Goal: Information Seeking & Learning: Learn about a topic

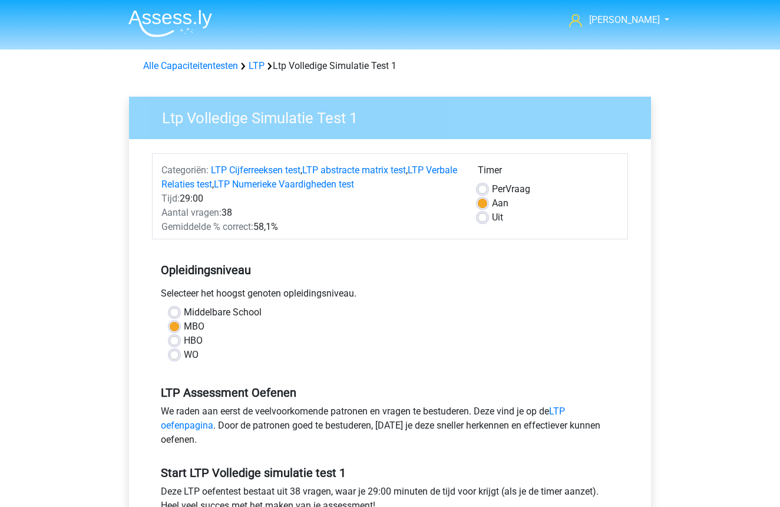
scroll to position [118, 0]
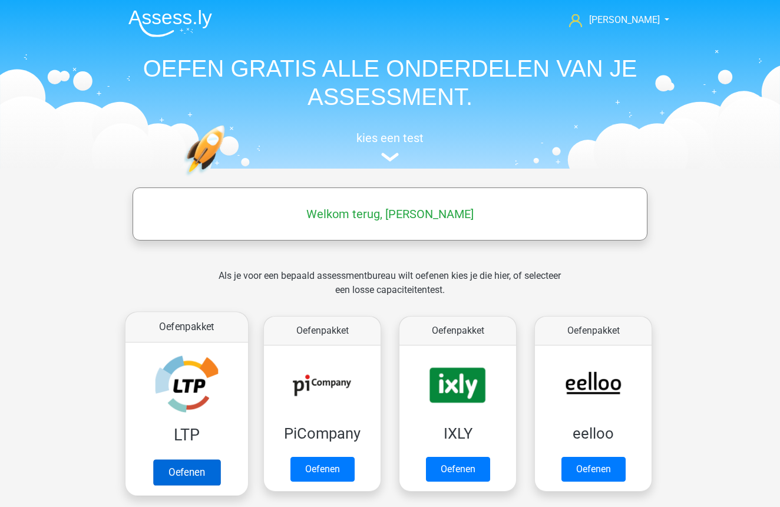
click at [192, 459] on link "Oefenen" at bounding box center [186, 472] width 67 height 26
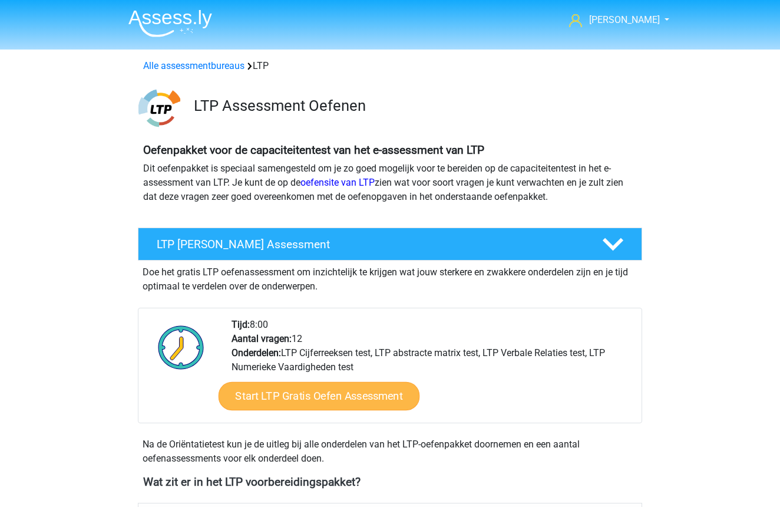
click at [315, 400] on link "Start LTP Gratis Oefen Assessment" at bounding box center [320, 396] width 202 height 28
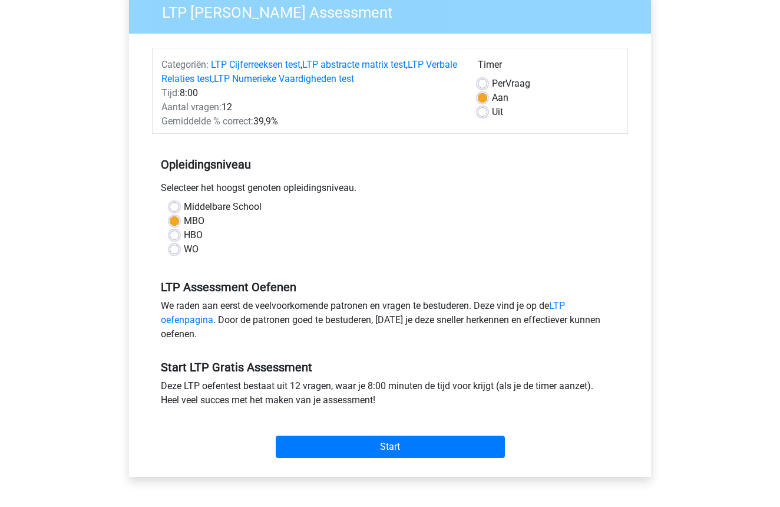
scroll to position [106, 0]
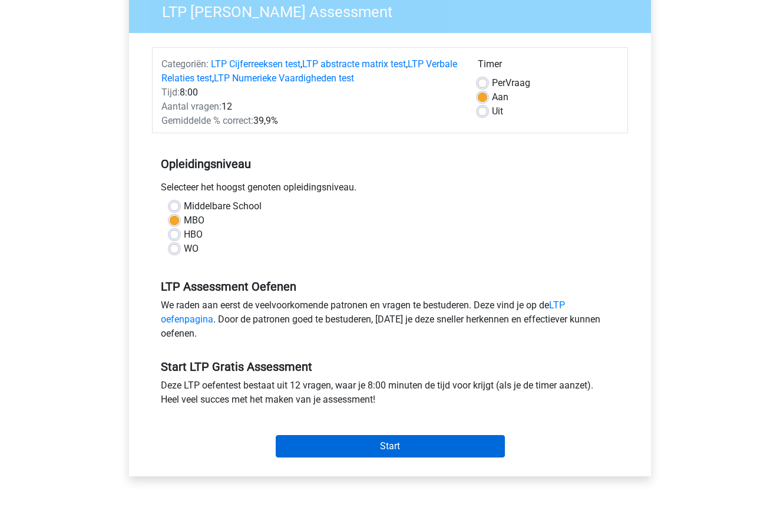
click at [409, 451] on input "Start" at bounding box center [390, 446] width 229 height 22
click at [386, 446] on input "Start" at bounding box center [390, 446] width 229 height 22
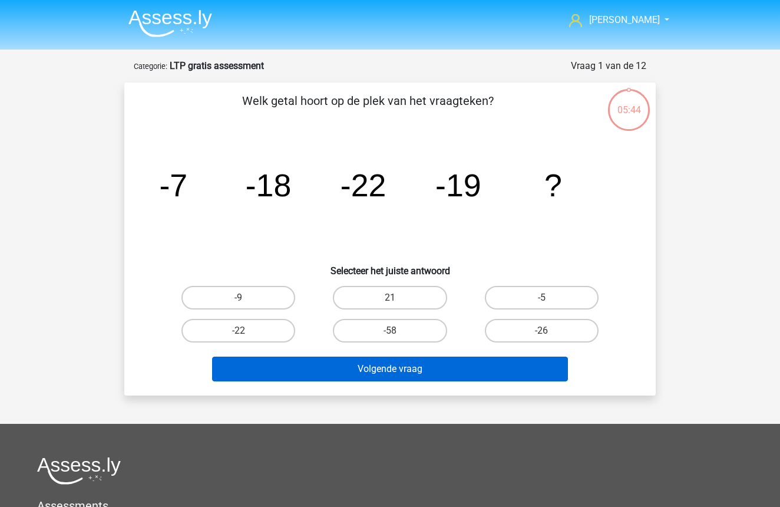
click at [394, 370] on button "Volgende vraag" at bounding box center [390, 369] width 357 height 25
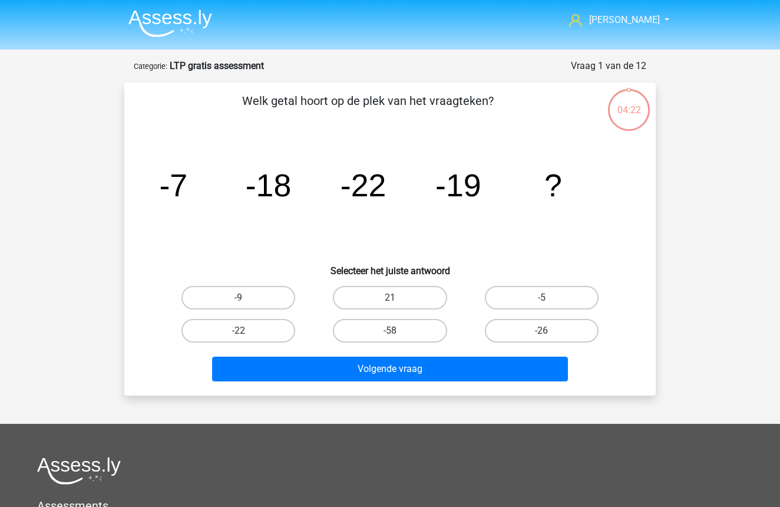
click at [239, 299] on input "-9" at bounding box center [243, 302] width 8 height 8
radio input "true"
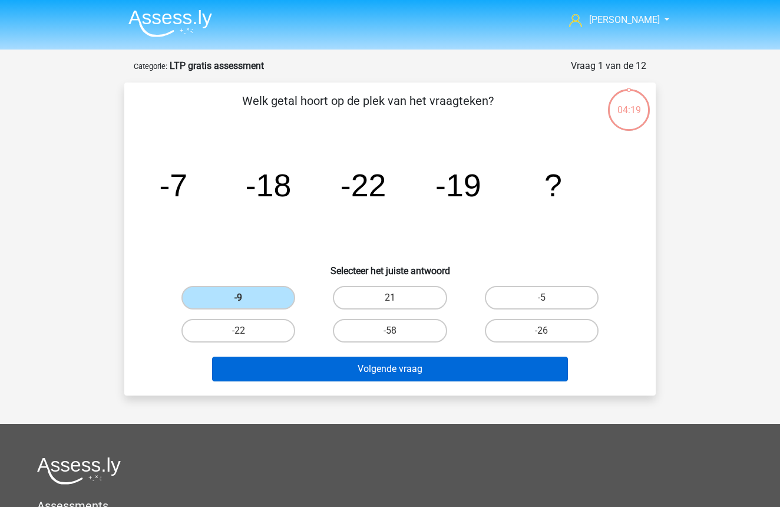
click at [442, 370] on button "Volgende vraag" at bounding box center [390, 369] width 357 height 25
click at [388, 370] on button "Volgende vraag" at bounding box center [390, 369] width 357 height 25
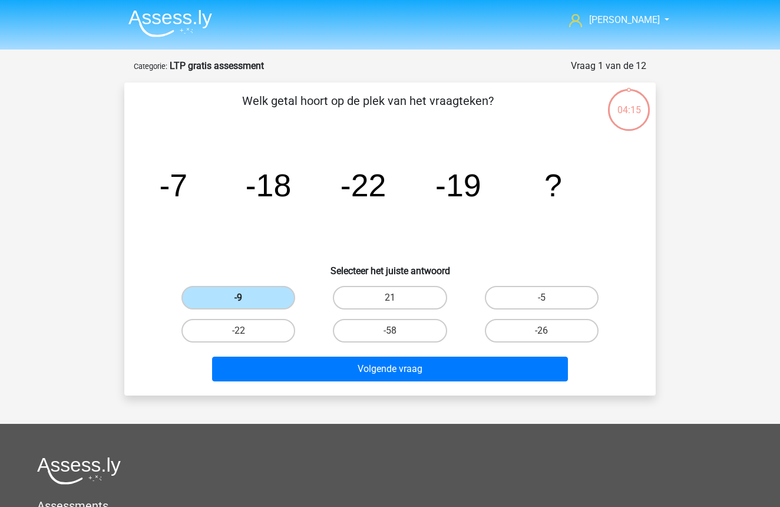
click at [252, 296] on label "-9" at bounding box center [239, 298] width 114 height 24
click at [246, 298] on input "-9" at bounding box center [243, 302] width 8 height 8
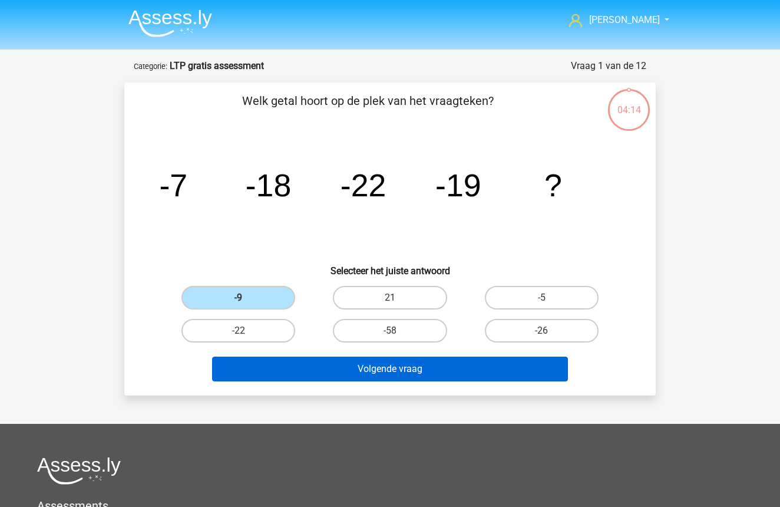
click at [377, 370] on button "Volgende vraag" at bounding box center [390, 369] width 357 height 25
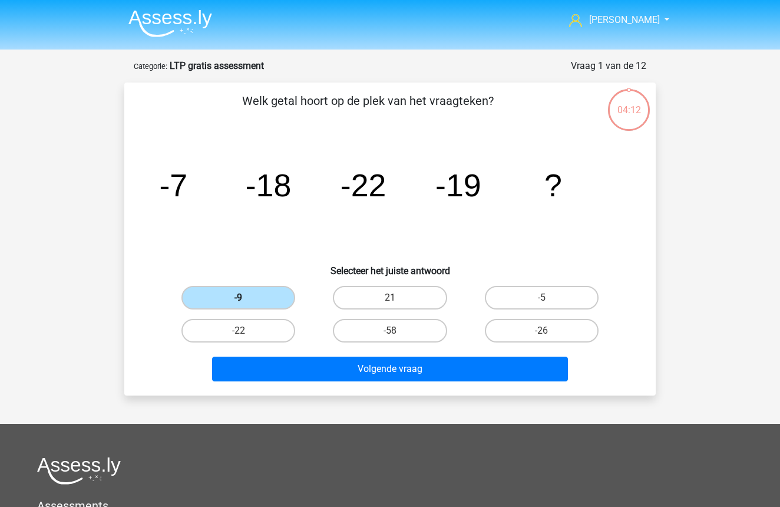
click at [254, 298] on label "-9" at bounding box center [239, 298] width 114 height 24
click at [246, 298] on input "-9" at bounding box center [243, 302] width 8 height 8
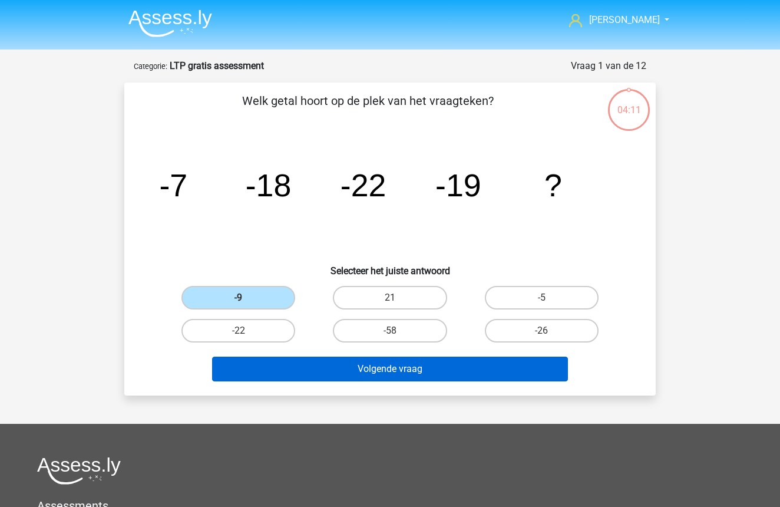
click at [364, 364] on button "Volgende vraag" at bounding box center [390, 369] width 357 height 25
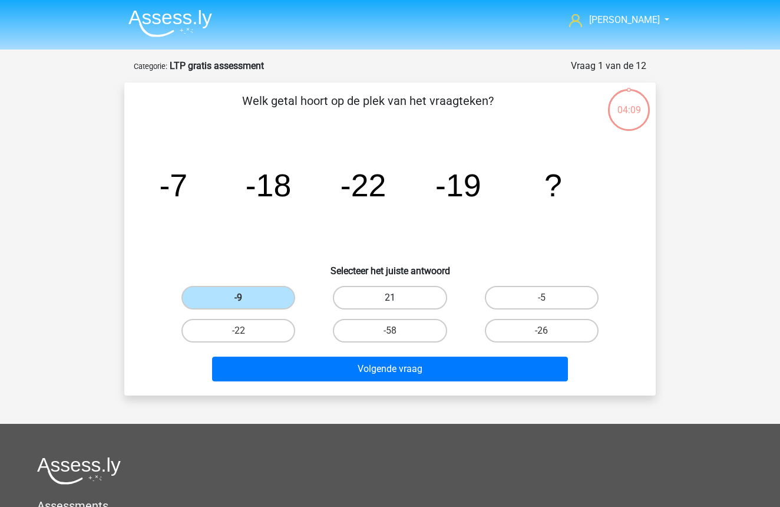
click at [386, 298] on label "21" at bounding box center [390, 298] width 114 height 24
click at [390, 298] on input "21" at bounding box center [394, 302] width 8 height 8
radio input "true"
click at [223, 296] on label "-9" at bounding box center [239, 298] width 114 height 24
click at [239, 298] on input "-9" at bounding box center [243, 302] width 8 height 8
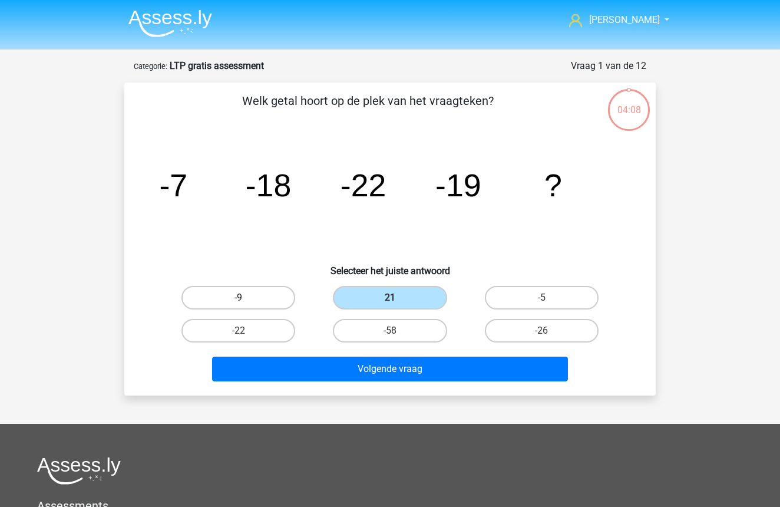
radio input "true"
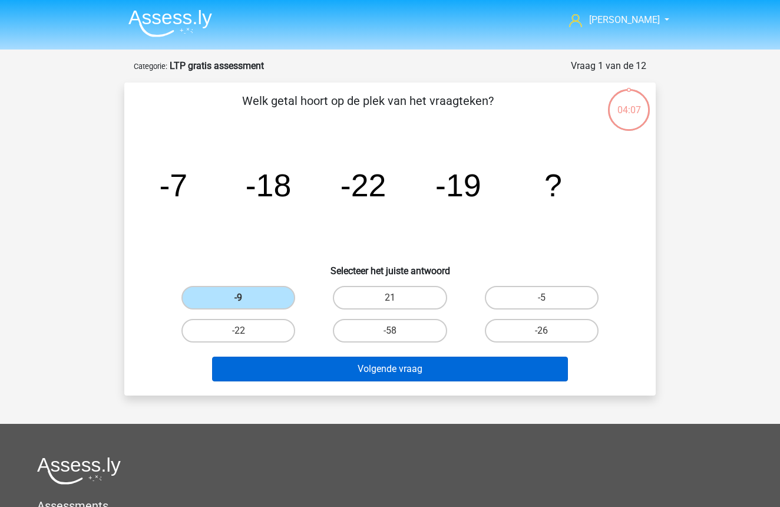
click at [375, 368] on button "Volgende vraag" at bounding box center [390, 369] width 357 height 25
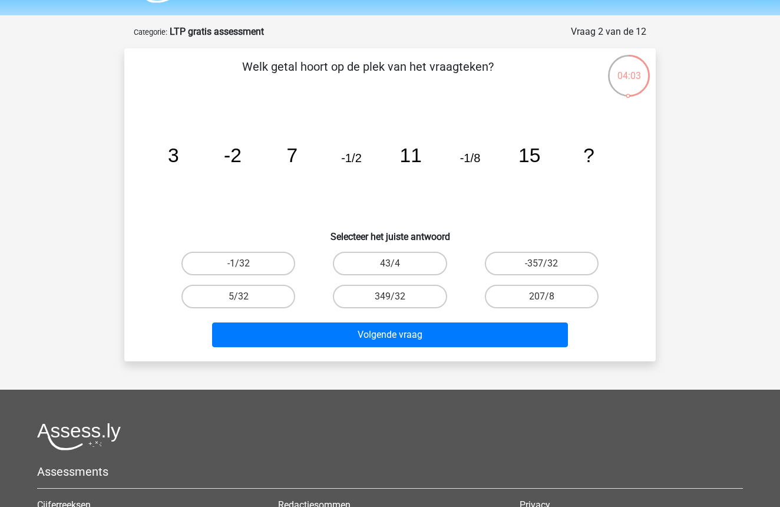
scroll to position [21, 0]
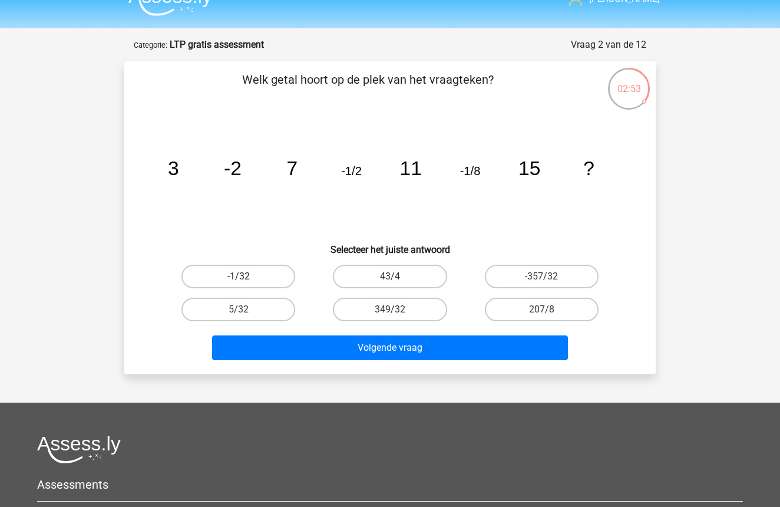
click at [230, 275] on label "-1/32" at bounding box center [239, 277] width 114 height 24
click at [239, 276] on input "-1/32" at bounding box center [243, 280] width 8 height 8
radio input "true"
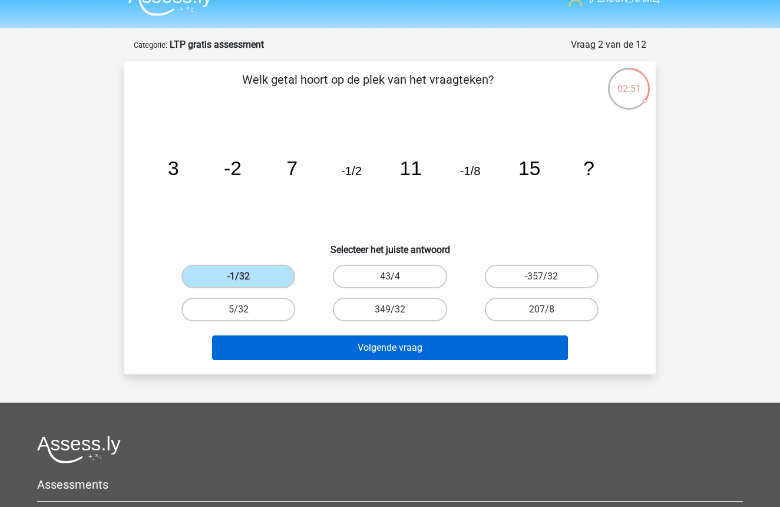
click at [450, 349] on button "Volgende vraag" at bounding box center [390, 347] width 357 height 25
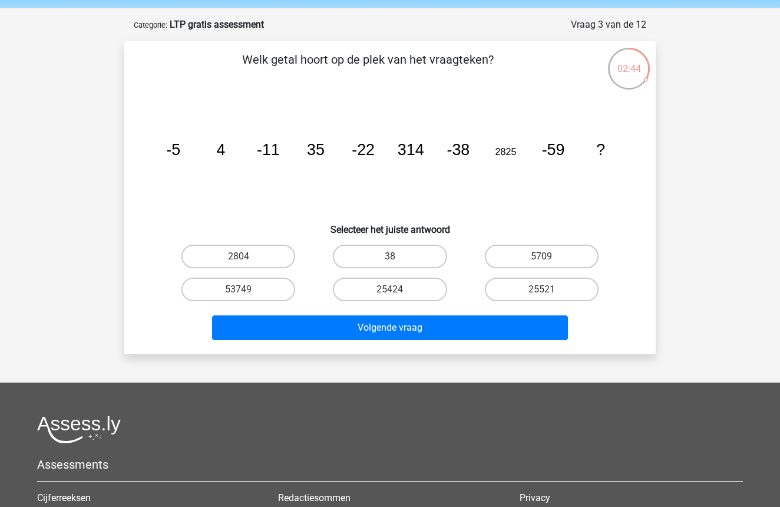
scroll to position [35, 0]
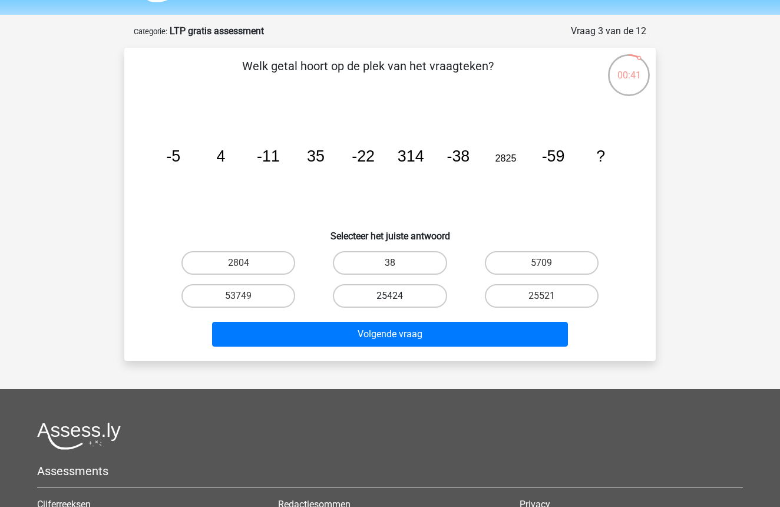
click at [415, 296] on label "25424" at bounding box center [390, 296] width 114 height 24
click at [398, 296] on input "25424" at bounding box center [394, 300] width 8 height 8
radio input "true"
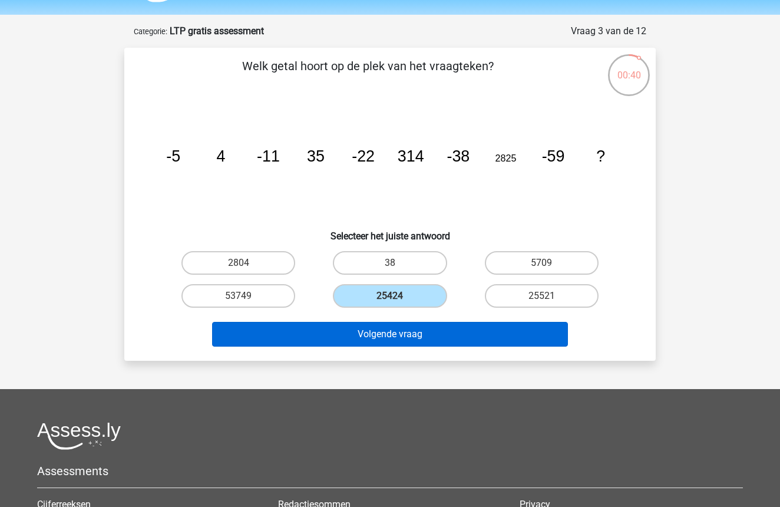
click at [398, 332] on button "Volgende vraag" at bounding box center [390, 334] width 357 height 25
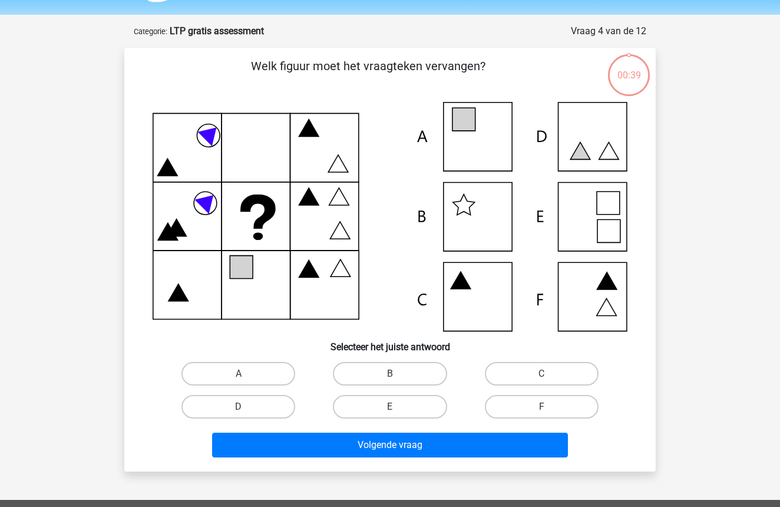
scroll to position [59, 0]
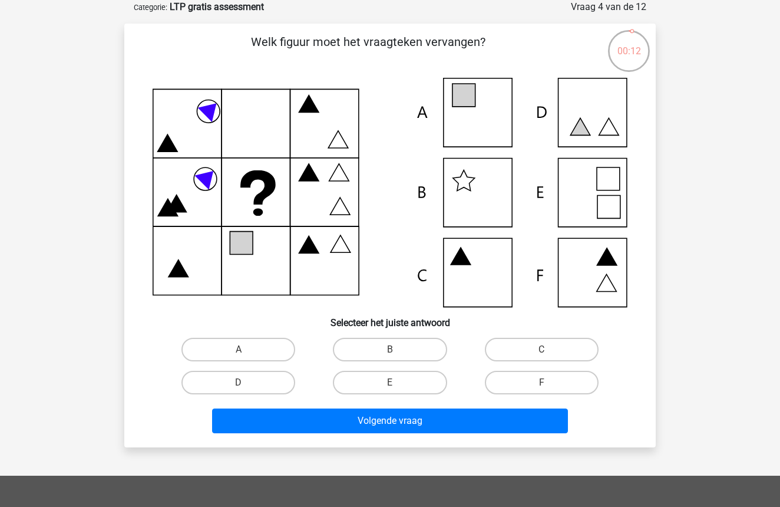
click at [470, 94] on icon at bounding box center [464, 95] width 23 height 23
click at [214, 345] on label "A" at bounding box center [239, 350] width 114 height 24
click at [239, 349] on input "A" at bounding box center [243, 353] width 8 height 8
radio input "true"
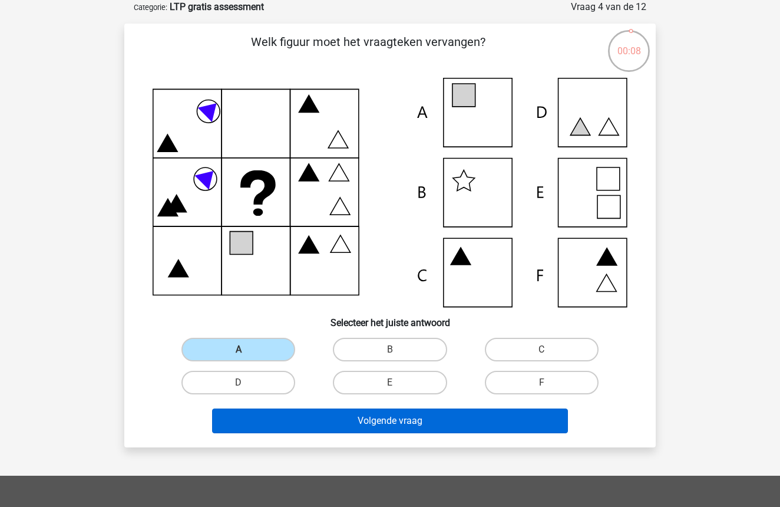
click at [393, 421] on button "Volgende vraag" at bounding box center [390, 420] width 357 height 25
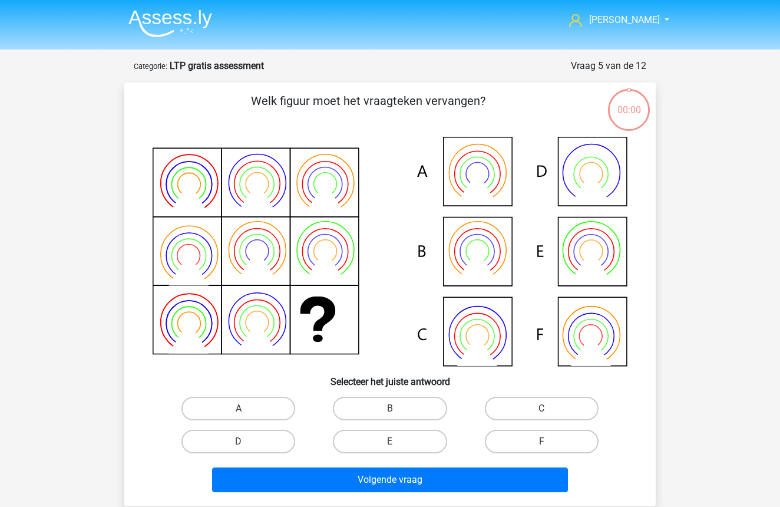
scroll to position [59, 0]
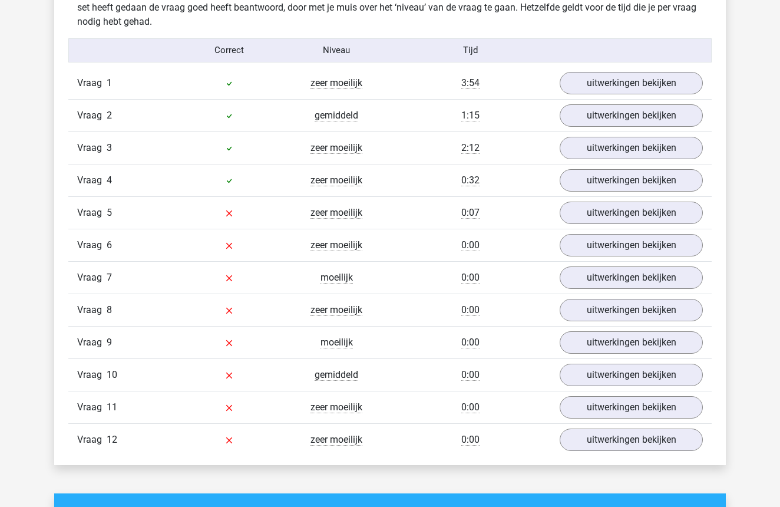
scroll to position [949, 0]
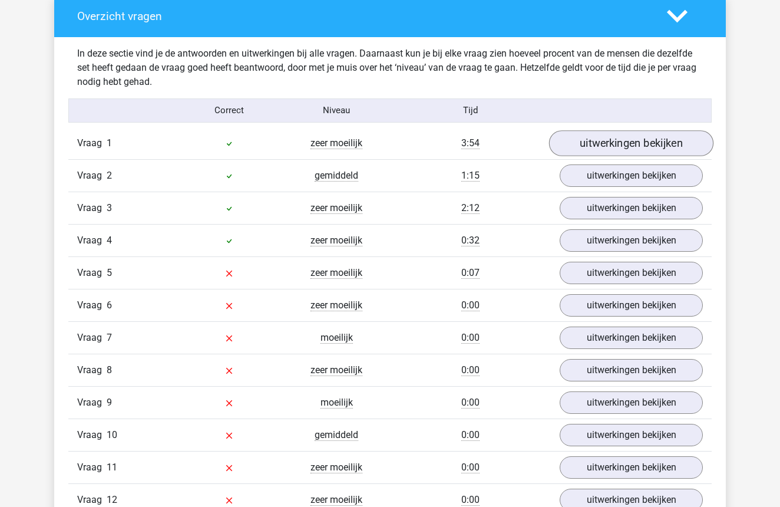
click at [652, 147] on link "uitwerkingen bekijken" at bounding box center [631, 143] width 164 height 26
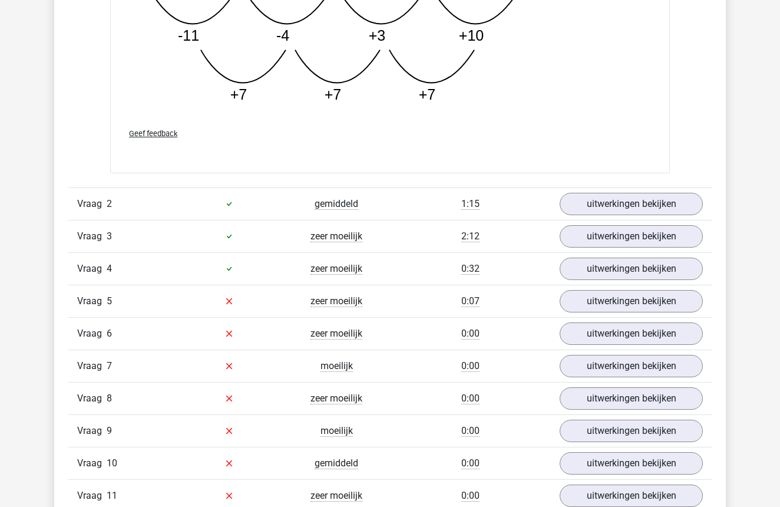
scroll to position [1525, 0]
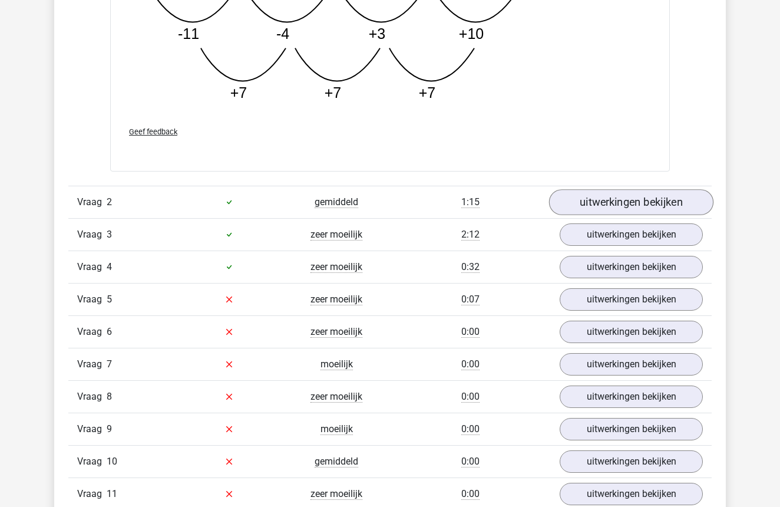
click at [619, 199] on link "uitwerkingen bekijken" at bounding box center [631, 202] width 164 height 26
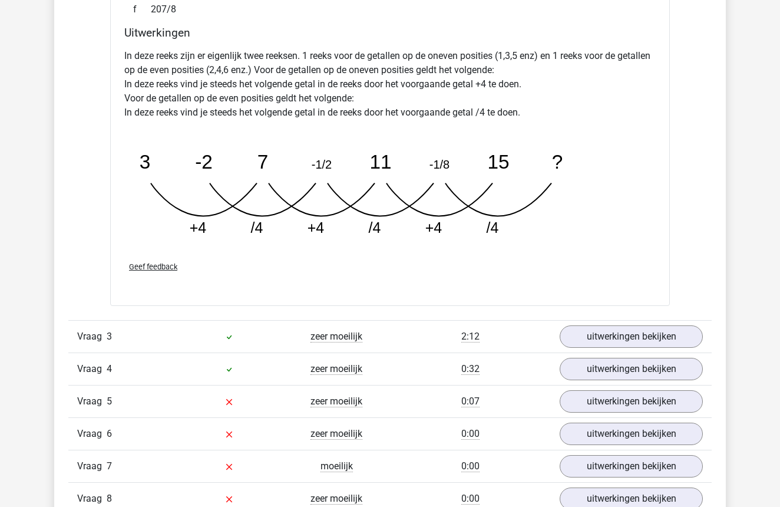
scroll to position [2012, 0]
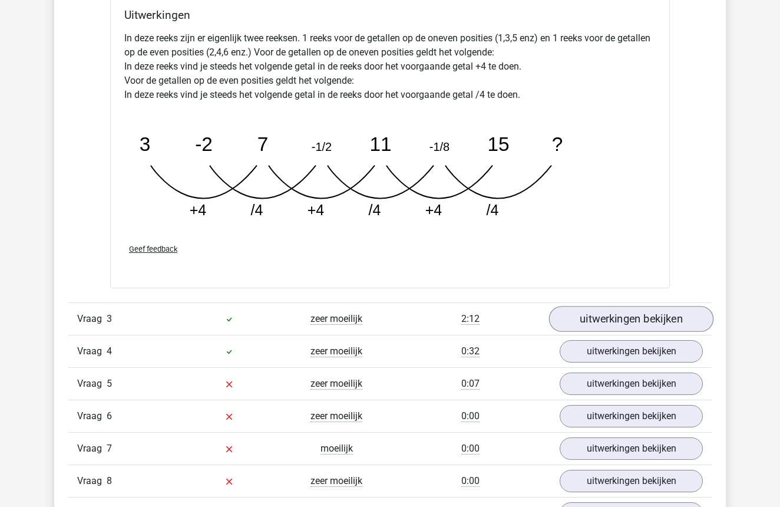
click at [618, 314] on link "uitwerkingen bekijken" at bounding box center [631, 319] width 164 height 26
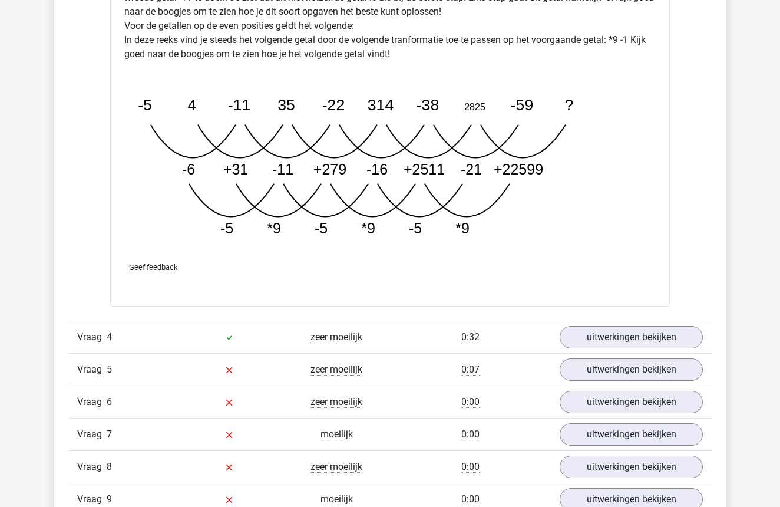
scroll to position [2763, 0]
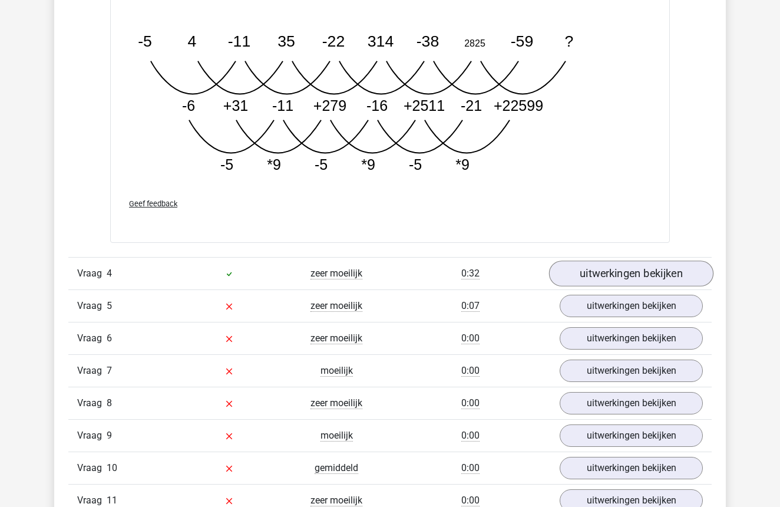
click at [629, 278] on link "uitwerkingen bekijken" at bounding box center [631, 273] width 164 height 26
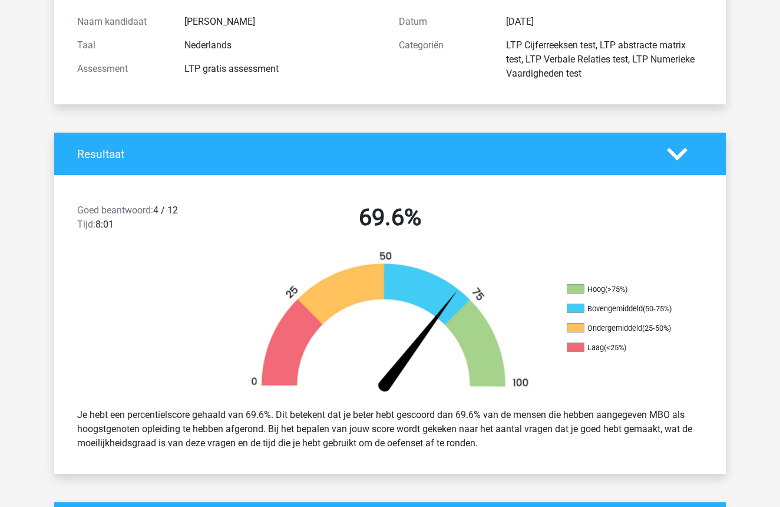
scroll to position [134, 0]
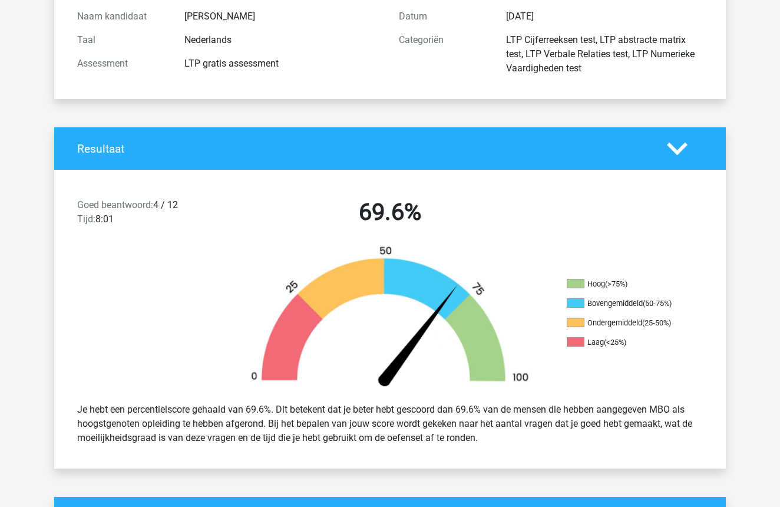
click at [680, 144] on icon at bounding box center [677, 148] width 21 height 21
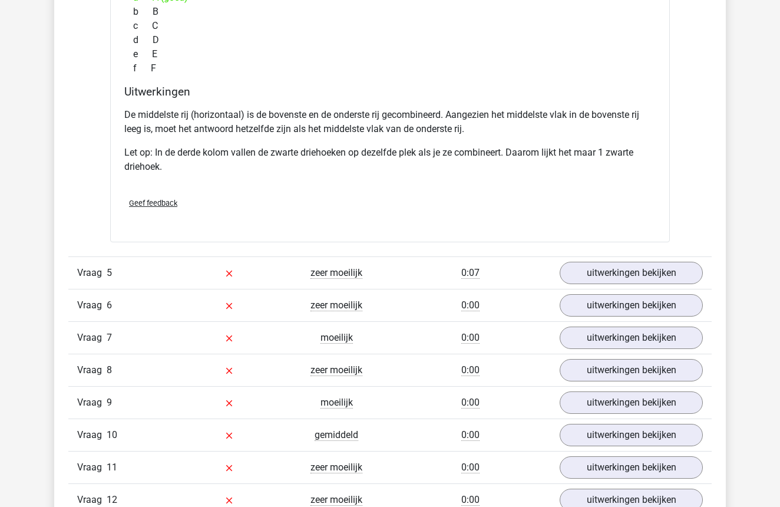
scroll to position [3090, 0]
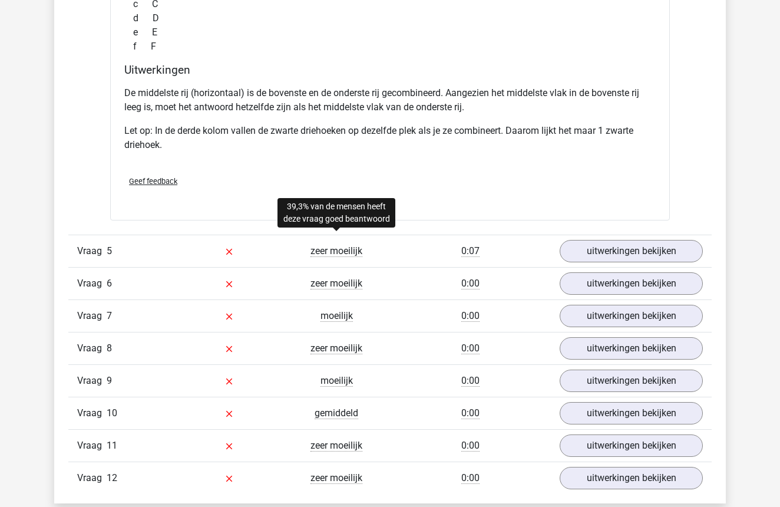
click at [328, 252] on span "zeer moeilijk" at bounding box center [337, 251] width 52 height 12
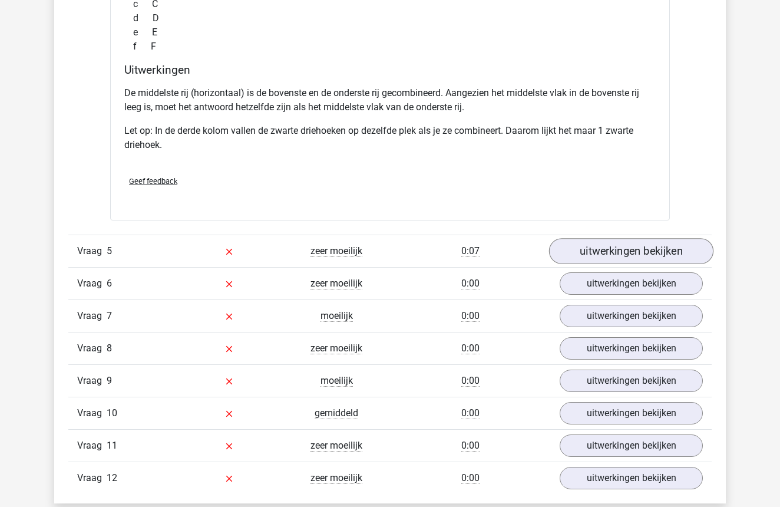
click at [636, 250] on link "uitwerkingen bekijken" at bounding box center [631, 251] width 164 height 26
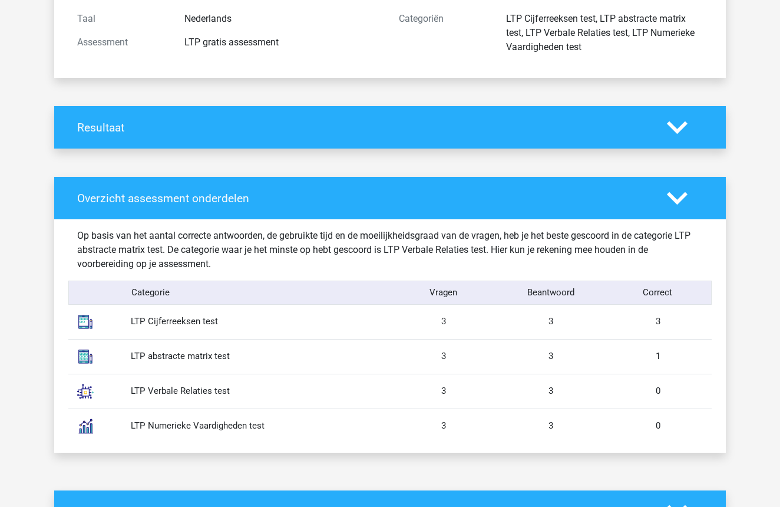
scroll to position [147, 0]
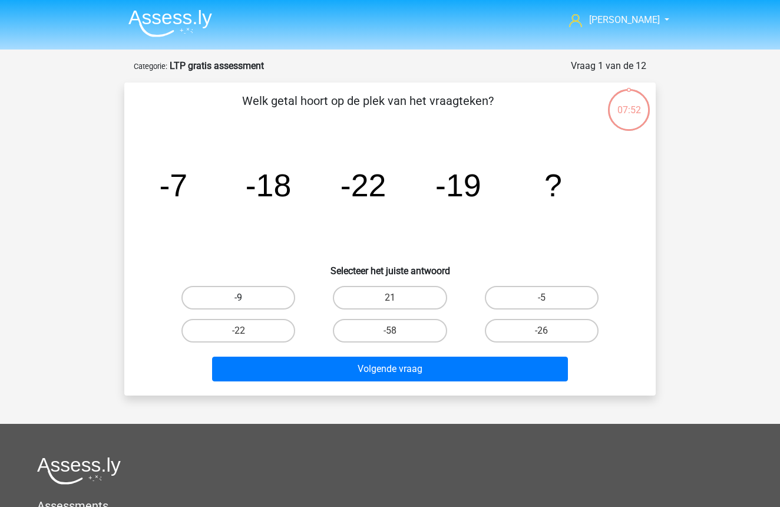
click at [247, 286] on label "-9" at bounding box center [239, 298] width 114 height 24
click at [246, 298] on input "-9" at bounding box center [243, 302] width 8 height 8
radio input "true"
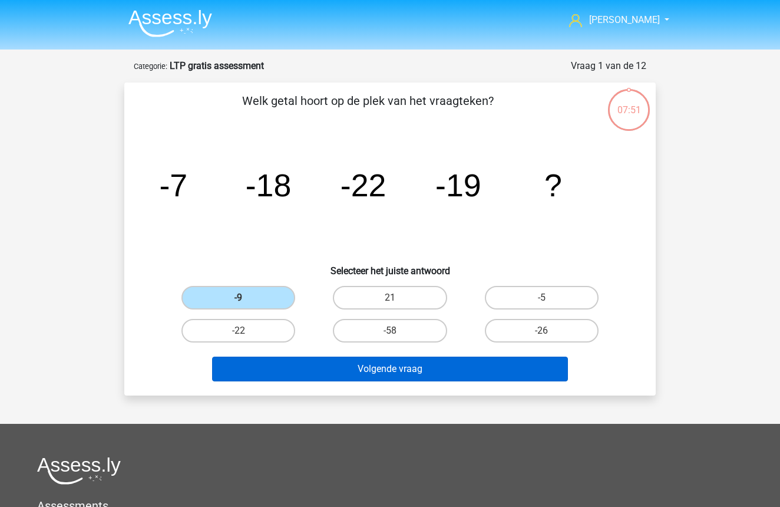
click at [379, 365] on button "Volgende vraag" at bounding box center [390, 369] width 357 height 25
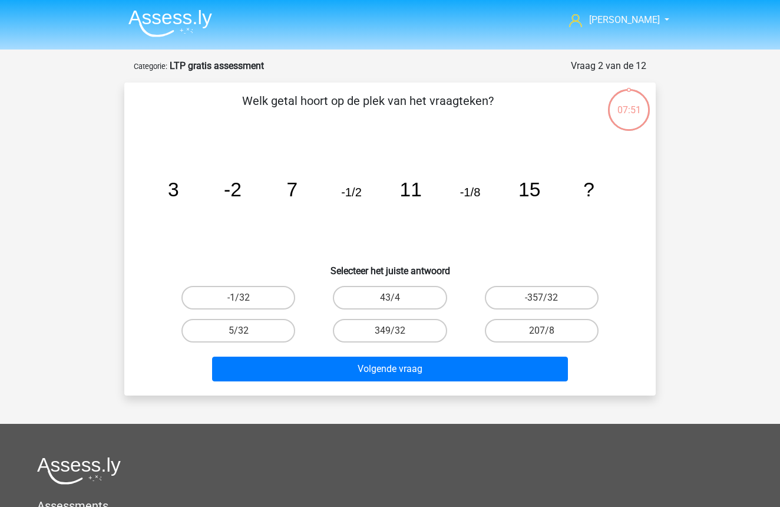
scroll to position [59, 0]
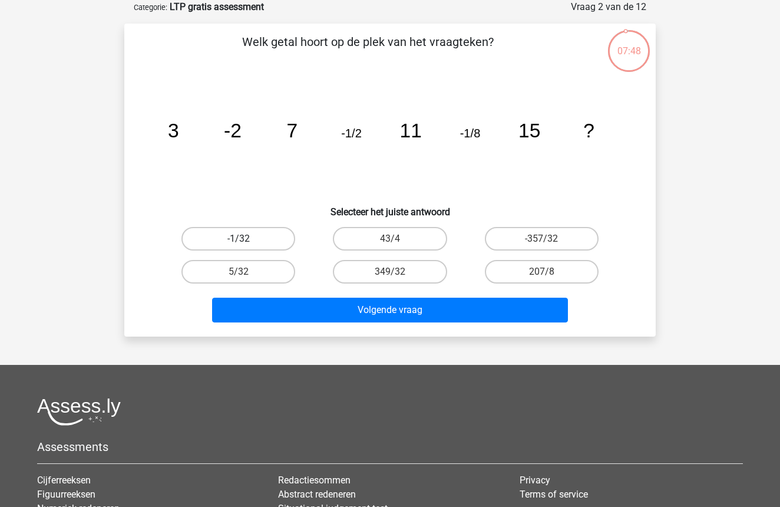
click at [260, 240] on label "-1/32" at bounding box center [239, 239] width 114 height 24
click at [246, 240] on input "-1/32" at bounding box center [243, 243] width 8 height 8
radio input "true"
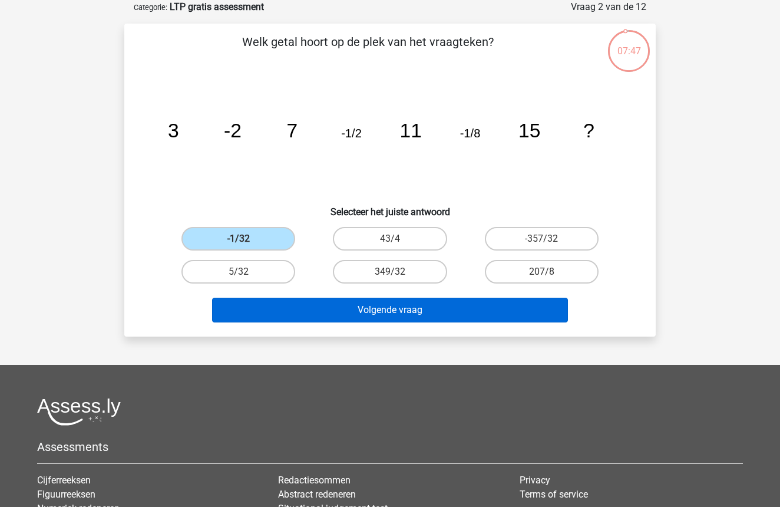
click at [349, 313] on button "Volgende vraag" at bounding box center [390, 310] width 357 height 25
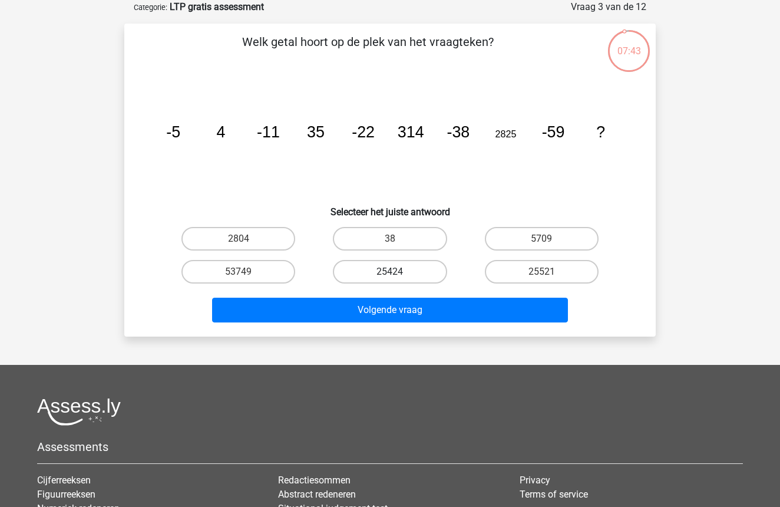
click at [407, 271] on label "25424" at bounding box center [390, 272] width 114 height 24
click at [398, 272] on input "25424" at bounding box center [394, 276] width 8 height 8
radio input "true"
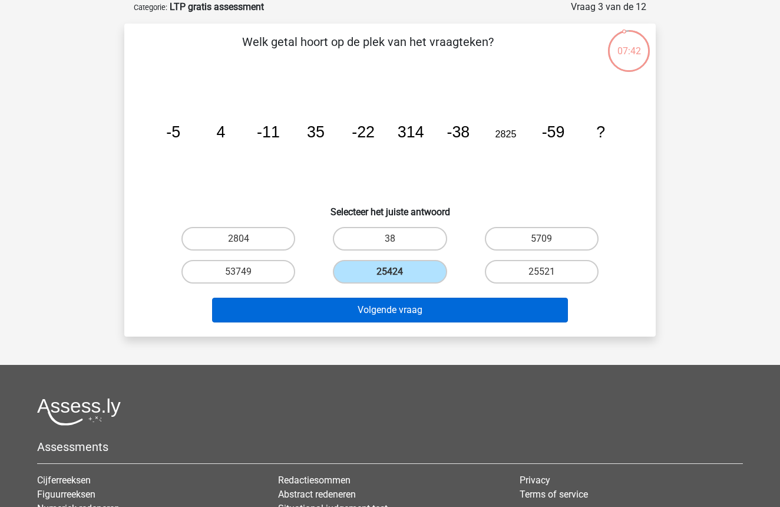
click at [401, 309] on button "Volgende vraag" at bounding box center [390, 310] width 357 height 25
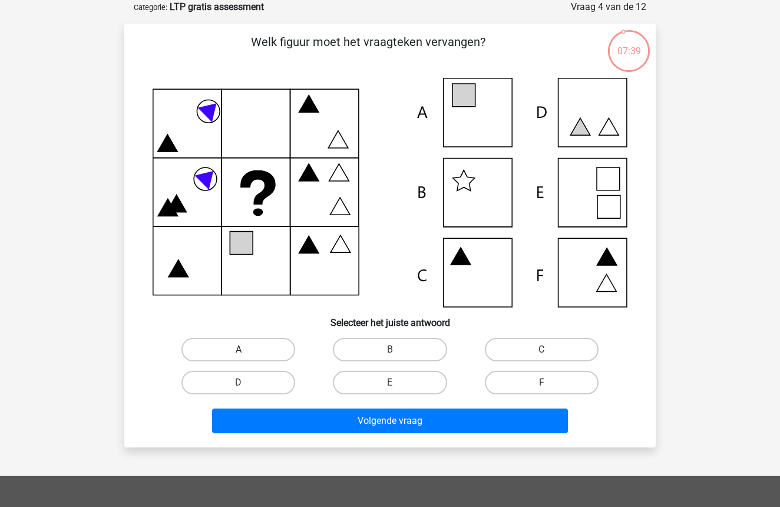
click at [216, 343] on label "A" at bounding box center [239, 350] width 114 height 24
click at [239, 349] on input "A" at bounding box center [243, 353] width 8 height 8
radio input "true"
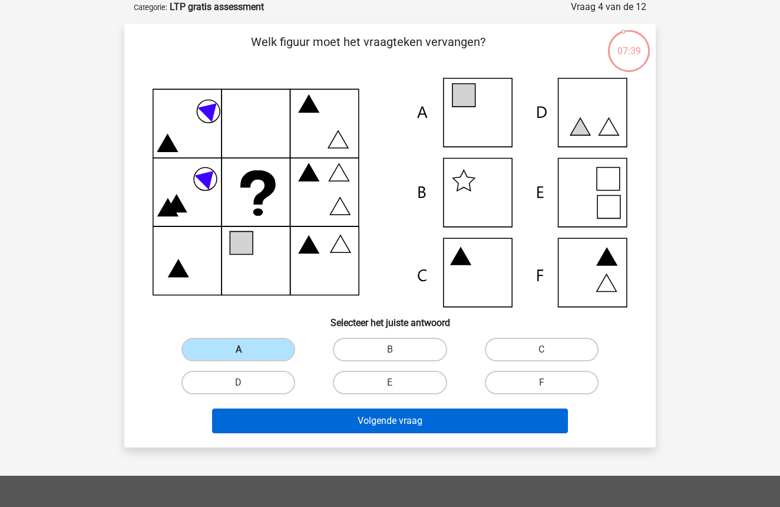
click at [414, 418] on button "Volgende vraag" at bounding box center [390, 420] width 357 height 25
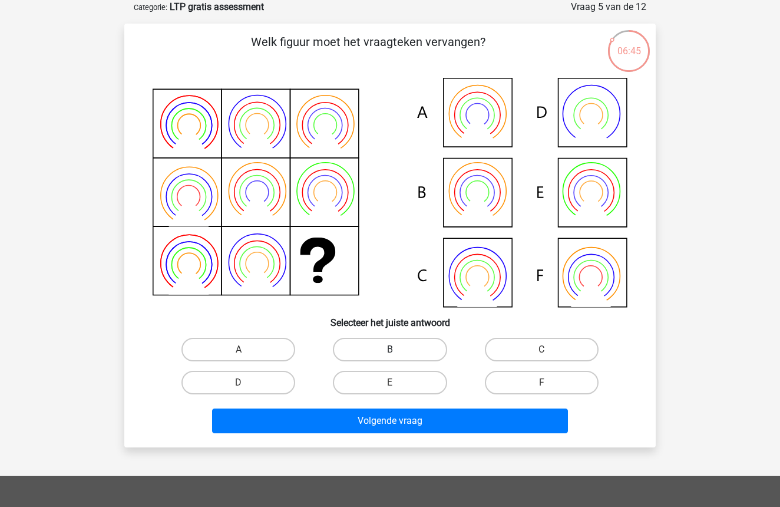
click at [402, 342] on label "B" at bounding box center [390, 350] width 114 height 24
click at [398, 349] on input "B" at bounding box center [394, 353] width 8 height 8
radio input "true"
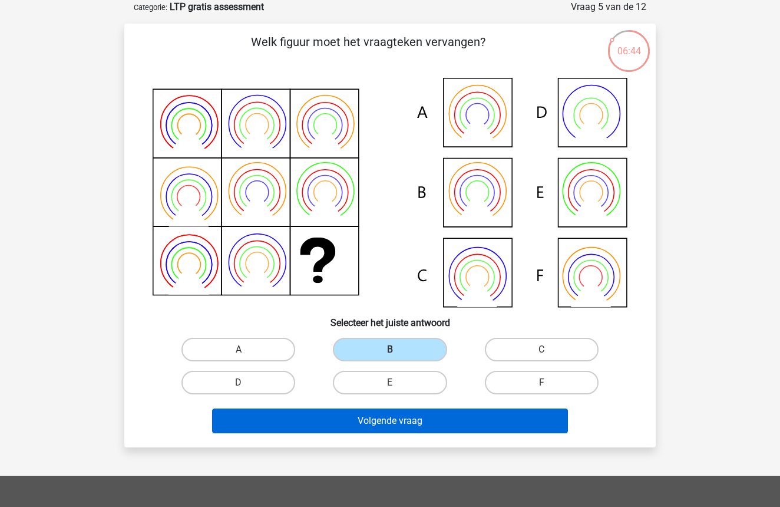
click at [395, 416] on button "Volgende vraag" at bounding box center [390, 420] width 357 height 25
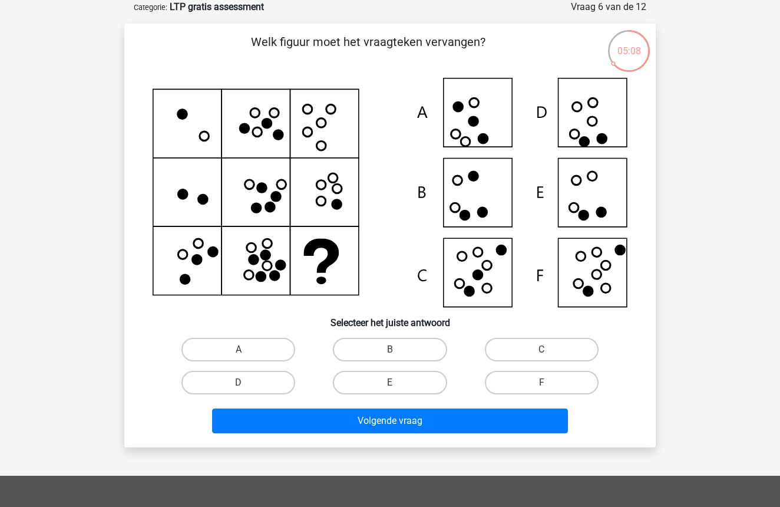
click at [611, 187] on icon at bounding box center [390, 192] width 475 height 229
click at [583, 206] on icon at bounding box center [390, 192] width 475 height 229
click at [415, 381] on label "E" at bounding box center [390, 383] width 114 height 24
click at [398, 382] on input "E" at bounding box center [394, 386] width 8 height 8
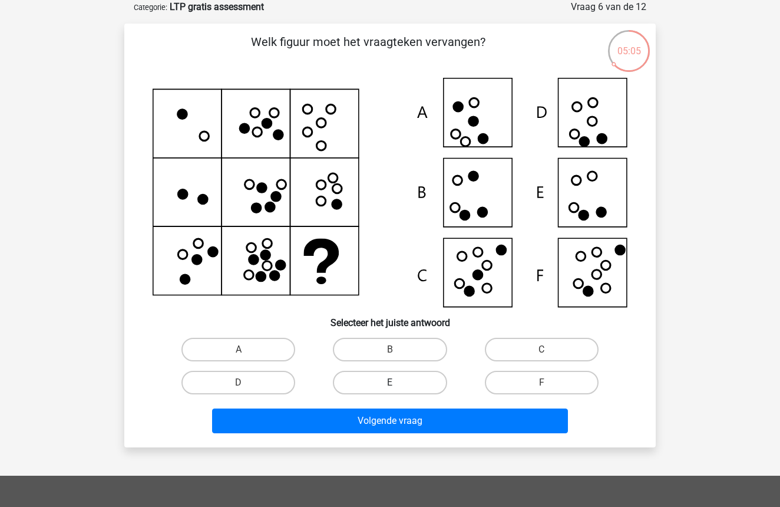
radio input "true"
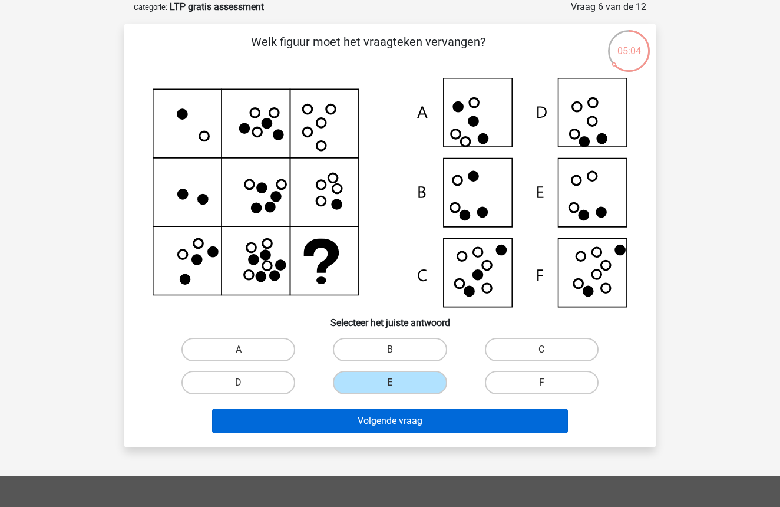
click at [410, 418] on button "Volgende vraag" at bounding box center [390, 420] width 357 height 25
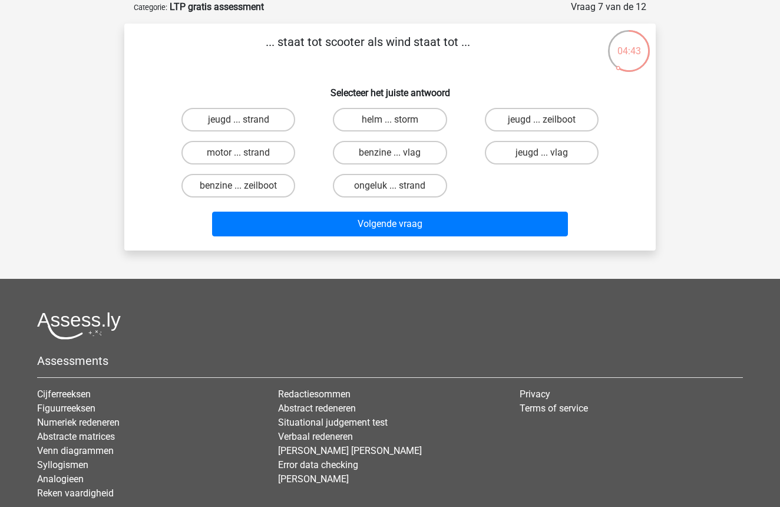
click at [245, 189] on input "benzine ... zeilboot" at bounding box center [243, 190] width 8 height 8
radio input "true"
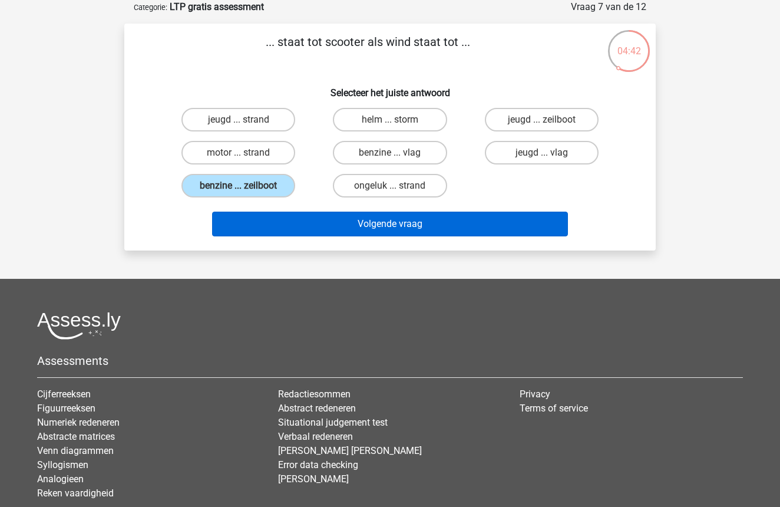
click at [361, 224] on button "Volgende vraag" at bounding box center [390, 224] width 357 height 25
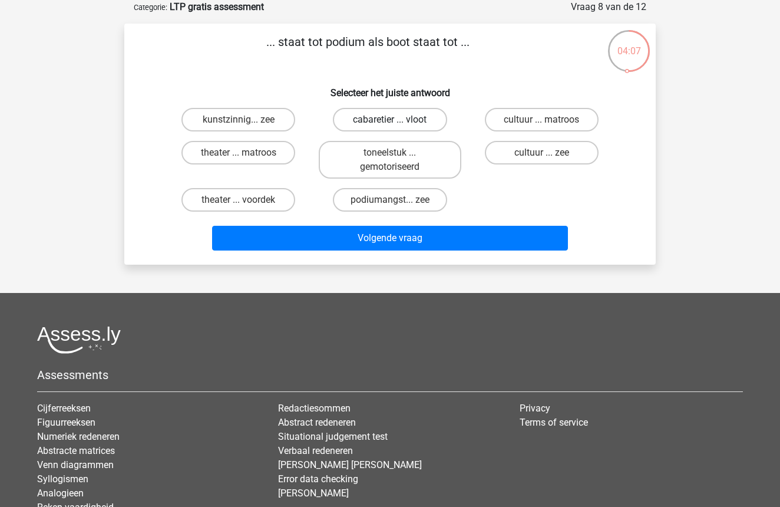
click at [377, 120] on label "cabaretier ... vloot" at bounding box center [390, 120] width 114 height 24
click at [390, 120] on input "cabaretier ... vloot" at bounding box center [394, 124] width 8 height 8
radio input "true"
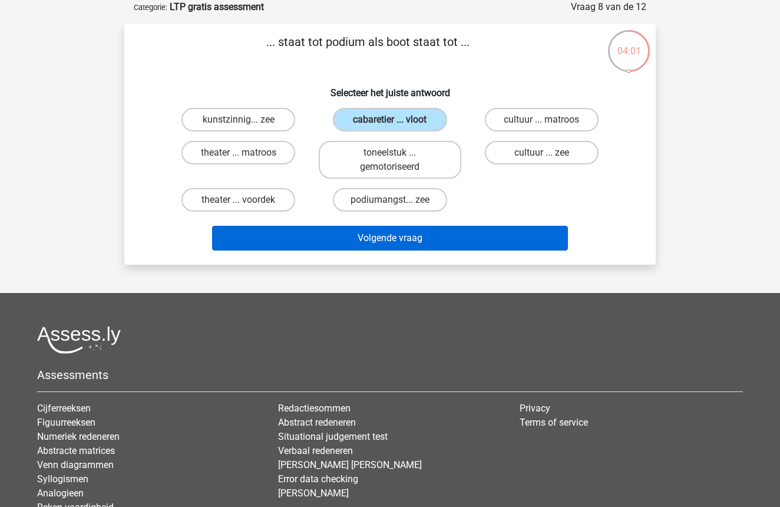
click at [387, 236] on button "Volgende vraag" at bounding box center [390, 238] width 357 height 25
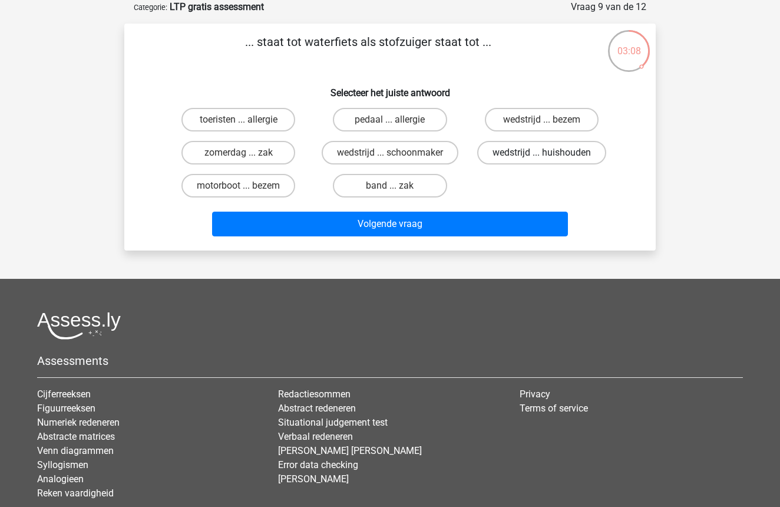
click at [563, 147] on label "wedstrijd ... huishouden" at bounding box center [541, 153] width 129 height 24
click at [549, 153] on input "wedstrijd ... huishouden" at bounding box center [546, 157] width 8 height 8
radio input "true"
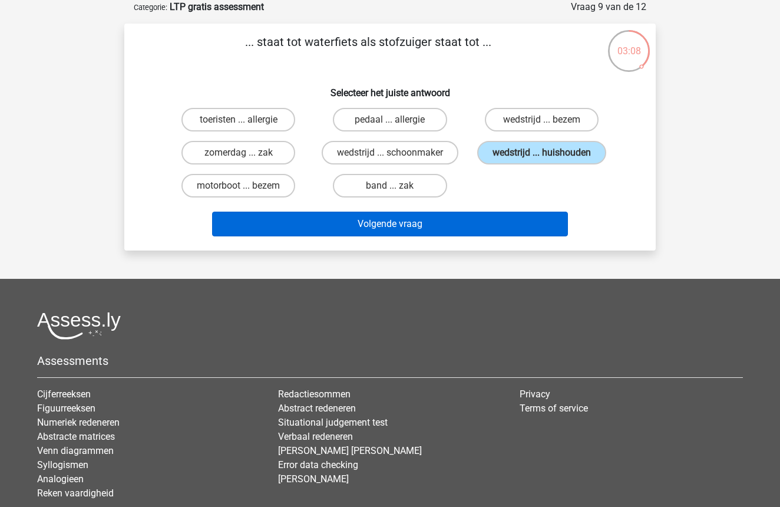
click at [407, 221] on button "Volgende vraag" at bounding box center [390, 224] width 357 height 25
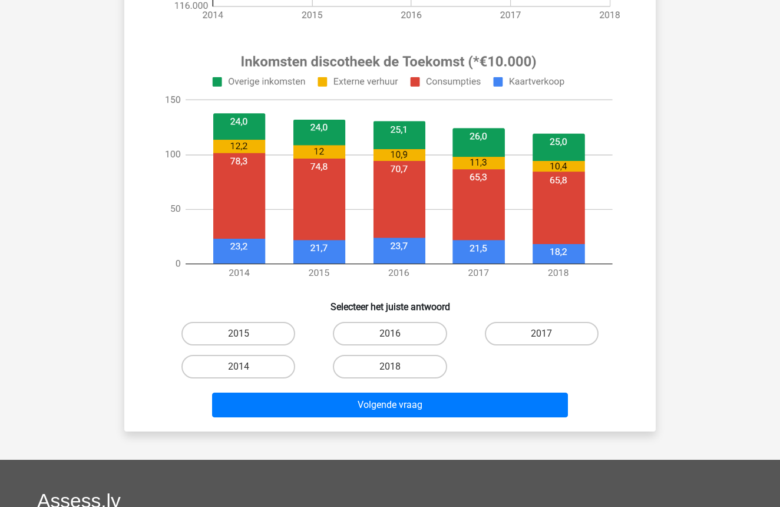
scroll to position [428, 0]
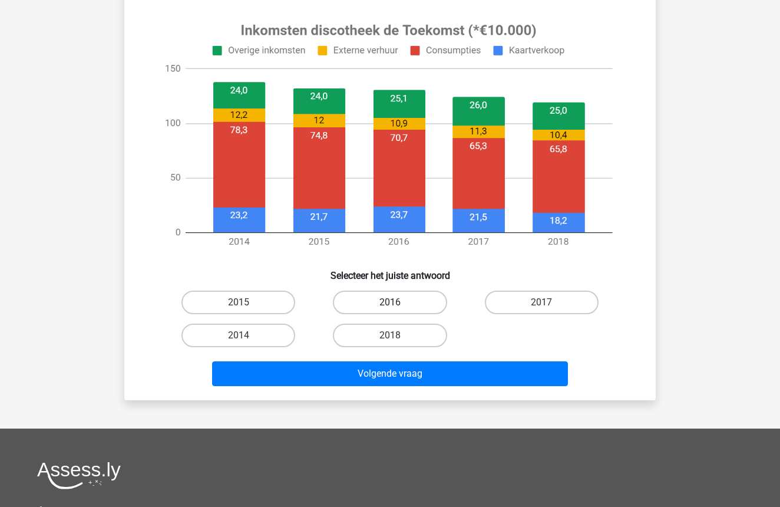
click at [408, 305] on label "2016" at bounding box center [390, 303] width 114 height 24
click at [398, 305] on input "2016" at bounding box center [394, 306] width 8 height 8
radio input "true"
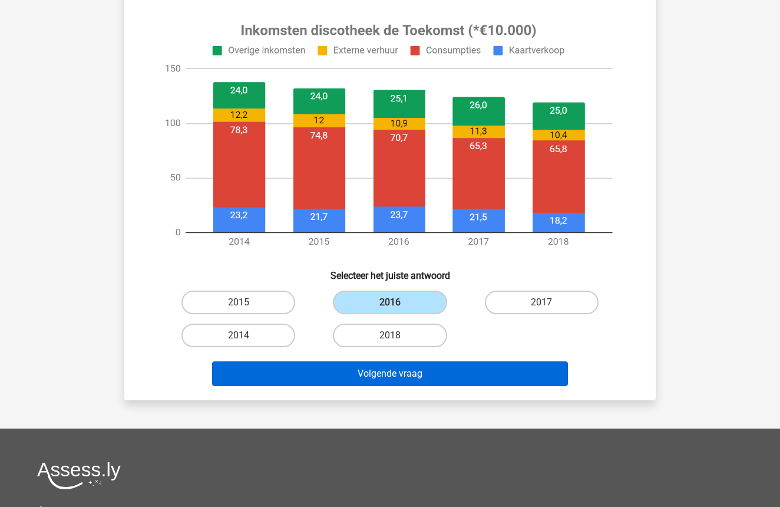
click at [392, 371] on button "Volgende vraag" at bounding box center [390, 373] width 357 height 25
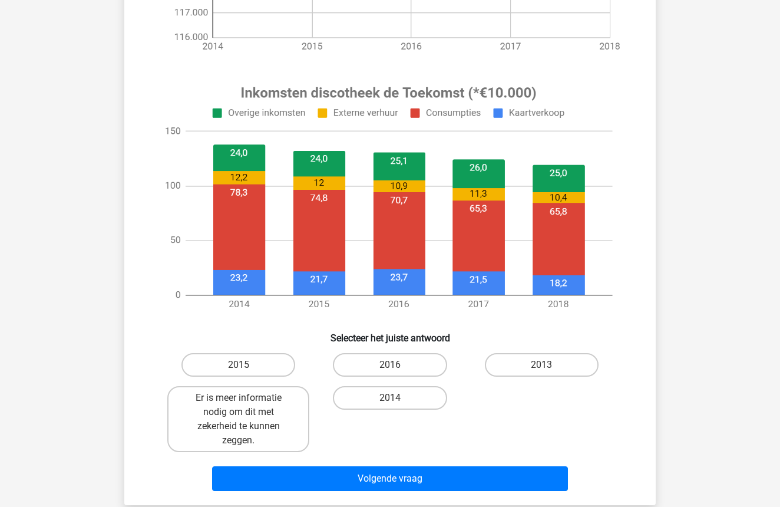
scroll to position [380, 0]
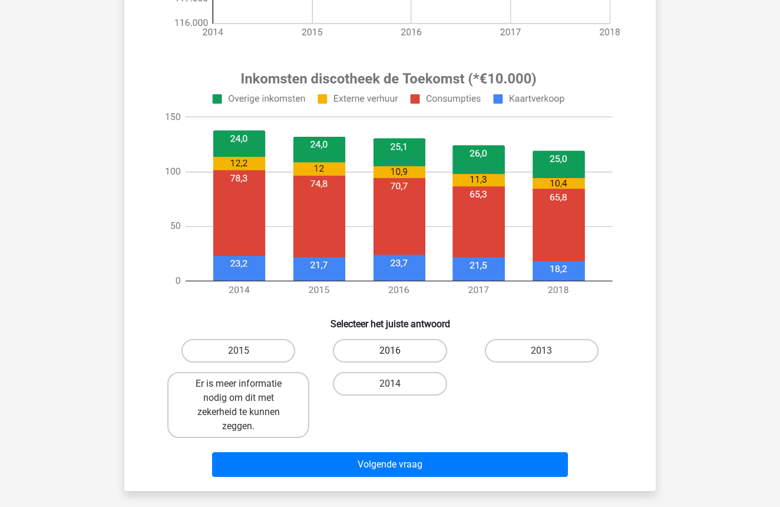
click at [404, 352] on label "2016" at bounding box center [390, 351] width 114 height 24
click at [398, 352] on input "2016" at bounding box center [394, 355] width 8 height 8
radio input "true"
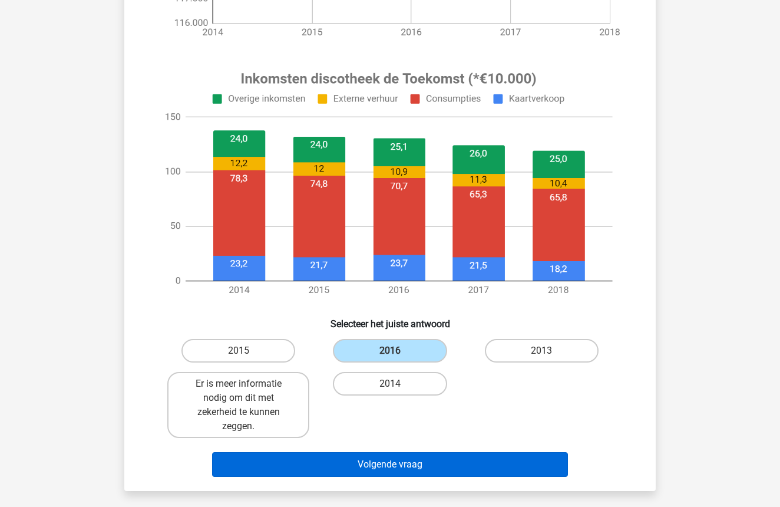
click at [389, 463] on button "Volgende vraag" at bounding box center [390, 464] width 357 height 25
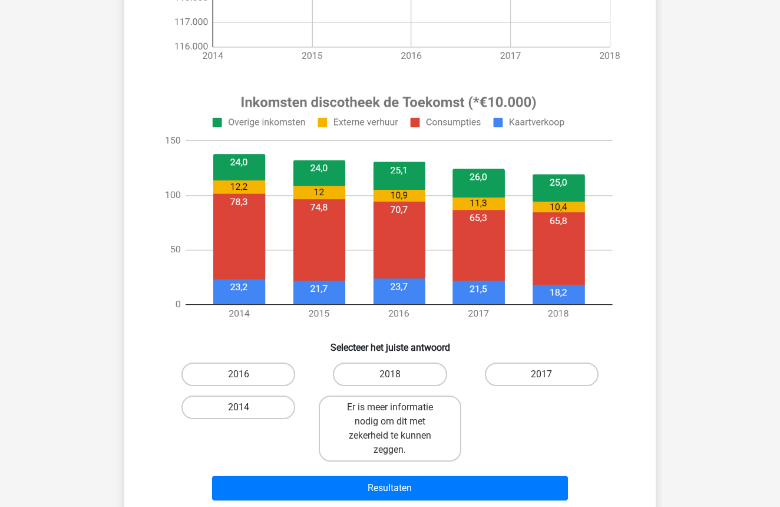
scroll to position [357, 0]
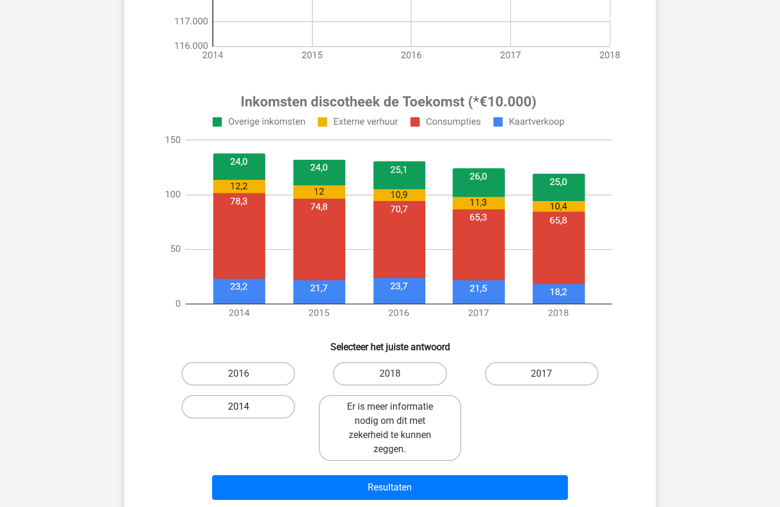
click at [253, 409] on label "2014" at bounding box center [239, 407] width 114 height 24
click at [246, 409] on input "2014" at bounding box center [243, 411] width 8 height 8
radio input "true"
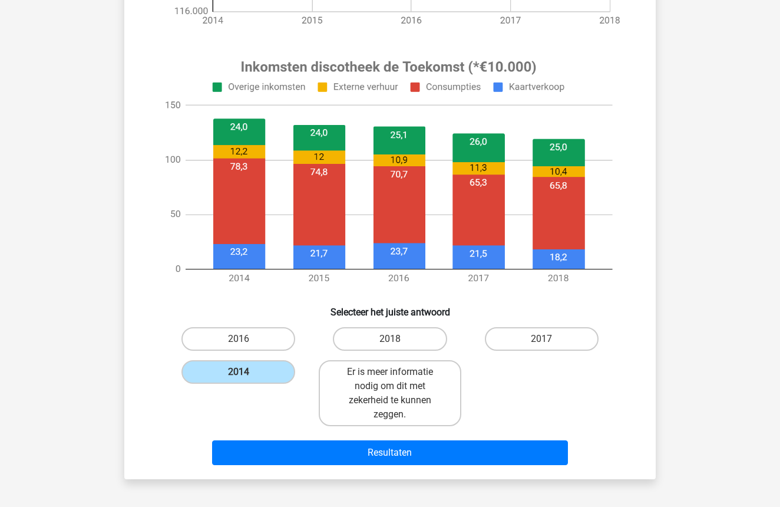
scroll to position [394, 0]
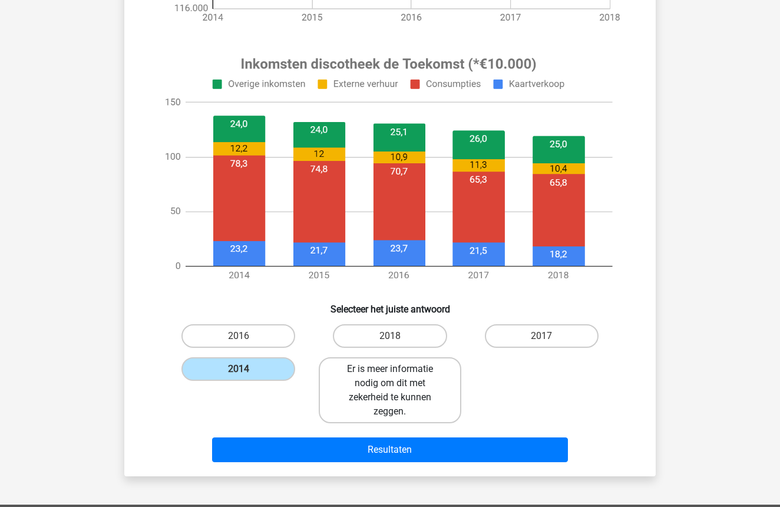
click at [387, 390] on label "Er is meer informatie nodig om dit met zekerheid te kunnen zeggen." at bounding box center [390, 390] width 142 height 66
click at [390, 377] on input "Er is meer informatie nodig om dit met zekerheid te kunnen zeggen." at bounding box center [394, 373] width 8 height 8
radio input "true"
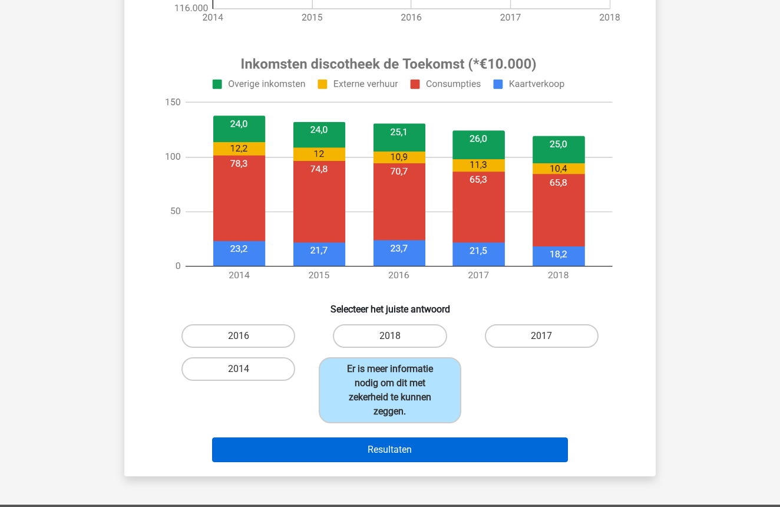
click at [386, 451] on button "Resultaten" at bounding box center [390, 449] width 357 height 25
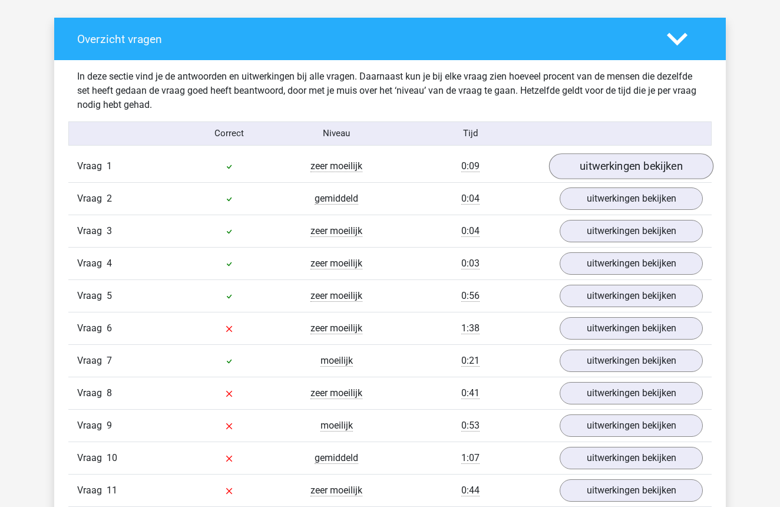
scroll to position [929, 0]
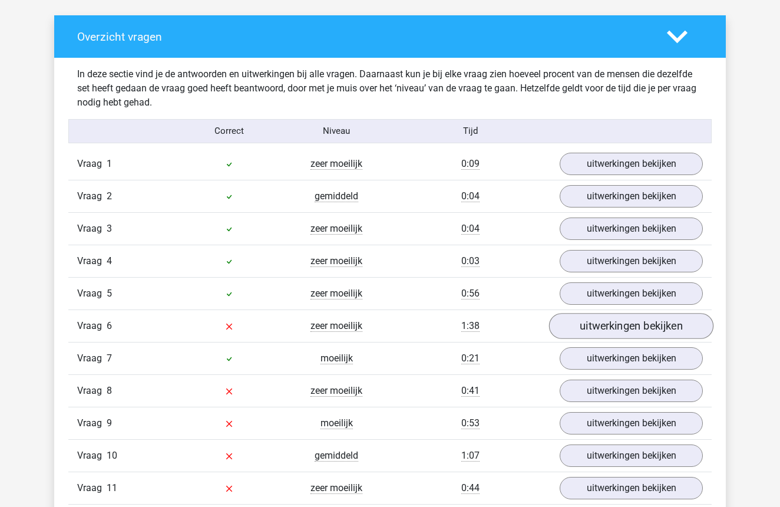
click at [651, 329] on link "uitwerkingen bekijken" at bounding box center [631, 326] width 164 height 26
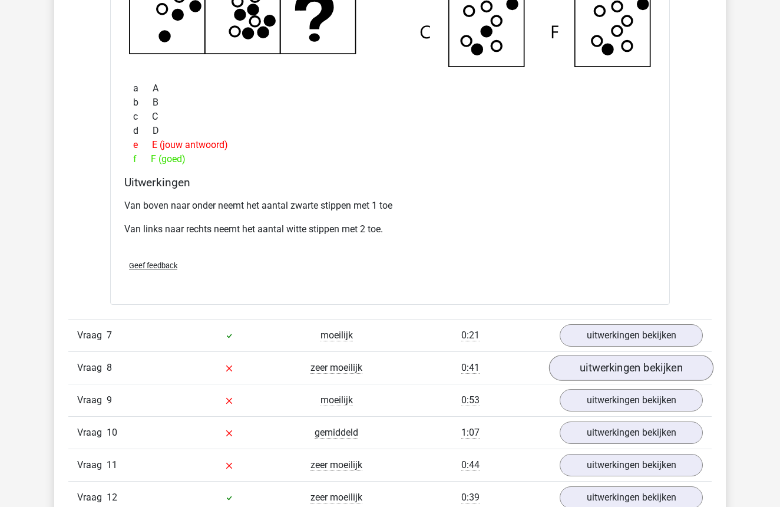
scroll to position [1496, 0]
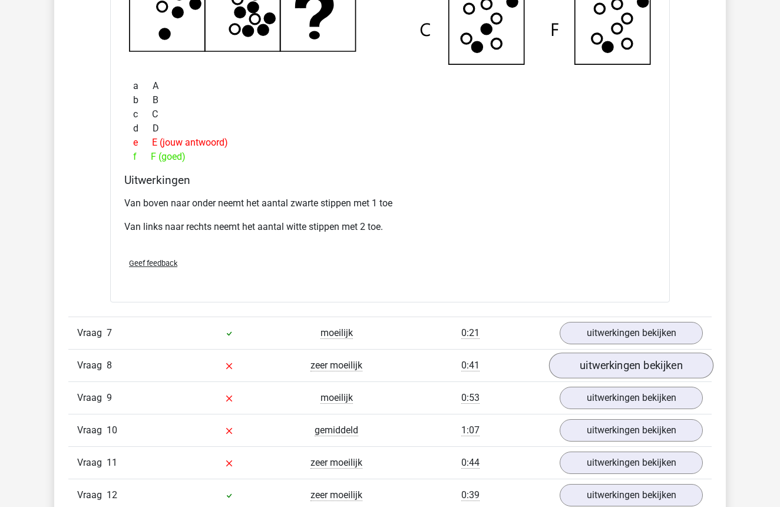
click at [655, 366] on link "uitwerkingen bekijken" at bounding box center [631, 365] width 164 height 26
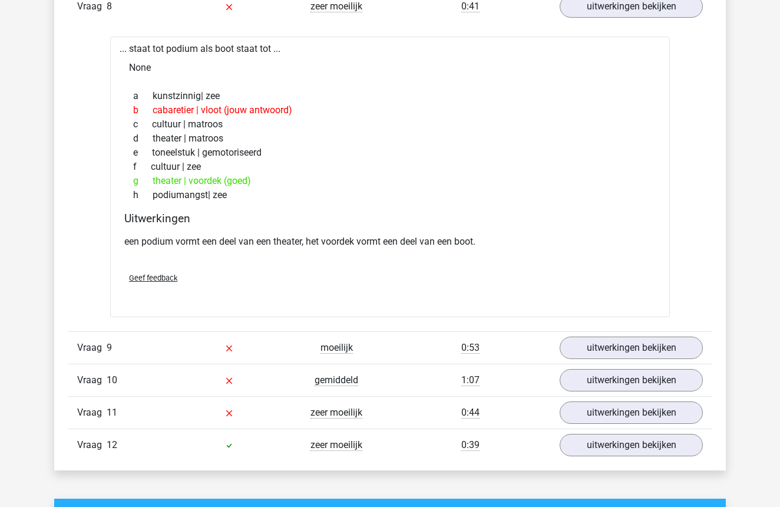
scroll to position [1885, 0]
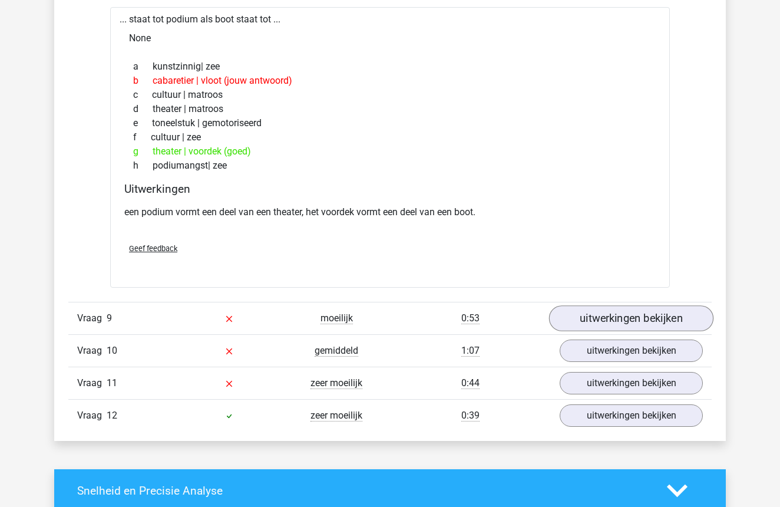
click at [655, 328] on link "uitwerkingen bekijken" at bounding box center [631, 319] width 164 height 26
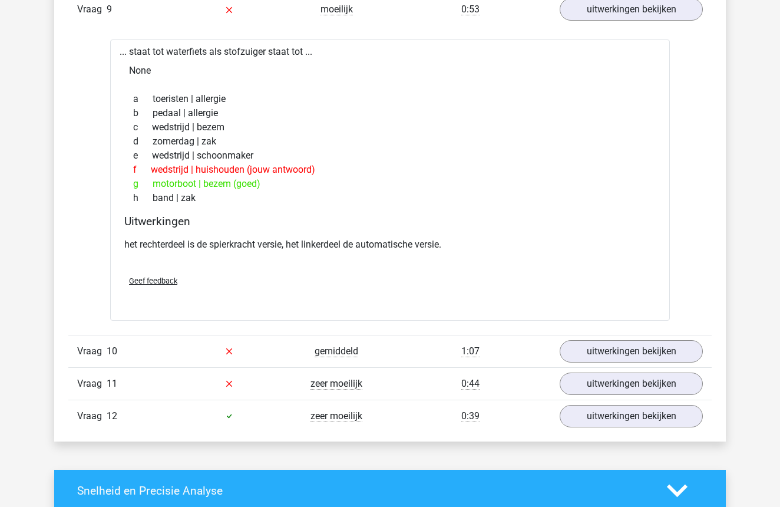
scroll to position [2200, 0]
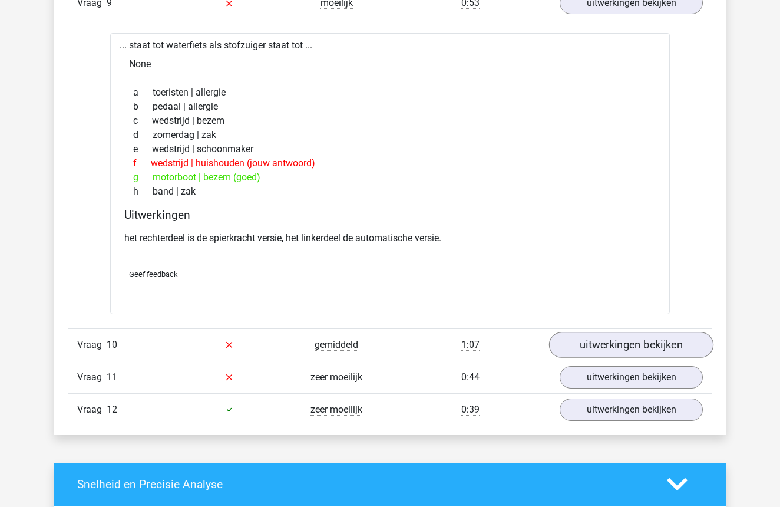
click at [650, 340] on link "uitwerkingen bekijken" at bounding box center [631, 345] width 164 height 26
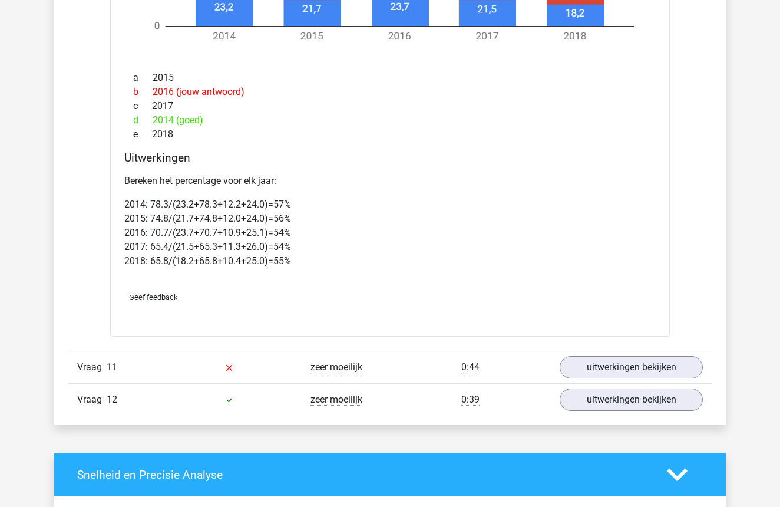
scroll to position [3153, 0]
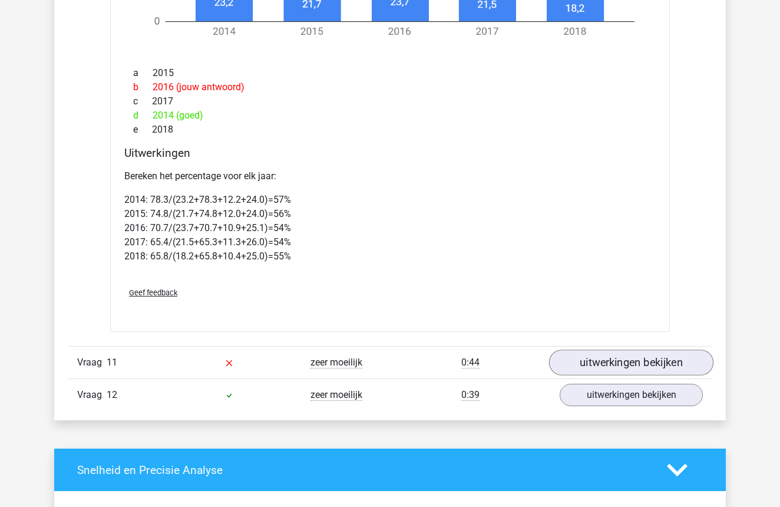
click at [647, 360] on link "uitwerkingen bekijken" at bounding box center [631, 362] width 164 height 26
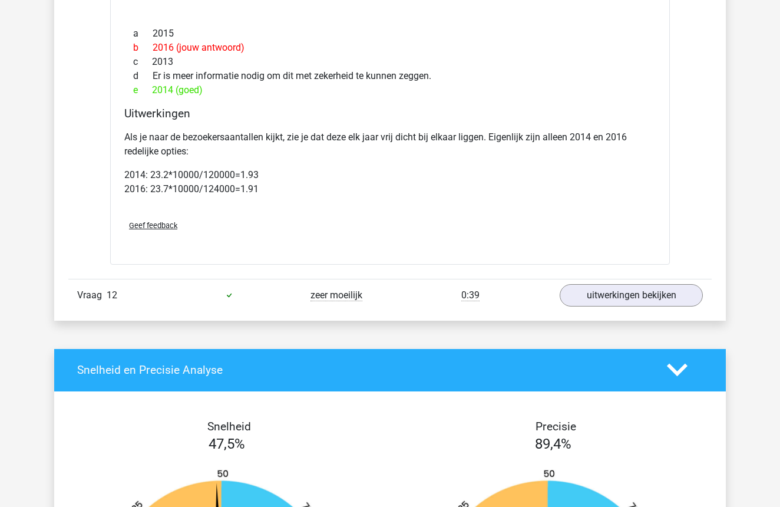
scroll to position [4180, 0]
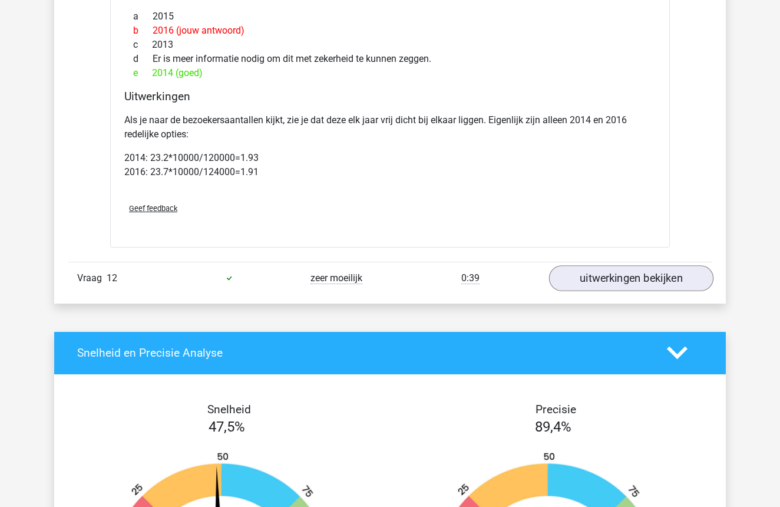
click at [629, 281] on link "uitwerkingen bekijken" at bounding box center [631, 278] width 164 height 26
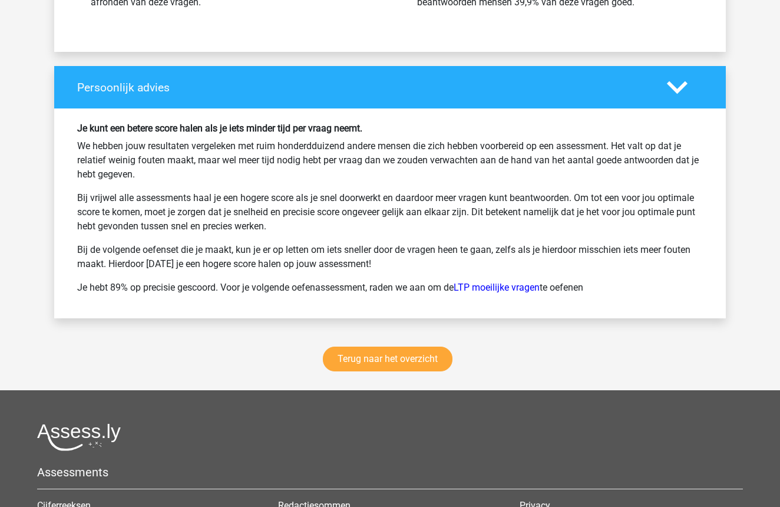
scroll to position [5724, 0]
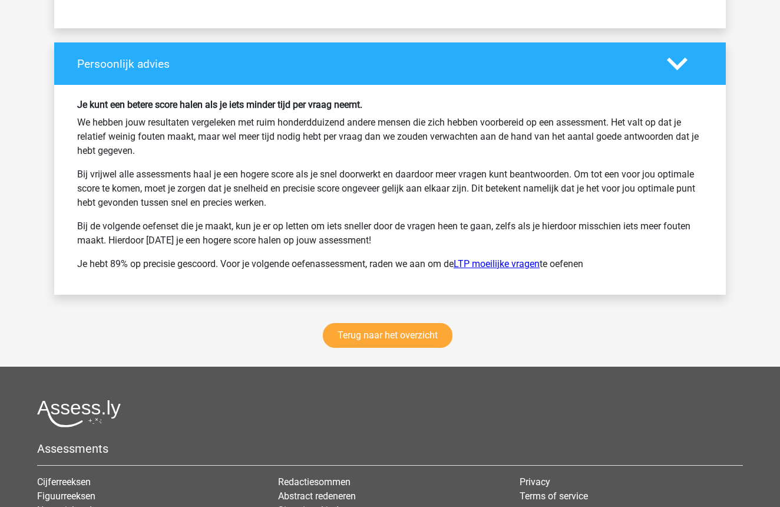
click at [509, 261] on link "LTP moeilijke vragen" at bounding box center [497, 263] width 86 height 11
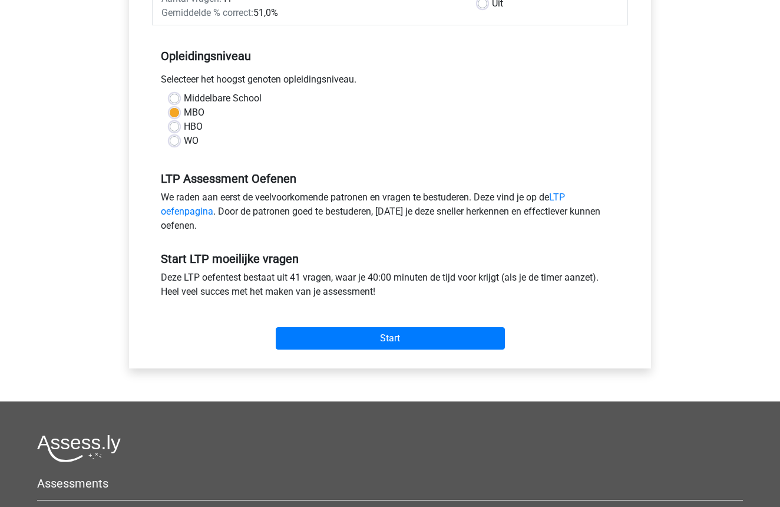
scroll to position [225, 0]
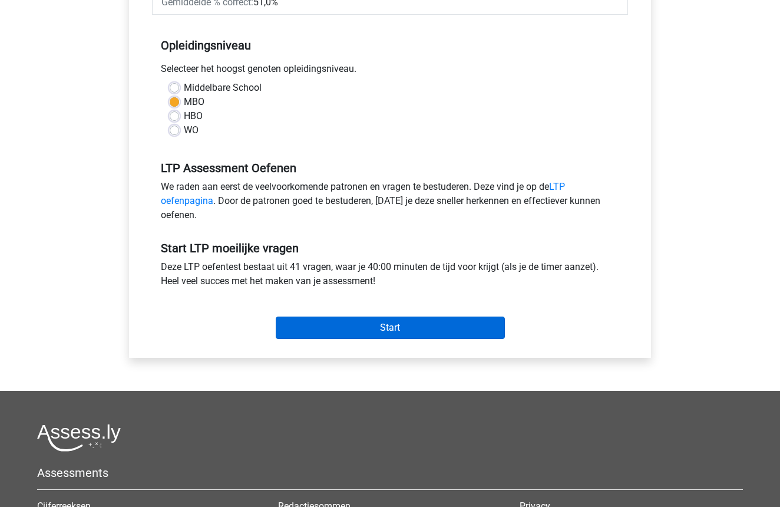
click at [415, 325] on input "Start" at bounding box center [390, 327] width 229 height 22
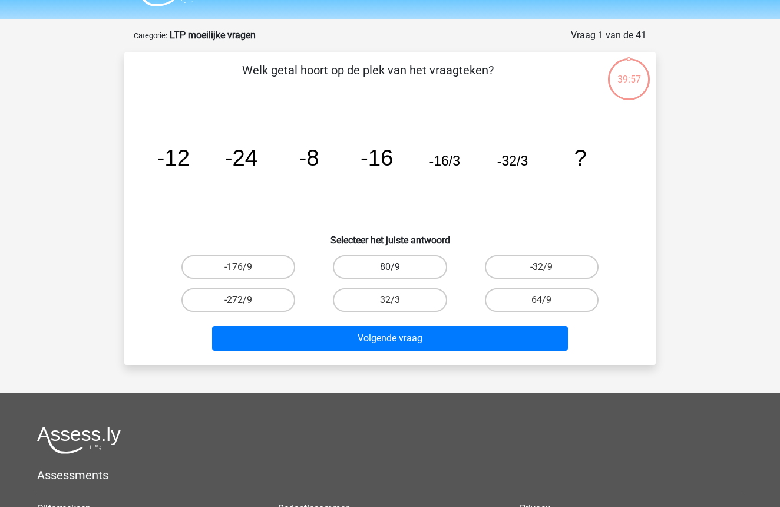
scroll to position [25, 0]
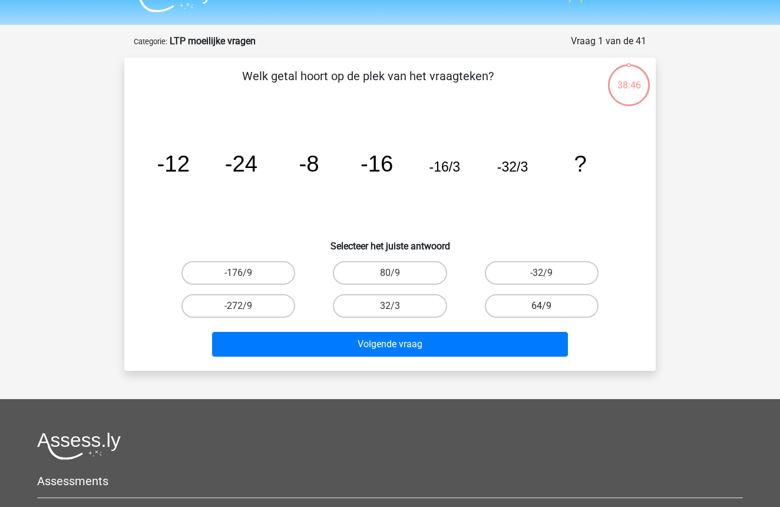
click at [539, 307] on label "64/9" at bounding box center [542, 306] width 114 height 24
click at [542, 307] on input "64/9" at bounding box center [546, 310] width 8 height 8
radio input "true"
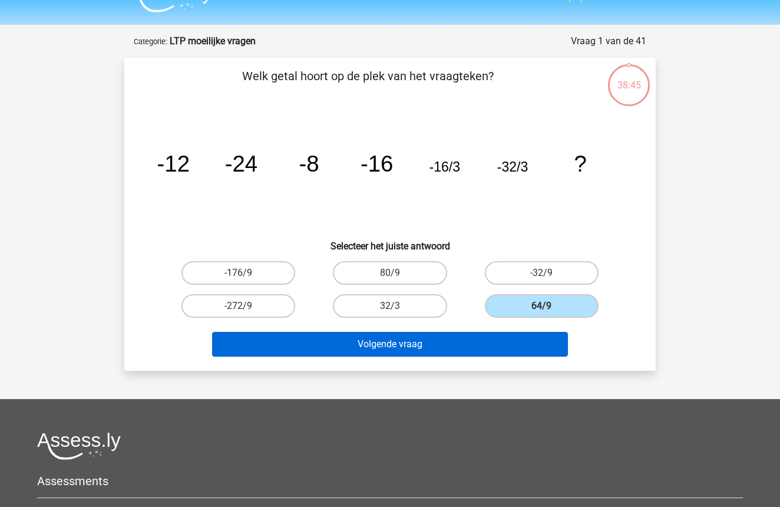
click at [434, 347] on button "Volgende vraag" at bounding box center [390, 344] width 357 height 25
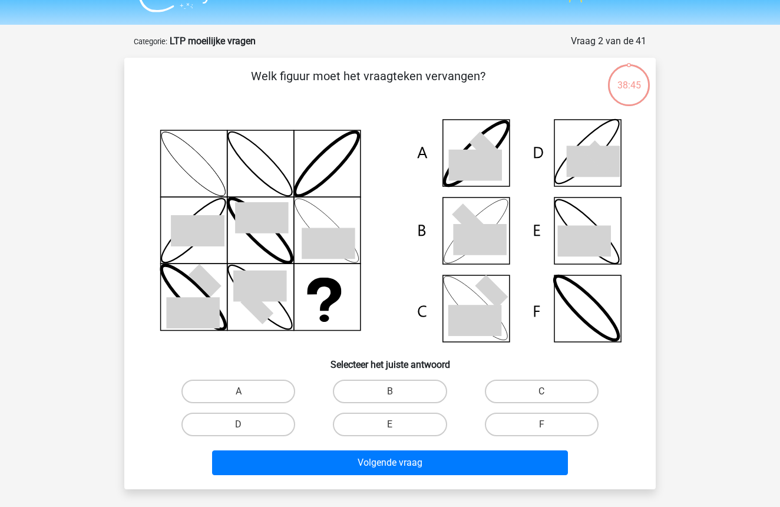
scroll to position [59, 0]
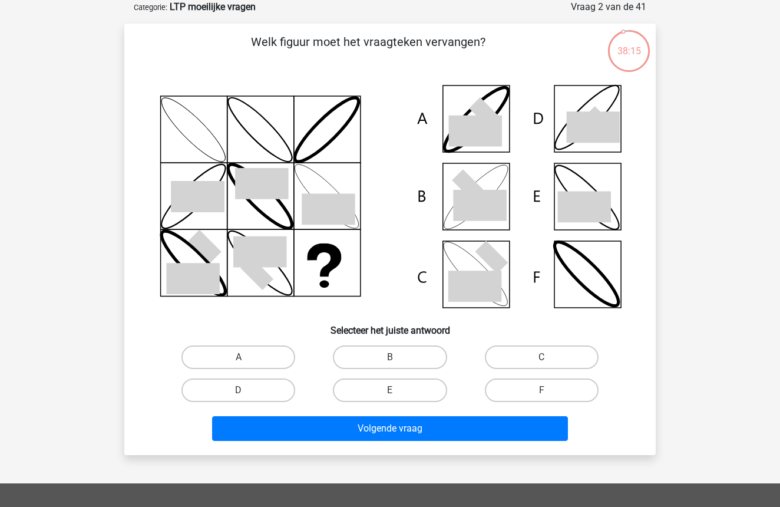
click at [490, 112] on icon at bounding box center [485, 113] width 33 height 33
click at [268, 358] on label "A" at bounding box center [239, 357] width 114 height 24
click at [246, 358] on input "A" at bounding box center [243, 361] width 8 height 8
radio input "true"
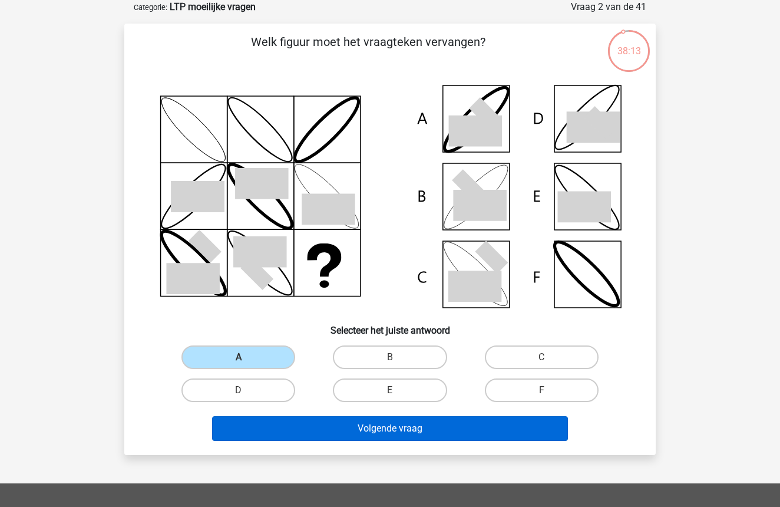
click at [365, 429] on button "Volgende vraag" at bounding box center [390, 428] width 357 height 25
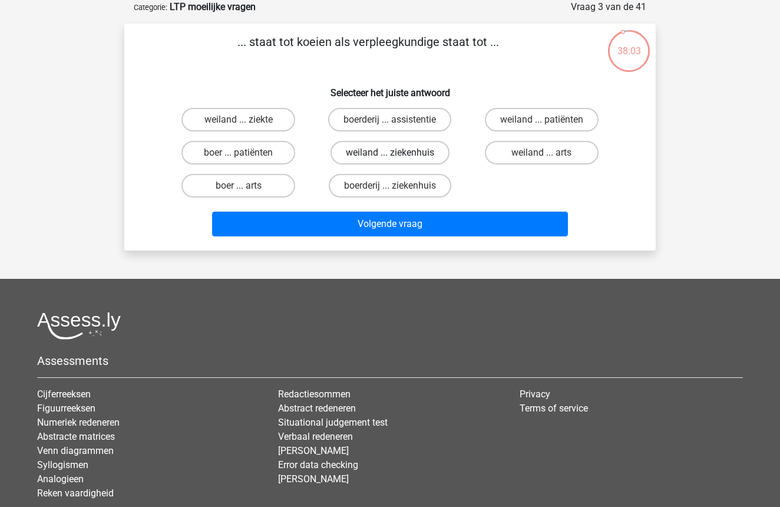
click at [404, 153] on label "weiland ... ziekenhuis" at bounding box center [390, 153] width 119 height 24
click at [398, 153] on input "weiland ... ziekenhuis" at bounding box center [394, 157] width 8 height 8
radio input "true"
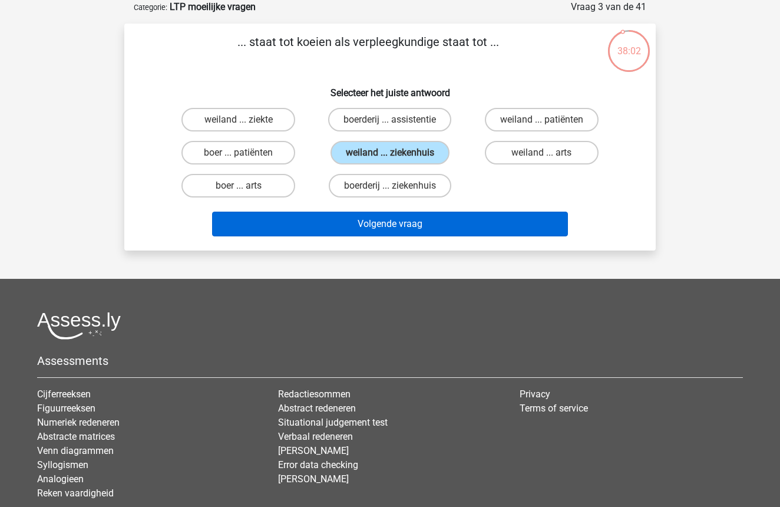
click at [393, 221] on button "Volgende vraag" at bounding box center [390, 224] width 357 height 25
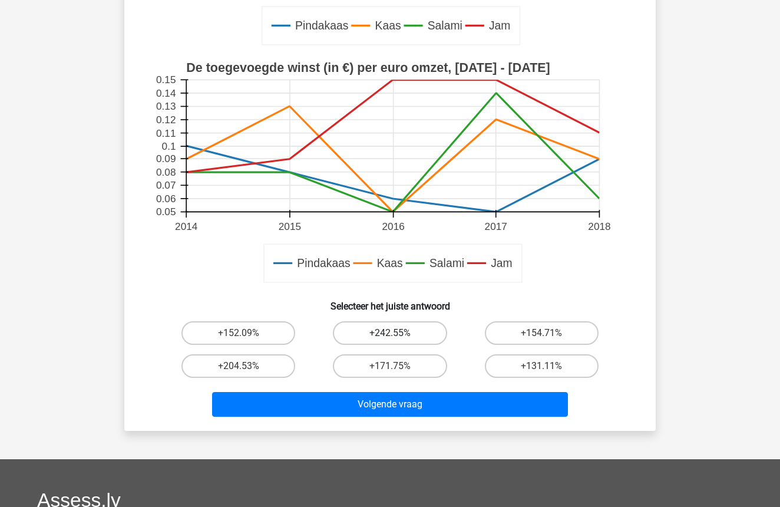
scroll to position [308, 0]
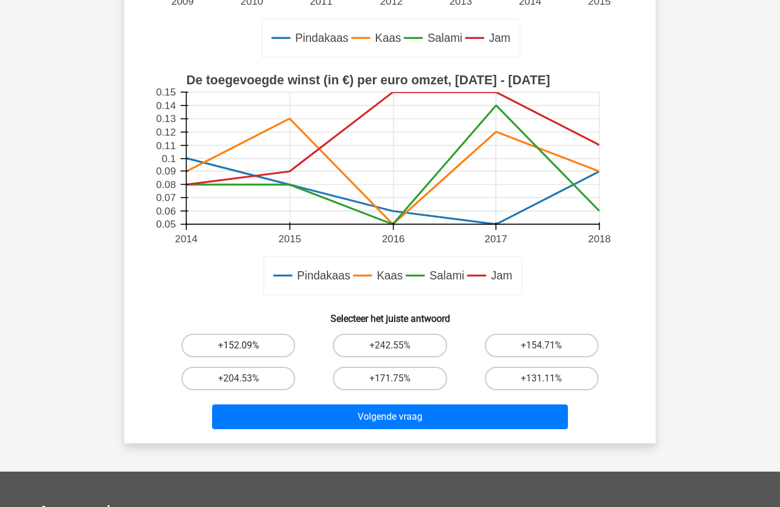
click at [238, 344] on label "+152.09%" at bounding box center [239, 346] width 114 height 24
click at [239, 345] on input "+152.09%" at bounding box center [243, 349] width 8 height 8
radio input "true"
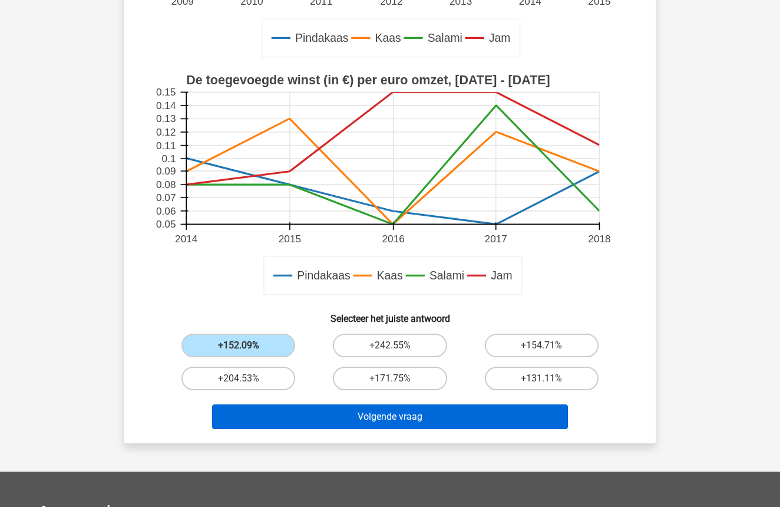
click at [391, 423] on button "Volgende vraag" at bounding box center [390, 416] width 357 height 25
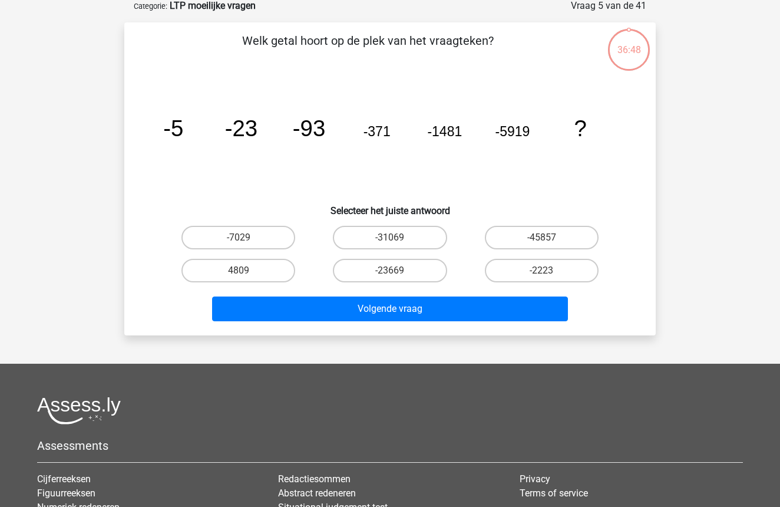
scroll to position [59, 0]
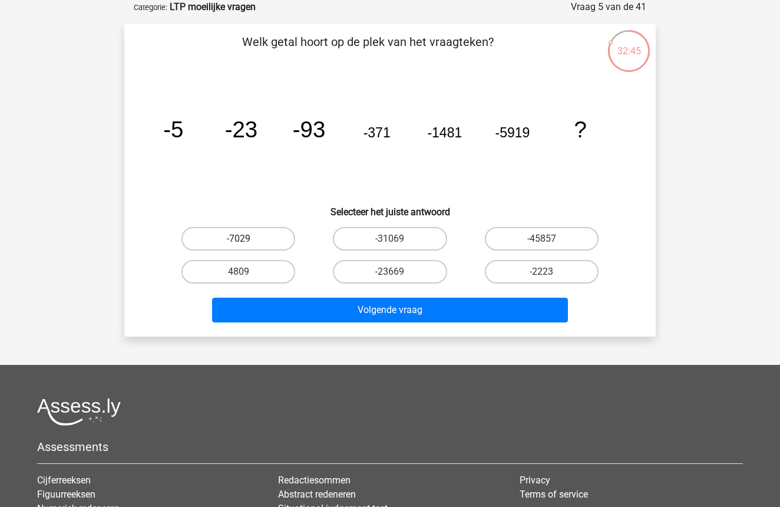
click at [257, 240] on label "-7029" at bounding box center [239, 239] width 114 height 24
click at [246, 240] on input "-7029" at bounding box center [243, 243] width 8 height 8
radio input "true"
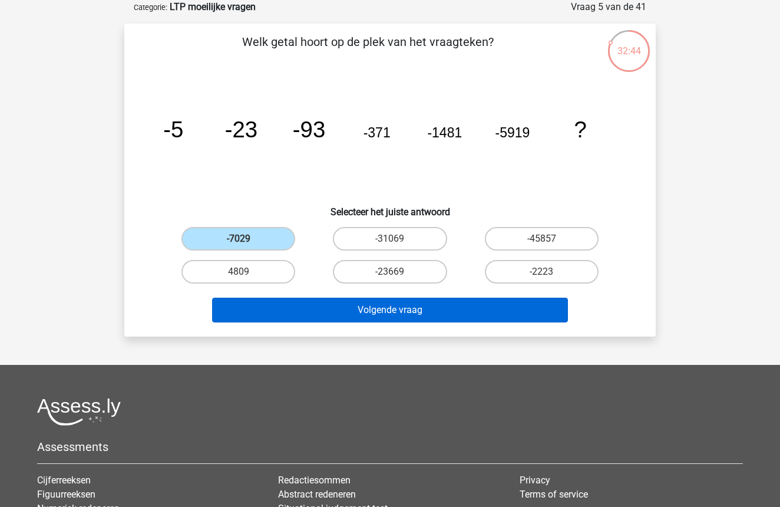
click at [424, 316] on button "Volgende vraag" at bounding box center [390, 310] width 357 height 25
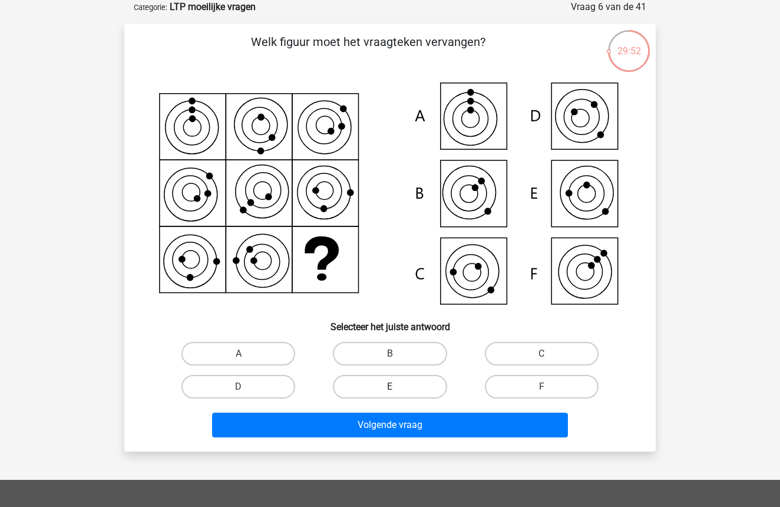
click at [397, 385] on label "E" at bounding box center [390, 387] width 114 height 24
click at [397, 387] on input "E" at bounding box center [394, 391] width 8 height 8
radio input "true"
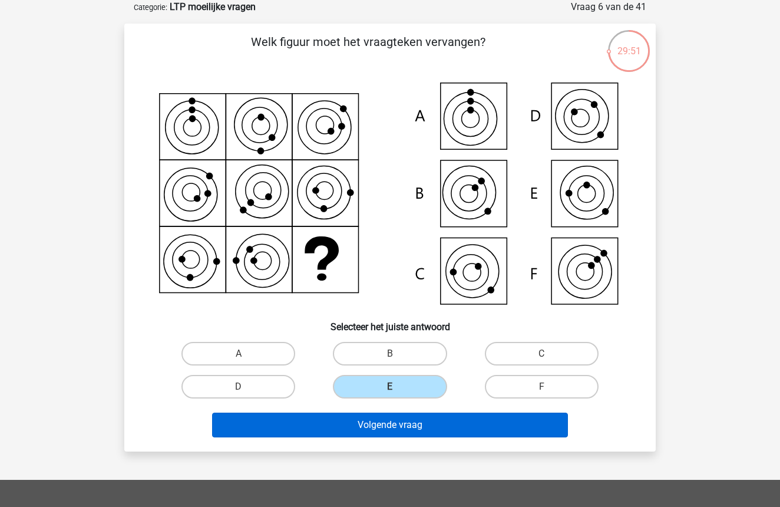
click at [397, 431] on button "Volgende vraag" at bounding box center [390, 425] width 357 height 25
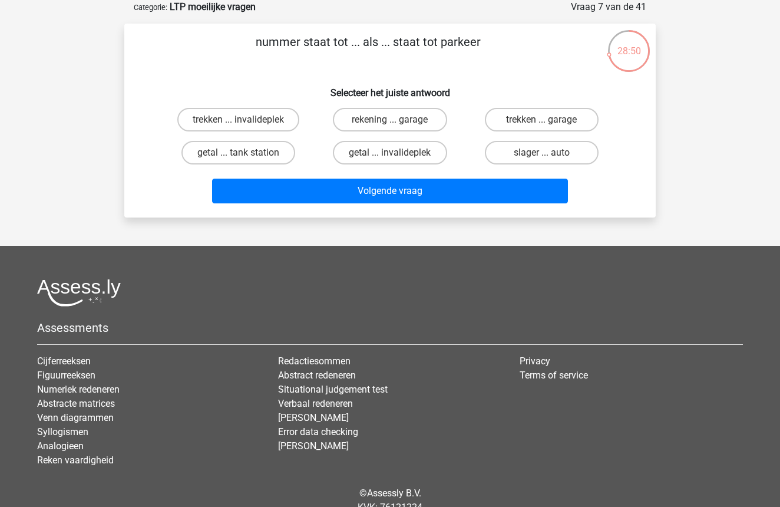
click at [394, 153] on input "getal ... invalideplek" at bounding box center [394, 157] width 8 height 8
radio input "true"
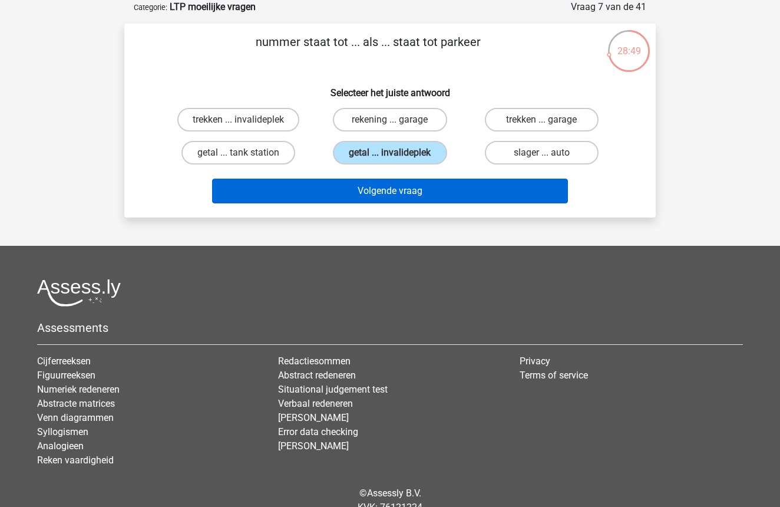
click at [397, 190] on button "Volgende vraag" at bounding box center [390, 191] width 357 height 25
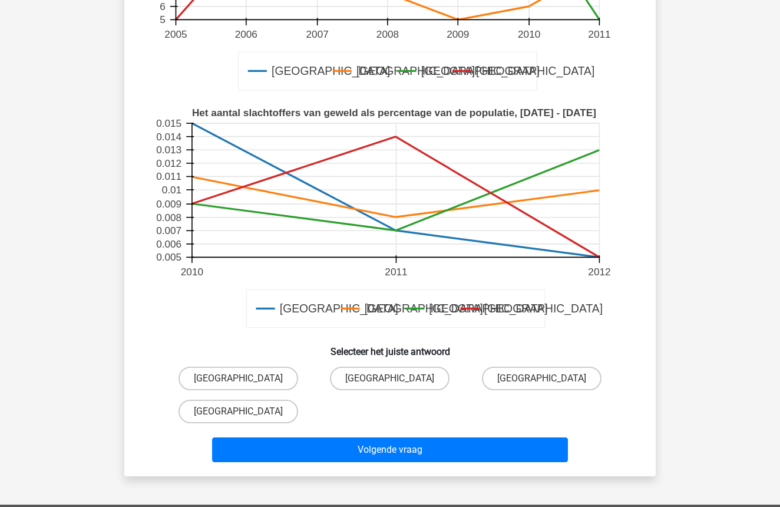
scroll to position [295, 0]
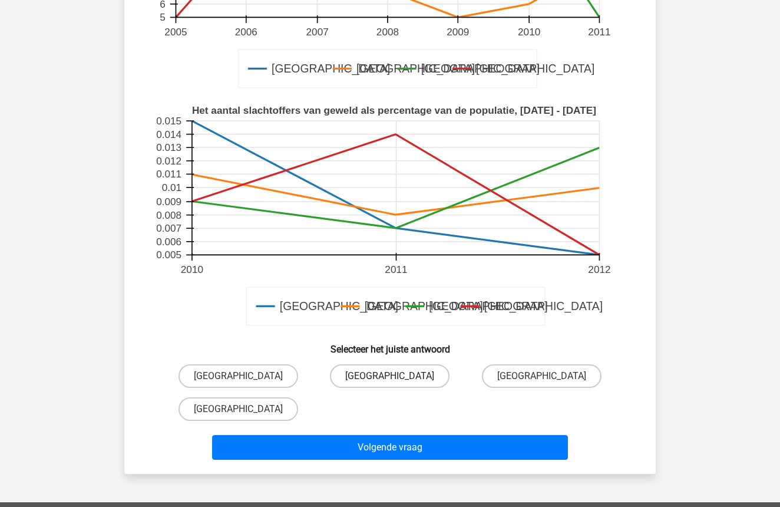
click at [387, 378] on label "[GEOGRAPHIC_DATA]" at bounding box center [390, 376] width 120 height 24
click at [390, 378] on input "[GEOGRAPHIC_DATA]" at bounding box center [394, 380] width 8 height 8
radio input "true"
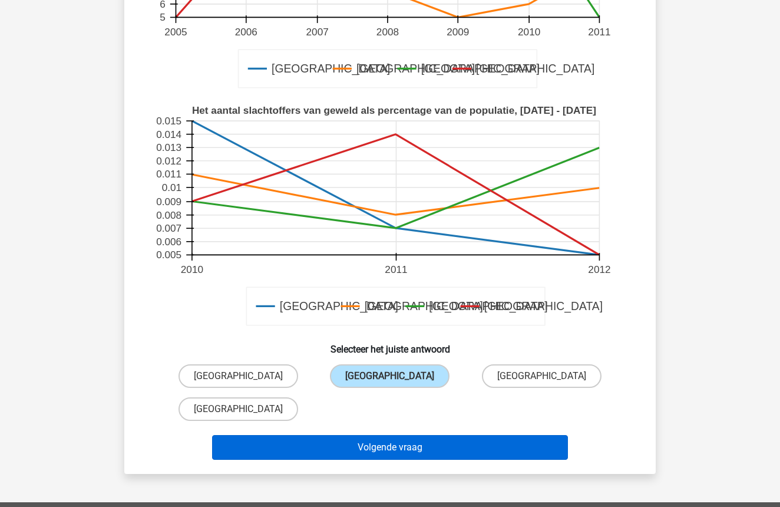
click at [374, 446] on button "Volgende vraag" at bounding box center [390, 447] width 357 height 25
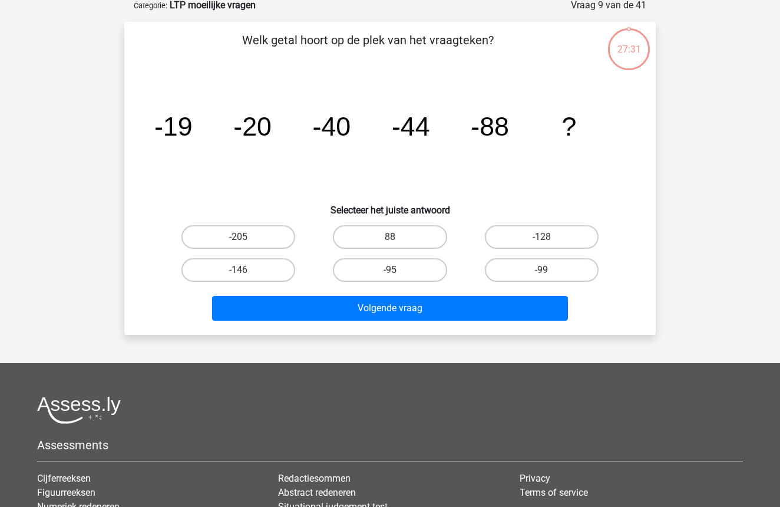
scroll to position [59, 0]
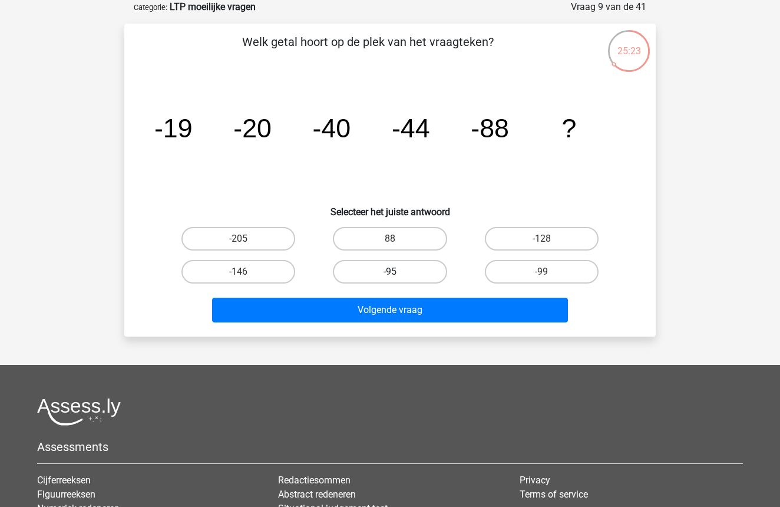
click at [407, 268] on label "-95" at bounding box center [390, 272] width 114 height 24
click at [398, 272] on input "-95" at bounding box center [394, 276] width 8 height 8
radio input "true"
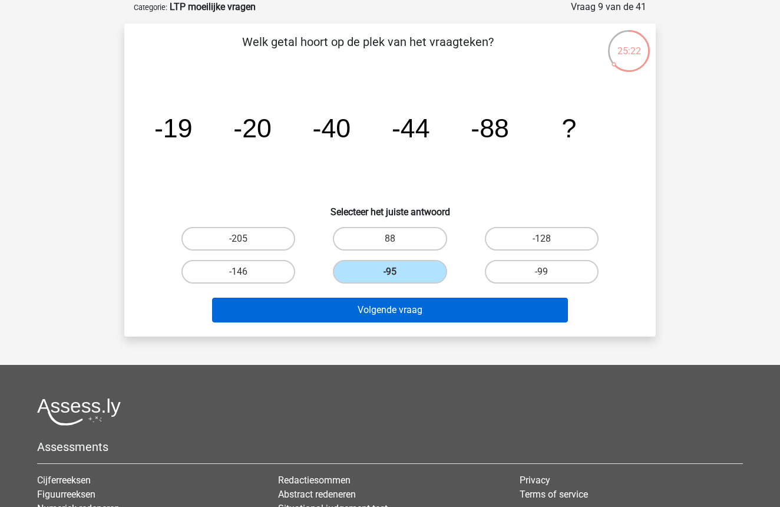
click at [400, 307] on button "Volgende vraag" at bounding box center [390, 310] width 357 height 25
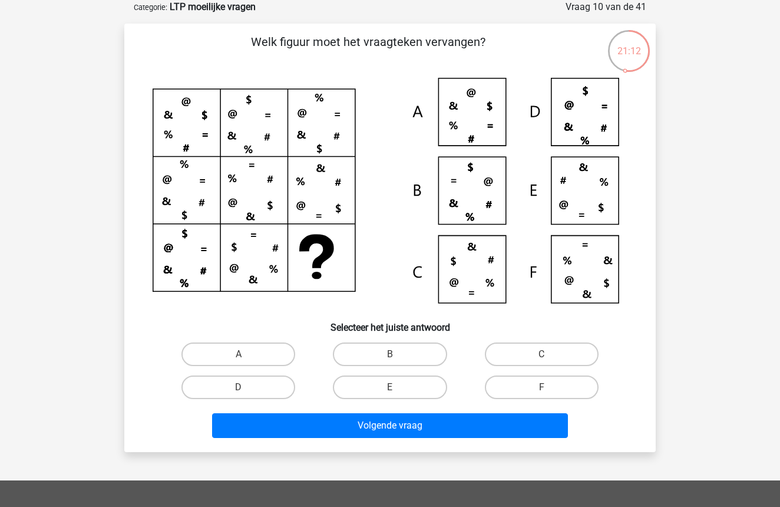
click at [476, 258] on icon at bounding box center [390, 195] width 475 height 235
click at [466, 276] on icon at bounding box center [390, 195] width 475 height 235
click at [577, 266] on icon at bounding box center [390, 195] width 475 height 235
click at [554, 384] on label "F" at bounding box center [542, 387] width 114 height 24
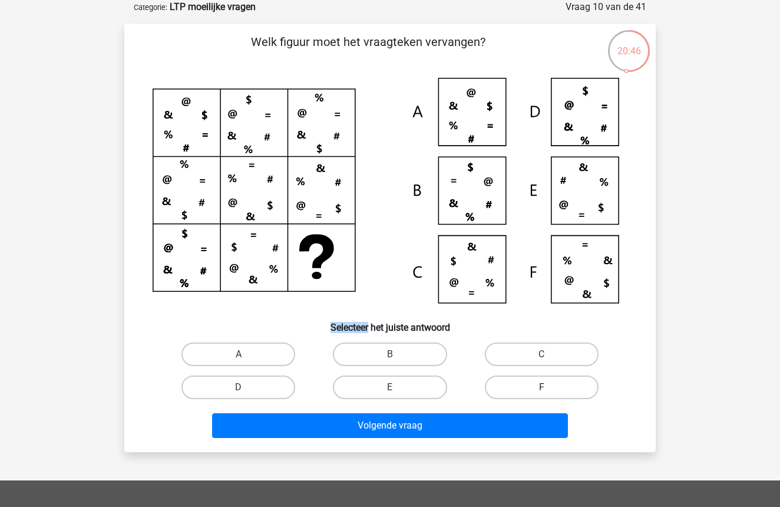
click at [549, 387] on input "F" at bounding box center [546, 391] width 8 height 8
radio input "true"
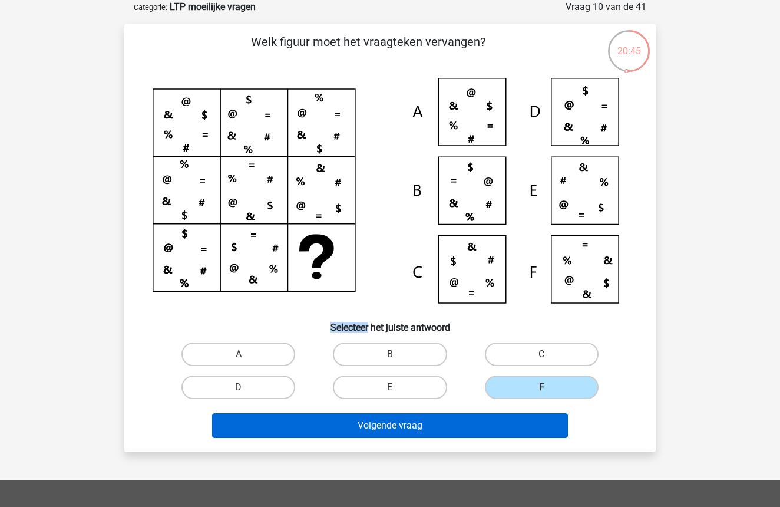
click at [501, 431] on button "Volgende vraag" at bounding box center [390, 425] width 357 height 25
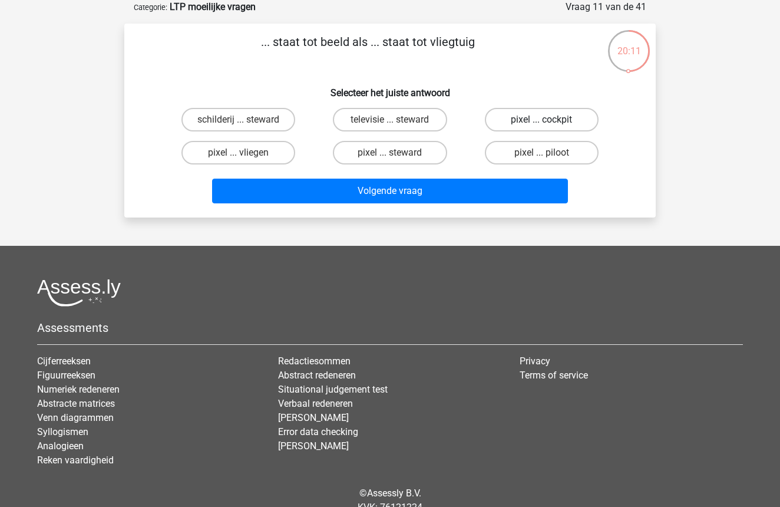
click at [555, 120] on label "pixel ... cockpit" at bounding box center [542, 120] width 114 height 24
click at [549, 120] on input "pixel ... cockpit" at bounding box center [546, 124] width 8 height 8
radio input "true"
click at [466, 176] on div "Volgende vraag" at bounding box center [390, 188] width 494 height 39
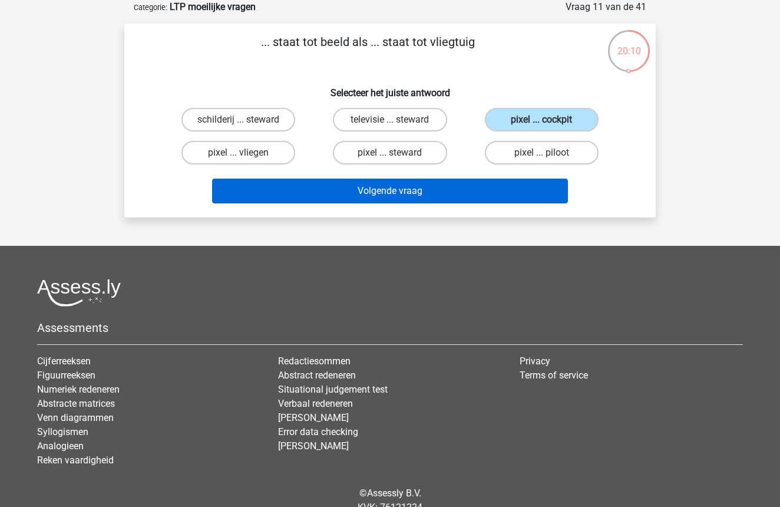
click at [456, 197] on button "Volgende vraag" at bounding box center [390, 191] width 357 height 25
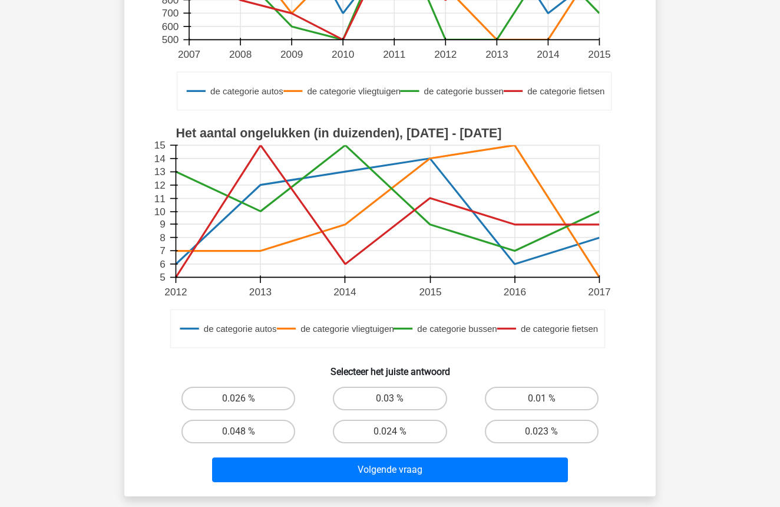
scroll to position [258, 0]
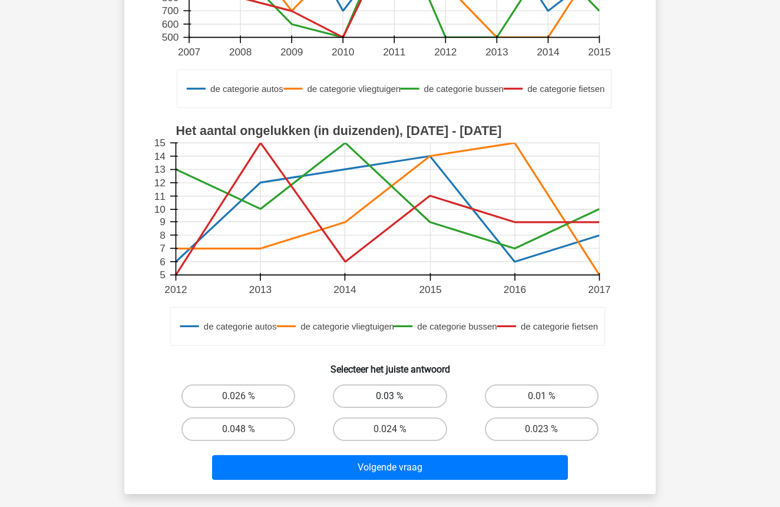
click at [388, 401] on label "0.03 %" at bounding box center [390, 396] width 114 height 24
click at [390, 401] on input "0.03 %" at bounding box center [394, 400] width 8 height 8
radio input "true"
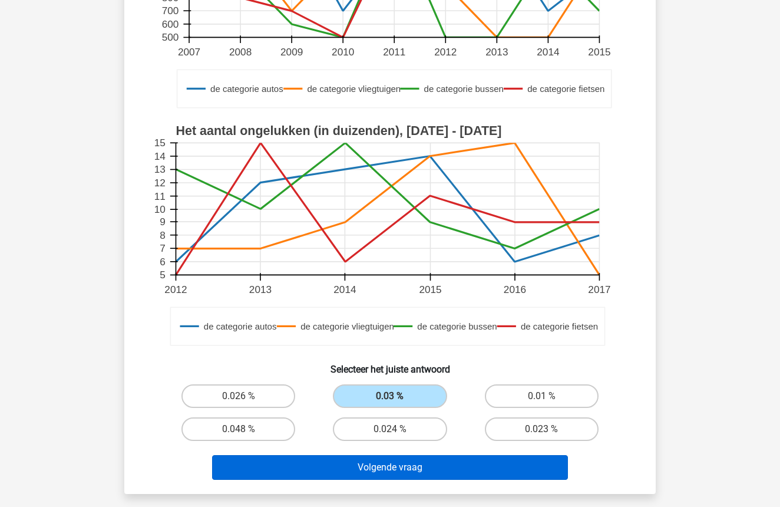
click at [392, 469] on button "Volgende vraag" at bounding box center [390, 467] width 357 height 25
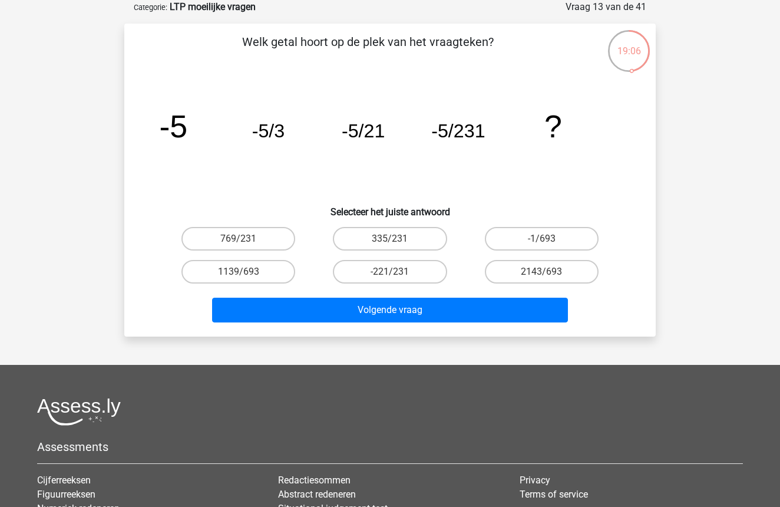
scroll to position [60, 0]
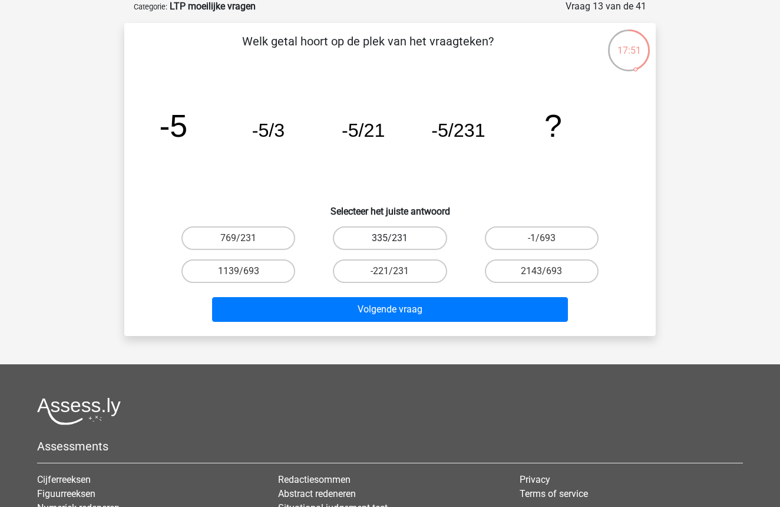
click at [430, 240] on label "335/231" at bounding box center [390, 238] width 114 height 24
click at [398, 240] on input "335/231" at bounding box center [394, 242] width 8 height 8
radio input "true"
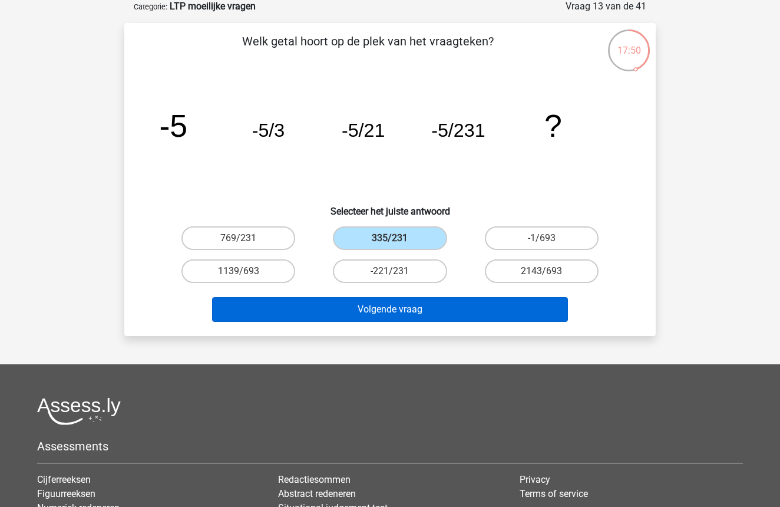
click at [421, 314] on button "Volgende vraag" at bounding box center [390, 309] width 357 height 25
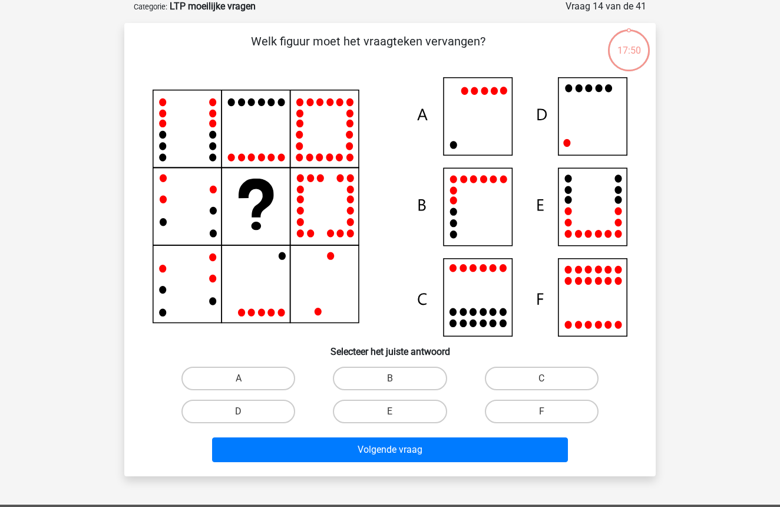
scroll to position [59, 0]
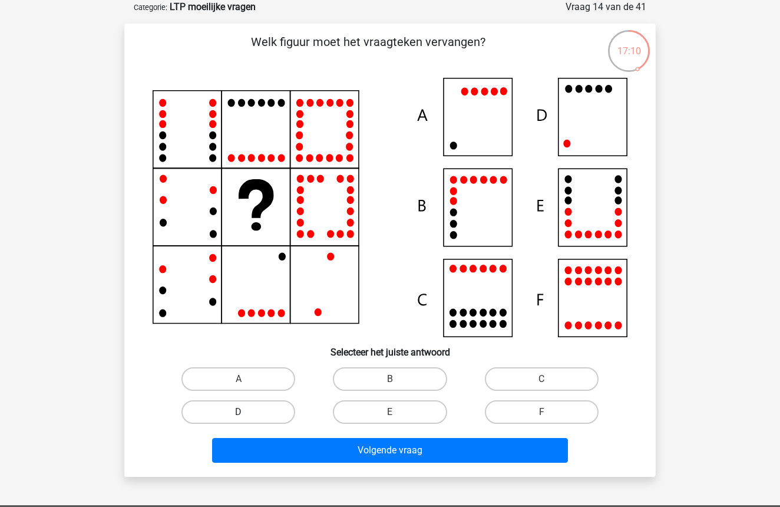
click at [272, 413] on label "D" at bounding box center [239, 412] width 114 height 24
click at [246, 413] on input "D" at bounding box center [243, 416] width 8 height 8
radio input "true"
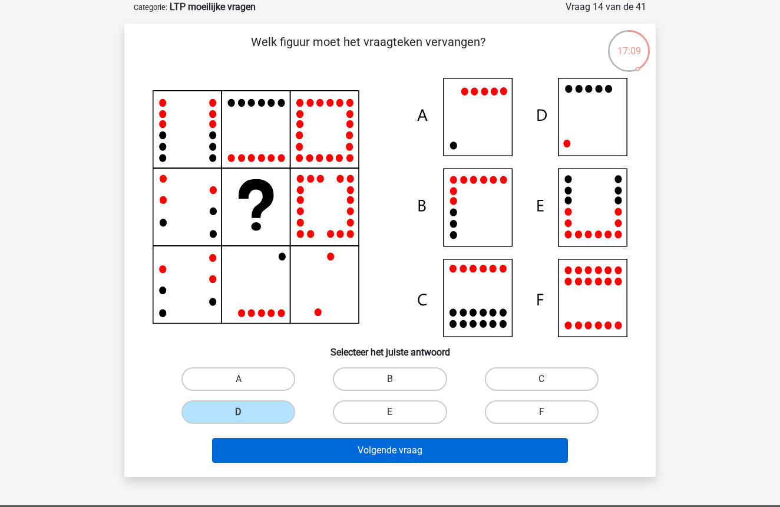
click at [409, 447] on button "Volgende vraag" at bounding box center [390, 450] width 357 height 25
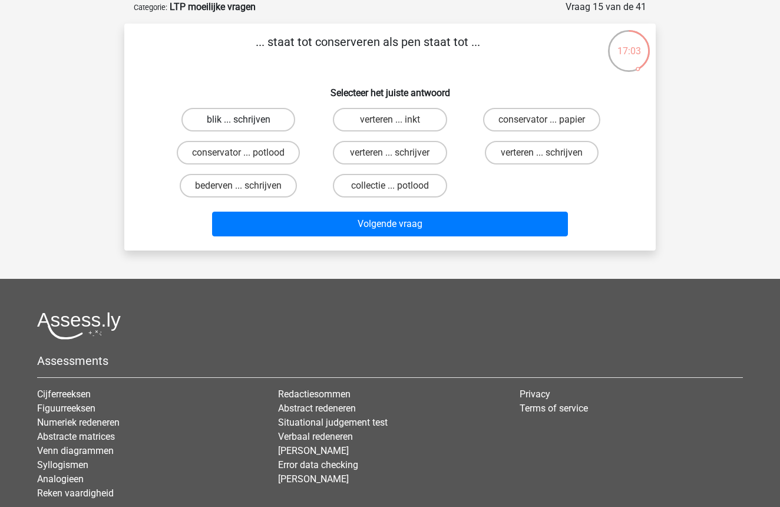
click at [230, 120] on label "blik ... schrijven" at bounding box center [239, 120] width 114 height 24
click at [239, 120] on input "blik ... schrijven" at bounding box center [243, 124] width 8 height 8
radio input "true"
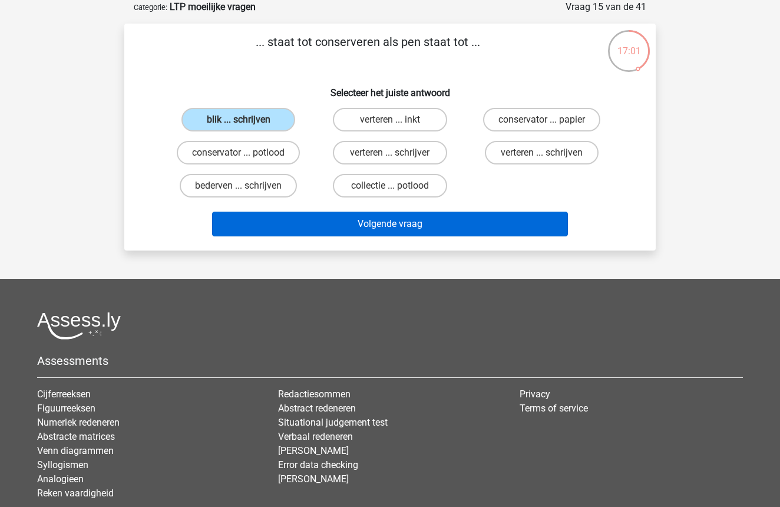
click at [381, 224] on button "Volgende vraag" at bounding box center [390, 224] width 357 height 25
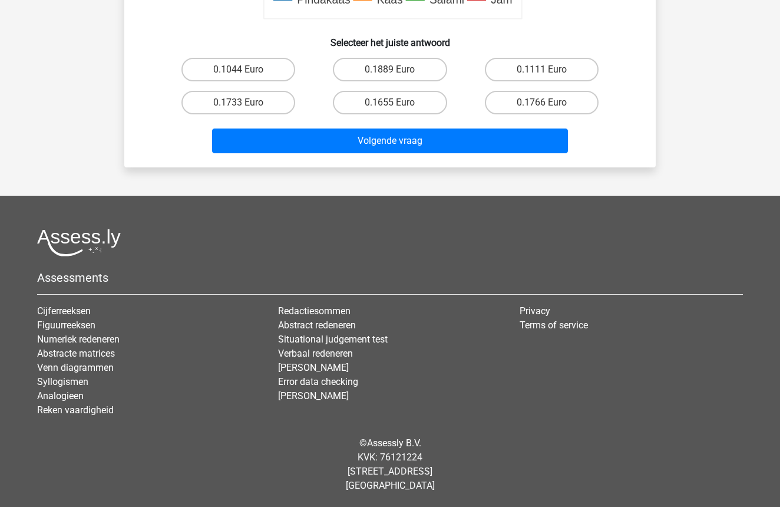
scroll to position [602, 0]
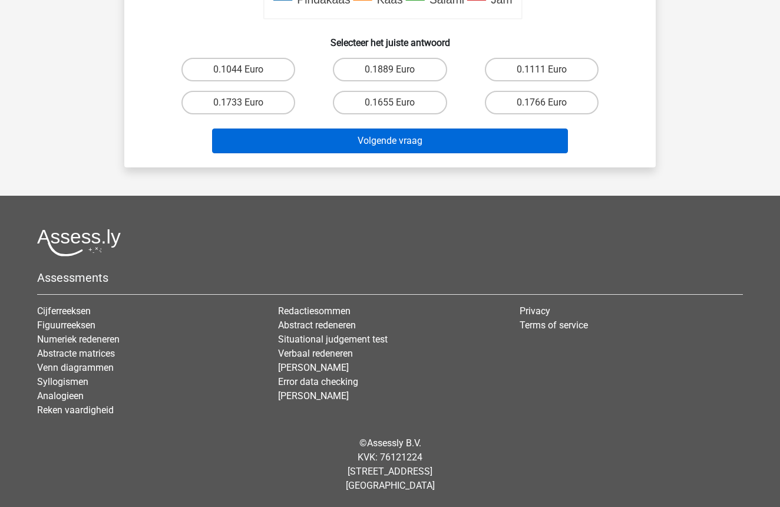
click at [447, 133] on button "Volgende vraag" at bounding box center [390, 140] width 357 height 25
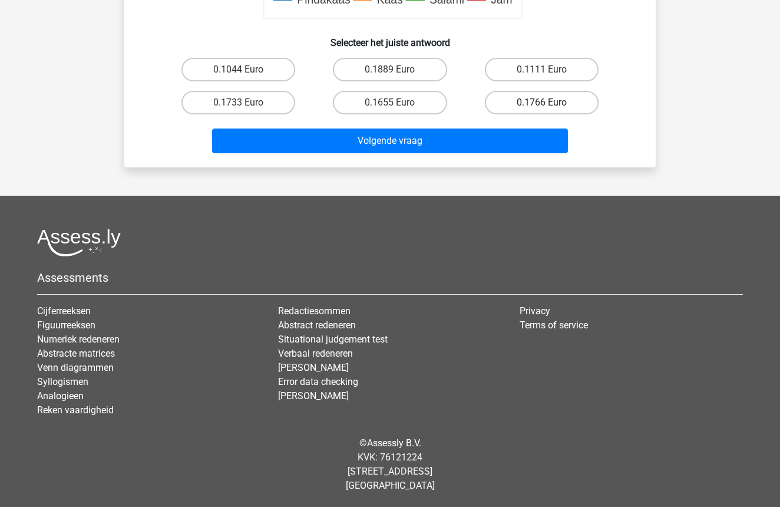
click at [536, 105] on label "0.1766 Euro" at bounding box center [542, 103] width 114 height 24
click at [542, 105] on input "0.1766 Euro" at bounding box center [546, 107] width 8 height 8
radio input "true"
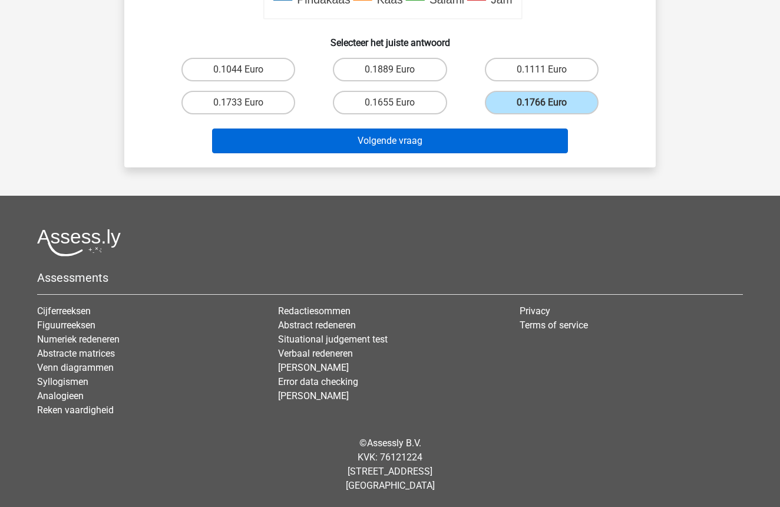
click at [467, 143] on button "Volgende vraag" at bounding box center [390, 140] width 357 height 25
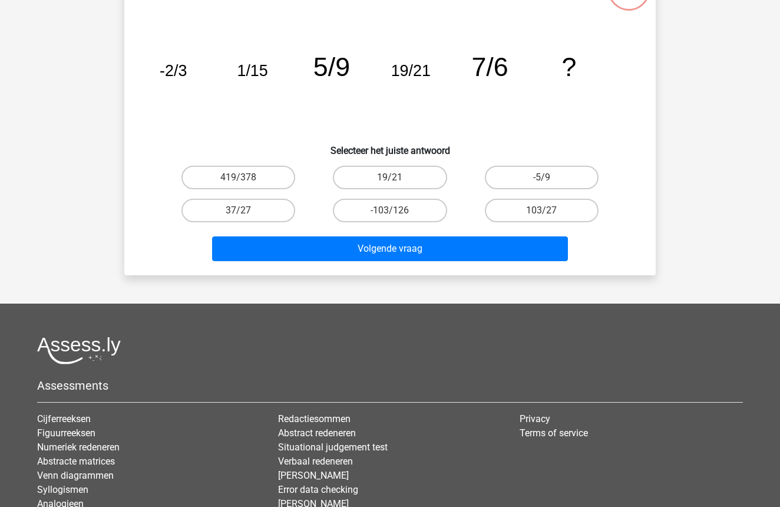
scroll to position [59, 0]
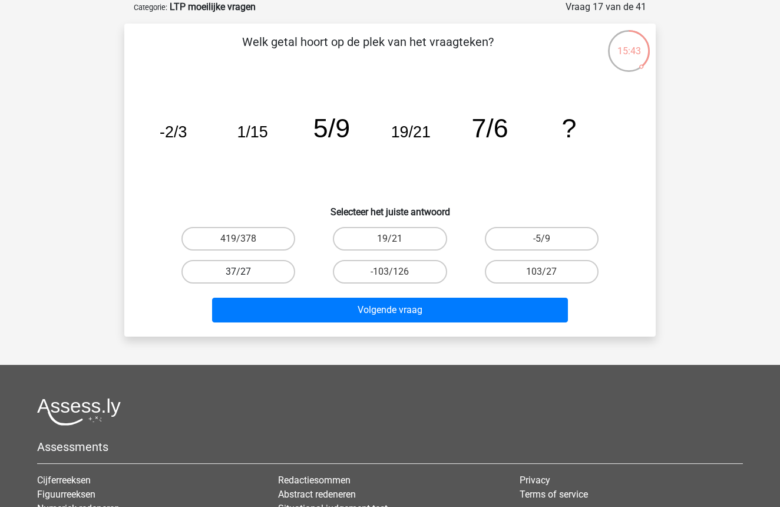
click at [256, 271] on label "37/27" at bounding box center [239, 272] width 114 height 24
click at [246, 272] on input "37/27" at bounding box center [243, 276] width 8 height 8
radio input "true"
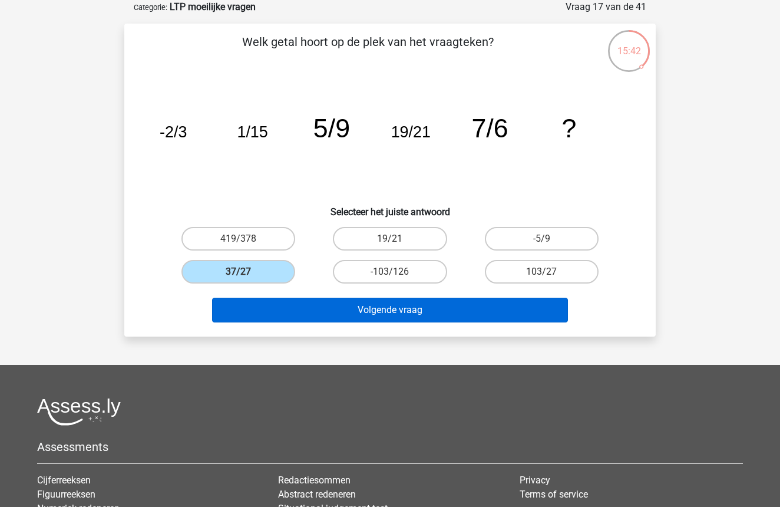
click at [392, 310] on button "Volgende vraag" at bounding box center [390, 310] width 357 height 25
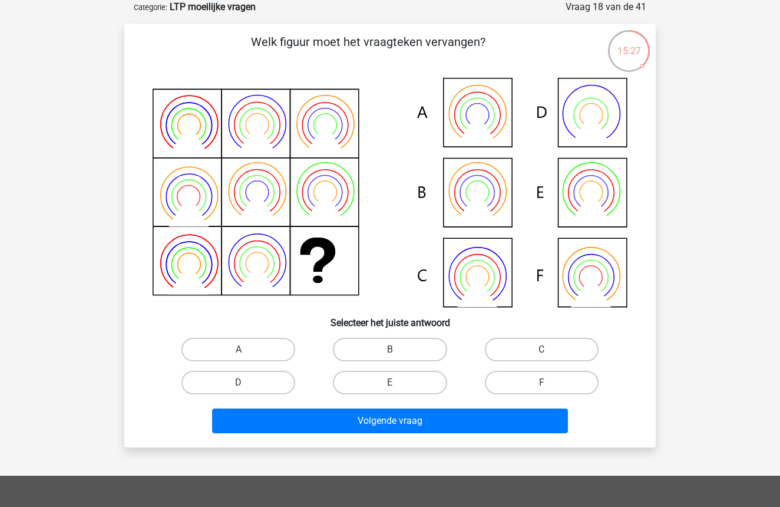
click at [587, 278] on icon at bounding box center [390, 192] width 475 height 229
click at [526, 389] on label "F" at bounding box center [542, 383] width 114 height 24
click at [542, 389] on input "F" at bounding box center [546, 386] width 8 height 8
radio input "true"
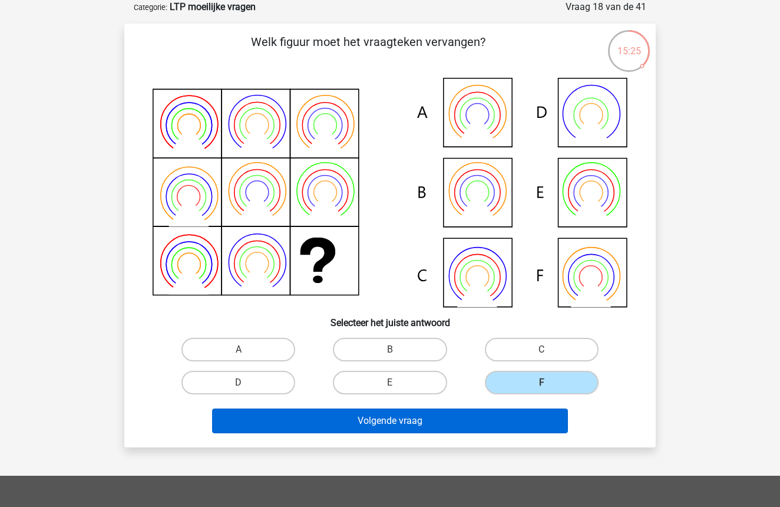
click at [483, 424] on button "Volgende vraag" at bounding box center [390, 420] width 357 height 25
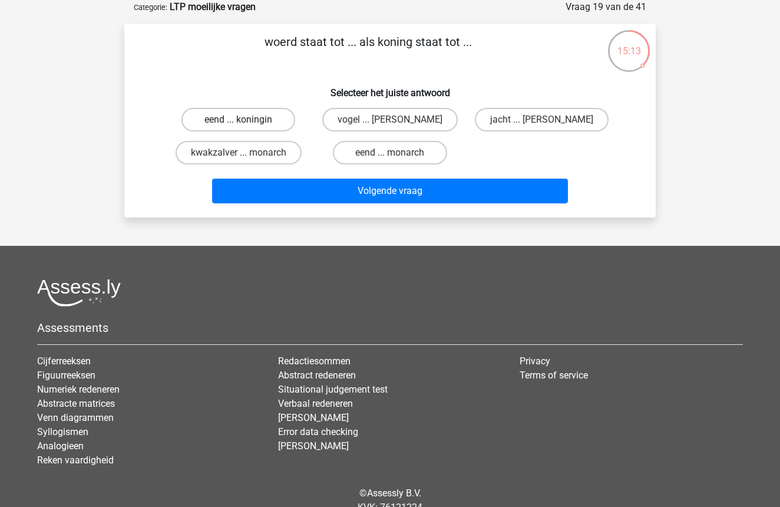
click at [273, 119] on label "eend ... koningin" at bounding box center [239, 120] width 114 height 24
click at [246, 120] on input "eend ... koningin" at bounding box center [243, 124] width 8 height 8
radio input "true"
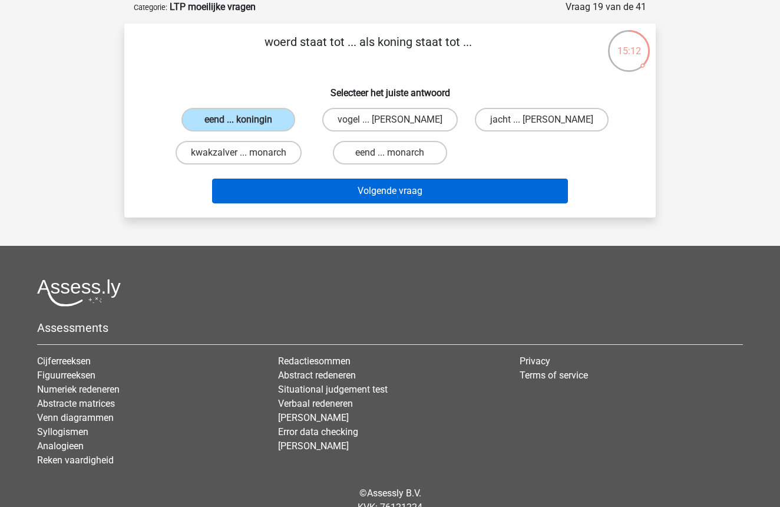
click at [345, 194] on button "Volgende vraag" at bounding box center [390, 191] width 357 height 25
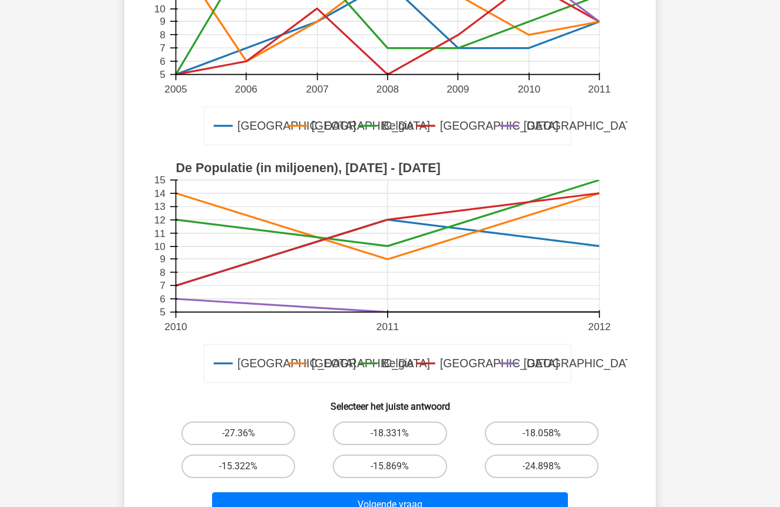
scroll to position [231, 0]
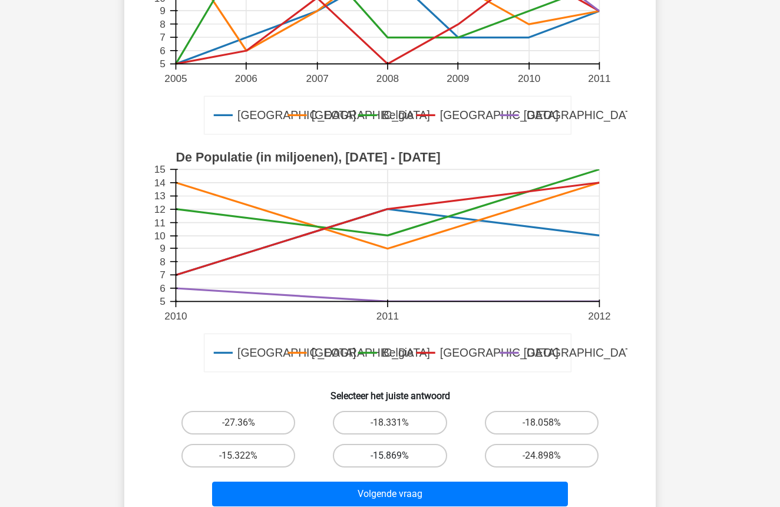
click at [420, 459] on label "-15.869%" at bounding box center [390, 456] width 114 height 24
click at [398, 459] on input "-15.869%" at bounding box center [394, 460] width 8 height 8
radio input "true"
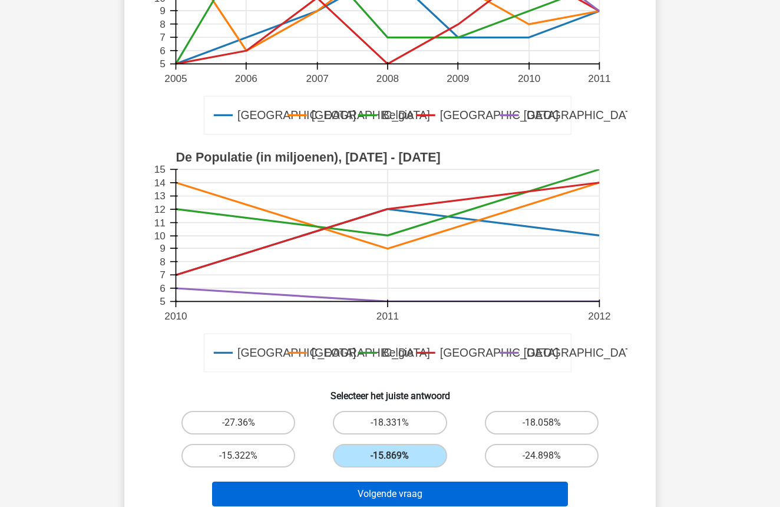
click at [424, 483] on button "Volgende vraag" at bounding box center [390, 494] width 357 height 25
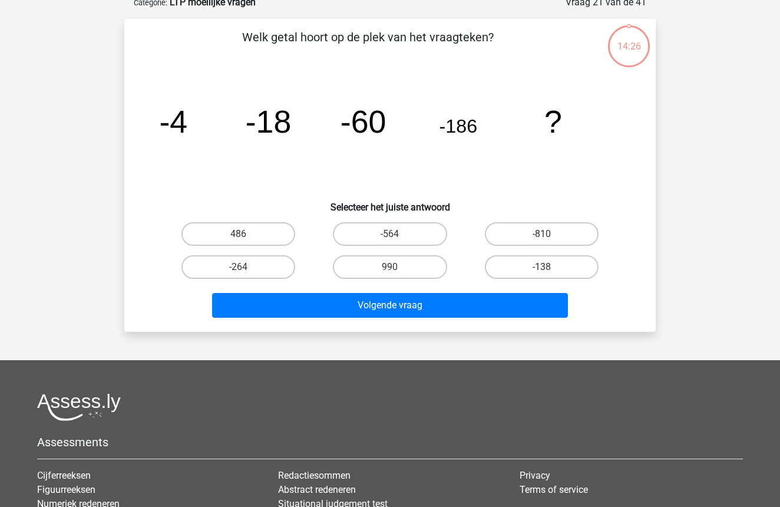
scroll to position [59, 0]
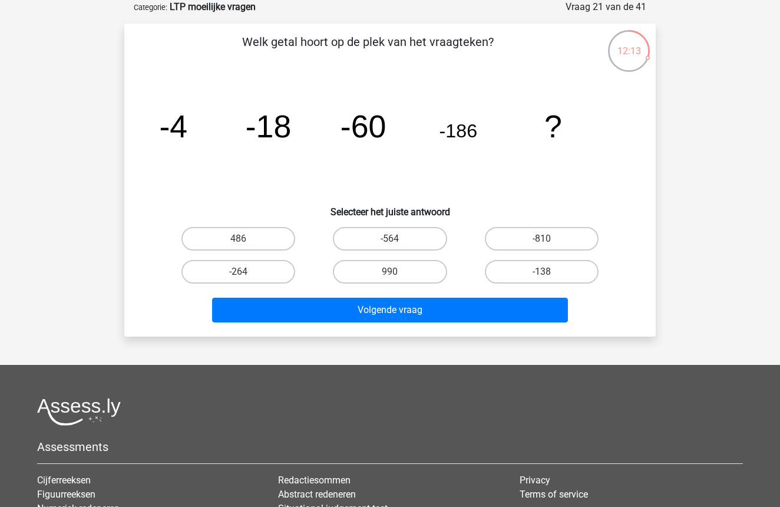
click at [394, 240] on input "-564" at bounding box center [394, 243] width 8 height 8
radio input "true"
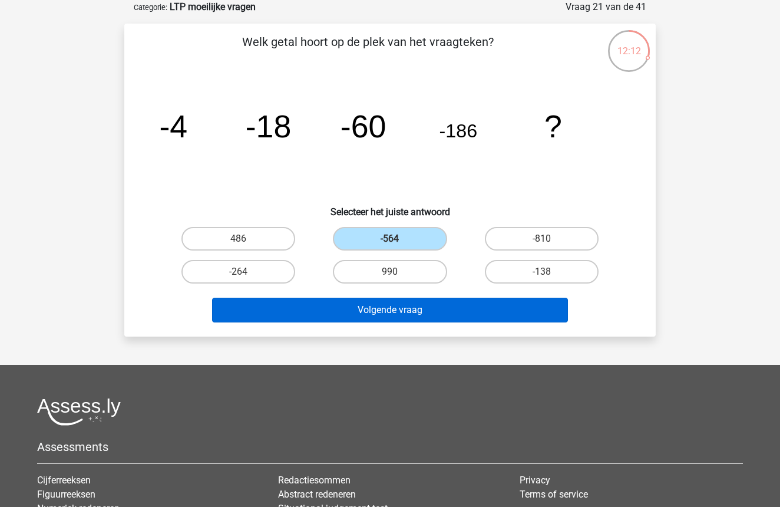
click at [418, 314] on button "Volgende vraag" at bounding box center [390, 310] width 357 height 25
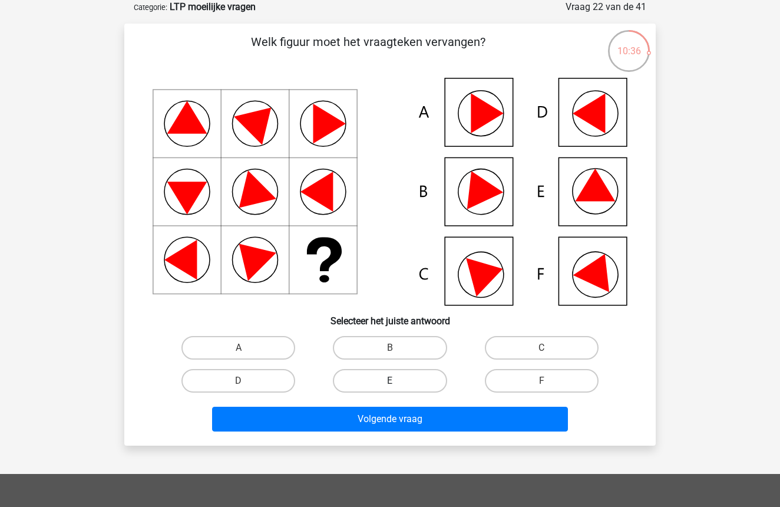
click at [403, 377] on label "E" at bounding box center [390, 381] width 114 height 24
click at [398, 381] on input "E" at bounding box center [394, 385] width 8 height 8
radio input "true"
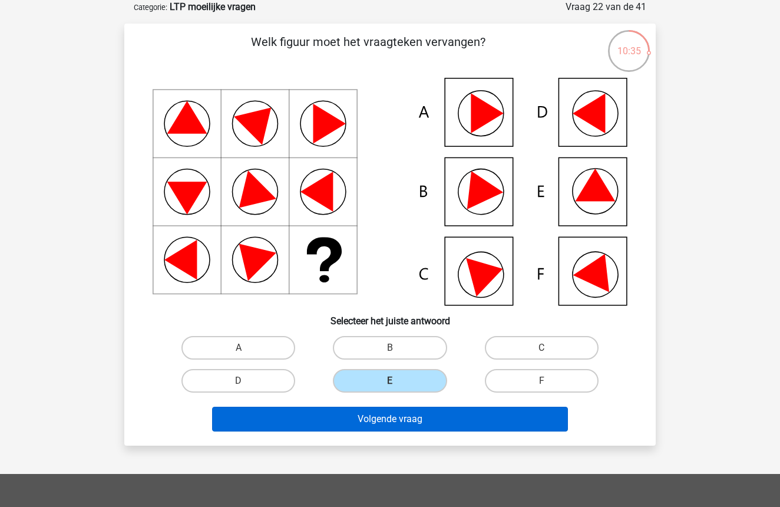
click at [395, 423] on button "Volgende vraag" at bounding box center [390, 419] width 357 height 25
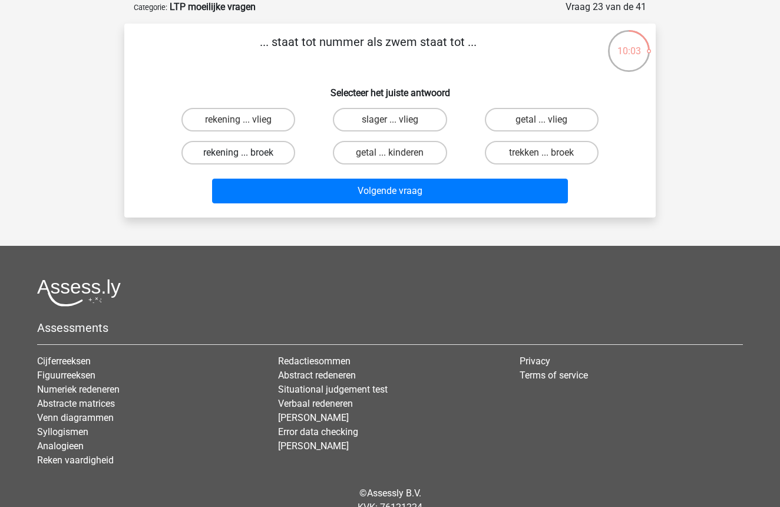
click at [246, 157] on label "rekening ... broek" at bounding box center [239, 153] width 114 height 24
click at [246, 157] on input "rekening ... broek" at bounding box center [243, 157] width 8 height 8
radio input "true"
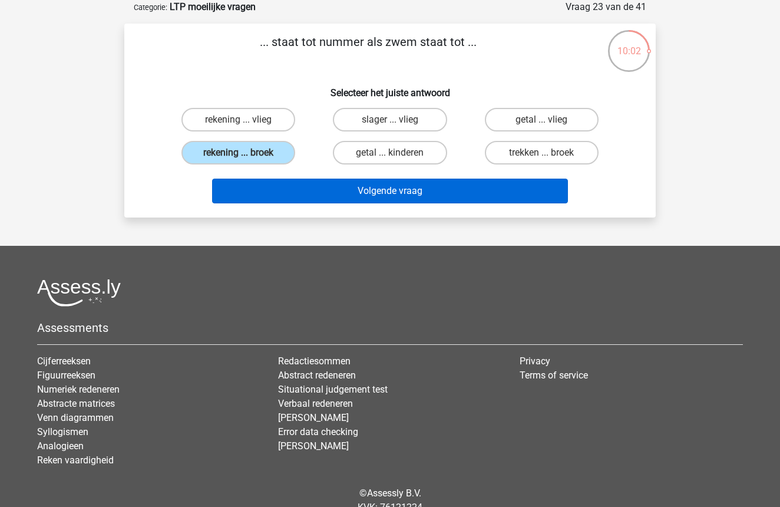
click at [414, 188] on button "Volgende vraag" at bounding box center [390, 191] width 357 height 25
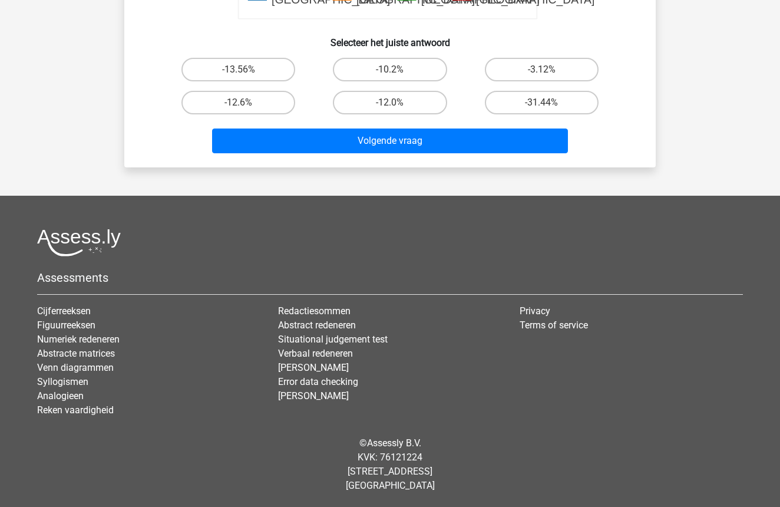
scroll to position [602, 0]
click at [408, 103] on label "-12.0%" at bounding box center [390, 103] width 114 height 24
click at [398, 103] on input "-12.0%" at bounding box center [394, 107] width 8 height 8
radio input "true"
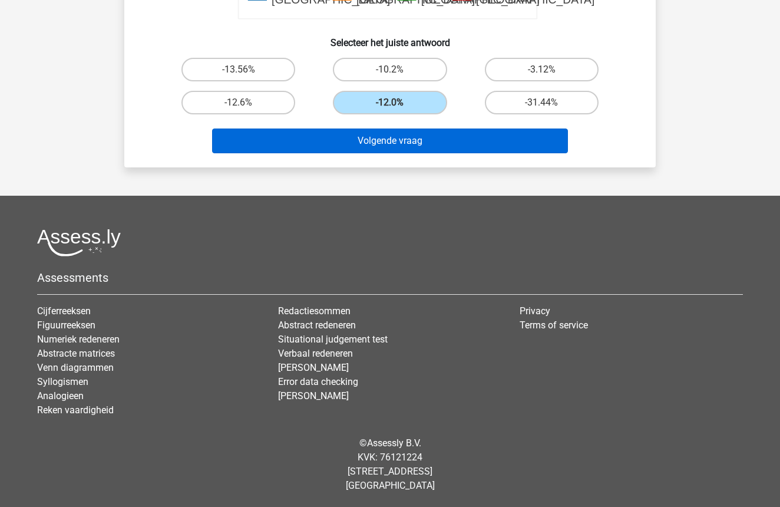
click at [409, 133] on button "Volgende vraag" at bounding box center [390, 140] width 357 height 25
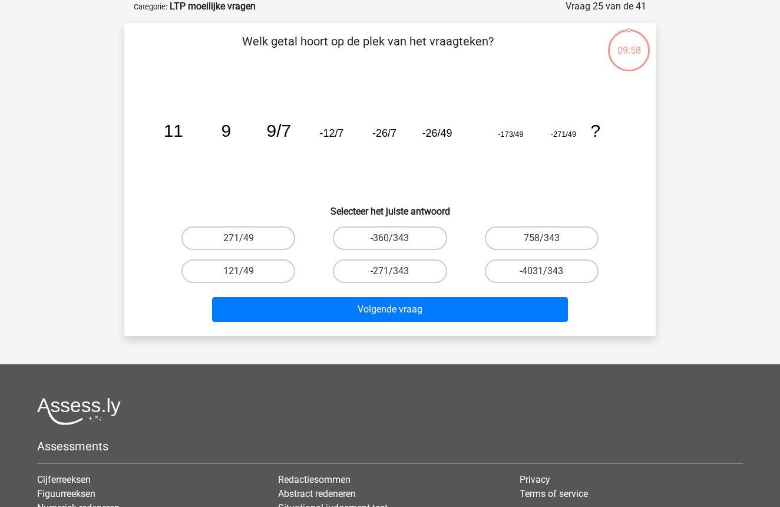
scroll to position [59, 0]
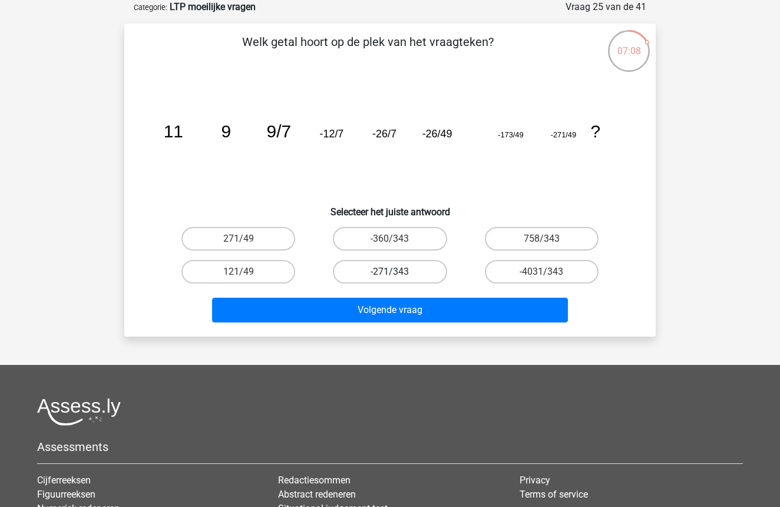
click at [406, 270] on label "-271/343" at bounding box center [390, 272] width 114 height 24
click at [398, 272] on input "-271/343" at bounding box center [394, 276] width 8 height 8
radio input "true"
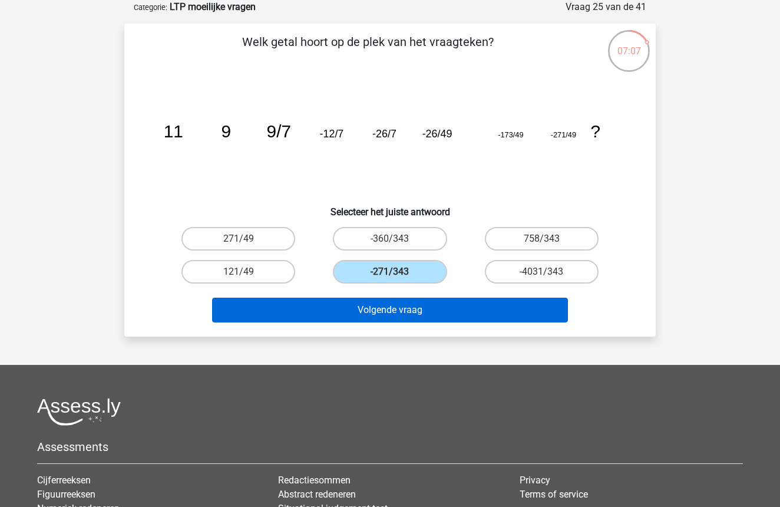
click at [418, 315] on button "Volgende vraag" at bounding box center [390, 310] width 357 height 25
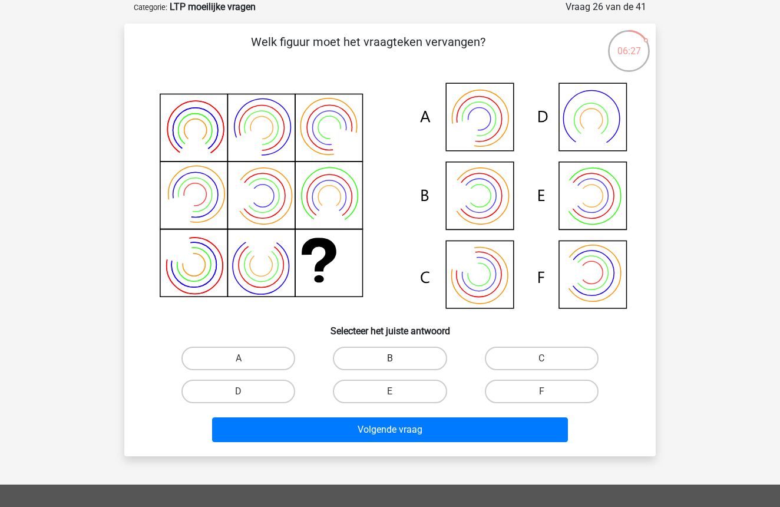
click at [404, 358] on label "B" at bounding box center [390, 359] width 114 height 24
click at [398, 358] on input "B" at bounding box center [394, 362] width 8 height 8
radio input "true"
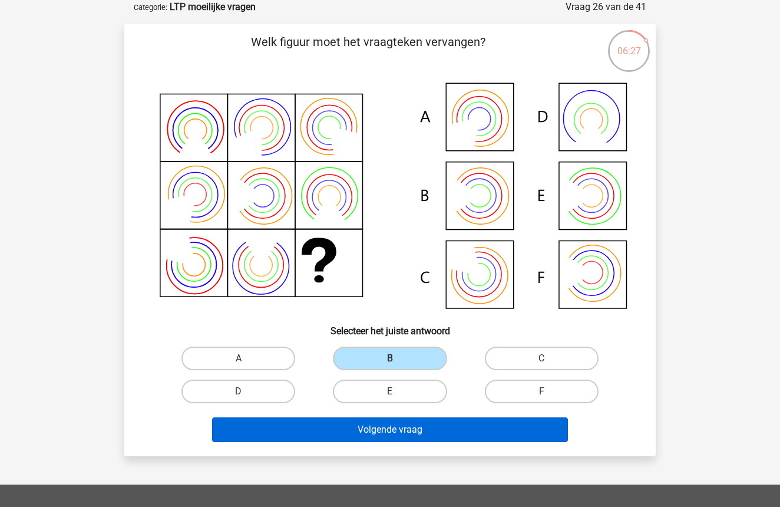
click at [400, 441] on button "Volgende vraag" at bounding box center [390, 429] width 357 height 25
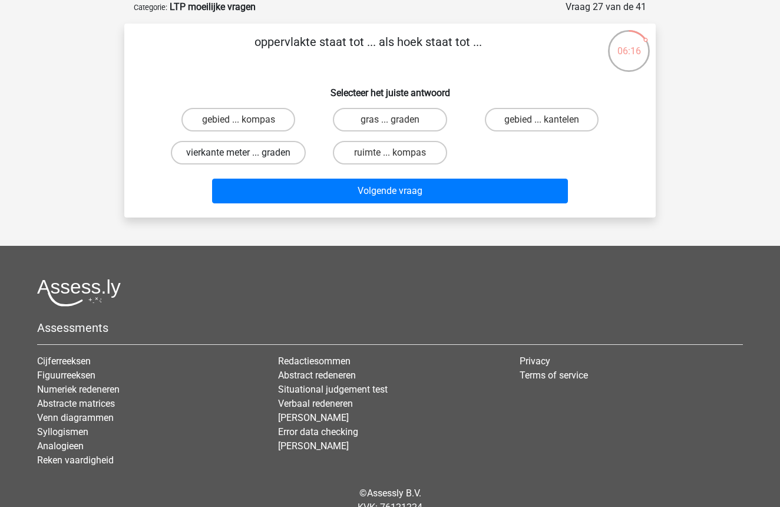
click at [252, 149] on label "vierkante meter ... graden" at bounding box center [238, 153] width 135 height 24
click at [246, 153] on input "vierkante meter ... graden" at bounding box center [243, 157] width 8 height 8
radio input "true"
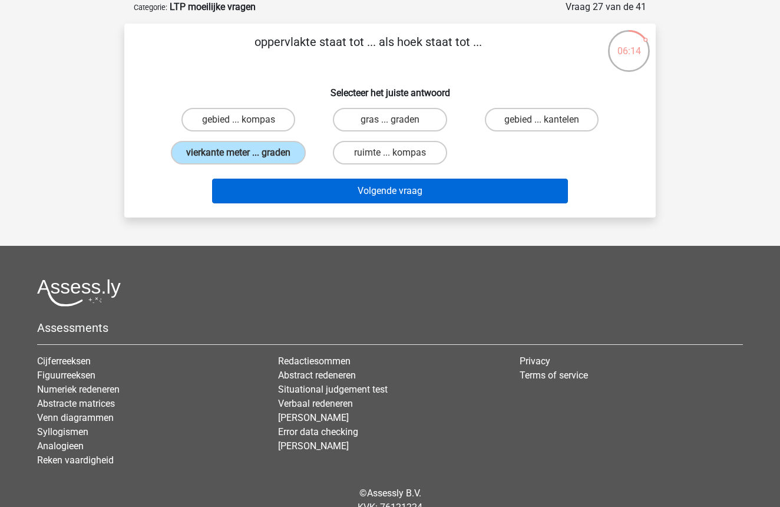
click at [469, 203] on button "Volgende vraag" at bounding box center [390, 191] width 357 height 25
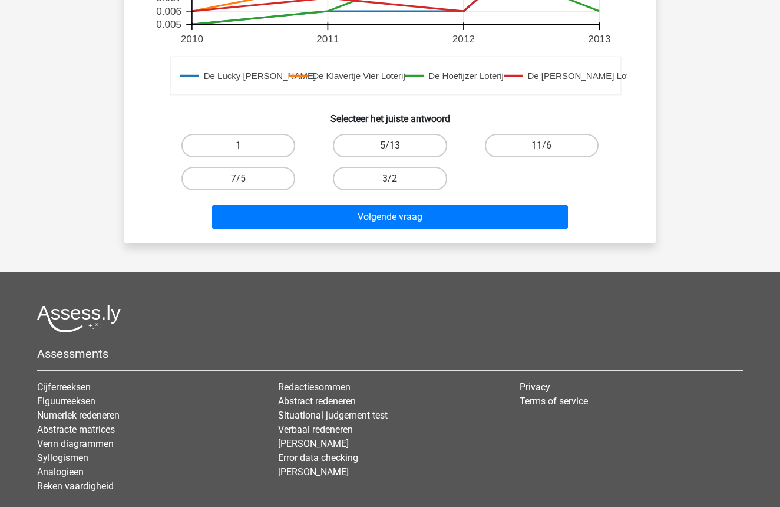
scroll to position [595, 0]
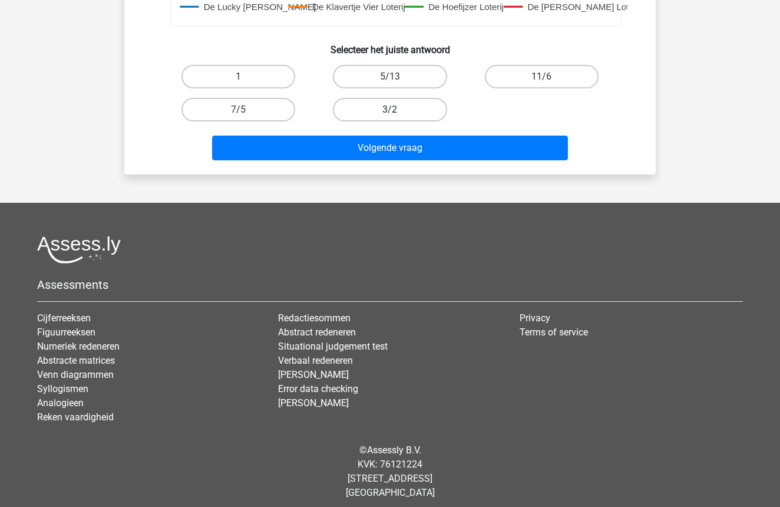
click at [408, 113] on label "3/2" at bounding box center [390, 110] width 114 height 24
click at [398, 113] on input "3/2" at bounding box center [394, 114] width 8 height 8
radio input "true"
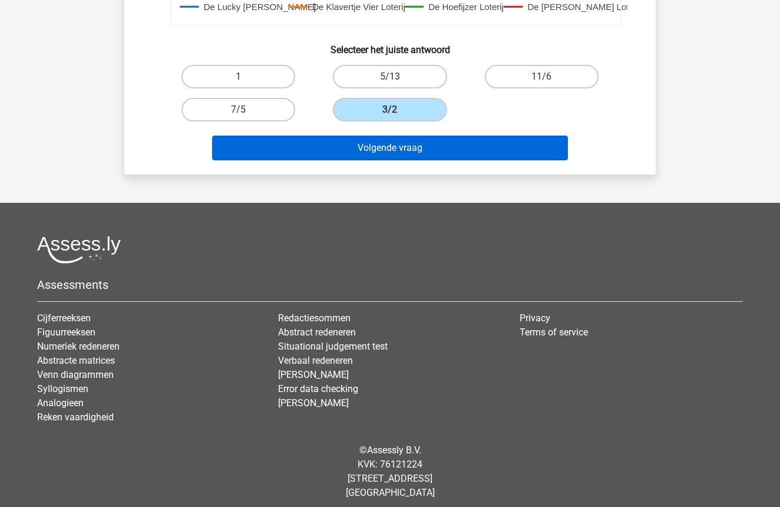
click at [408, 136] on button "Volgende vraag" at bounding box center [390, 148] width 357 height 25
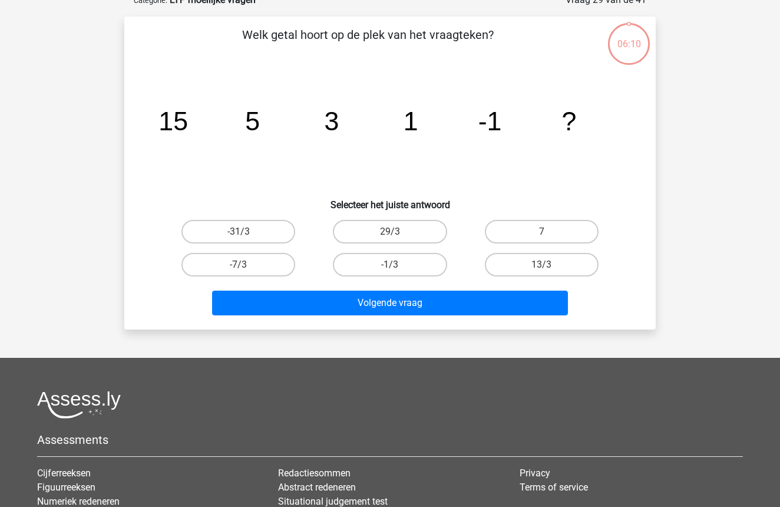
scroll to position [59, 0]
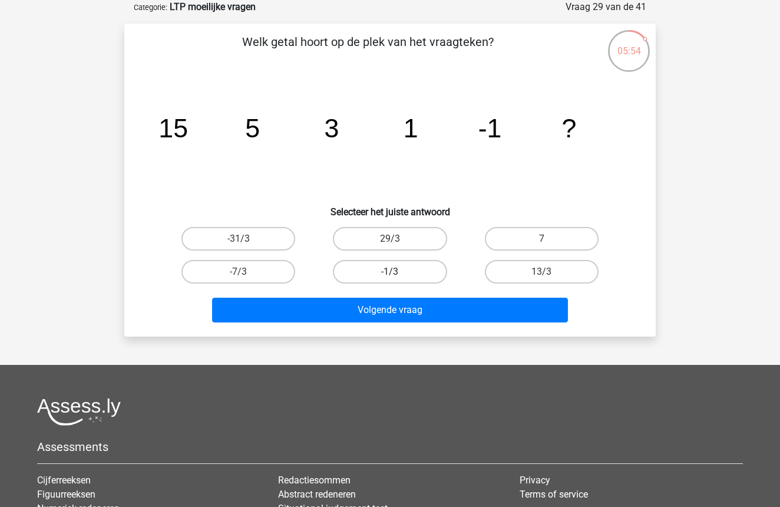
click at [418, 273] on label "-1/3" at bounding box center [390, 272] width 114 height 24
click at [398, 273] on input "-1/3" at bounding box center [394, 276] width 8 height 8
radio input "true"
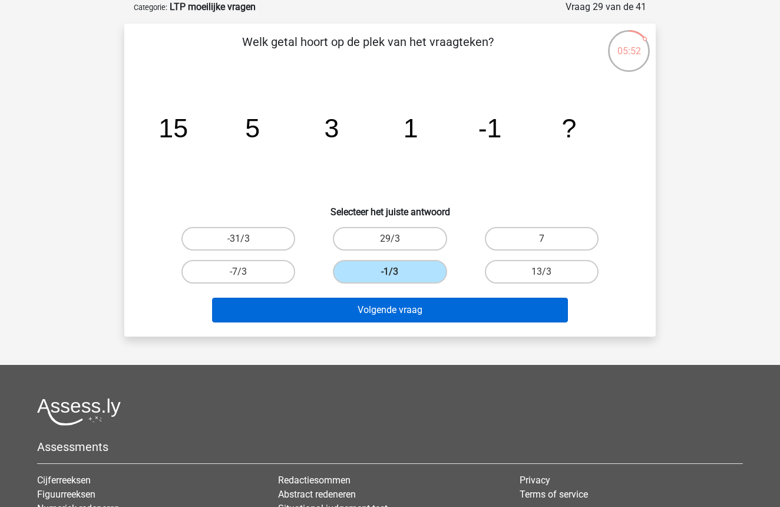
click at [417, 311] on button "Volgende vraag" at bounding box center [390, 310] width 357 height 25
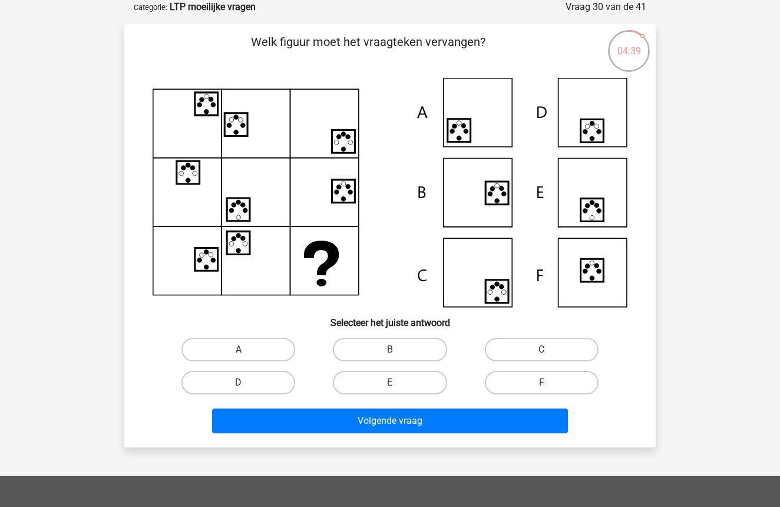
click at [274, 377] on label "D" at bounding box center [239, 383] width 114 height 24
click at [246, 382] on input "D" at bounding box center [243, 386] width 8 height 8
radio input "true"
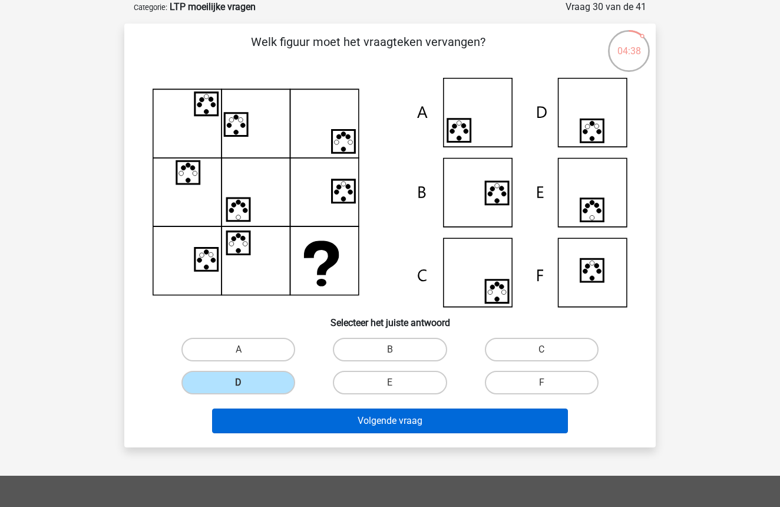
click at [412, 423] on button "Volgende vraag" at bounding box center [390, 420] width 357 height 25
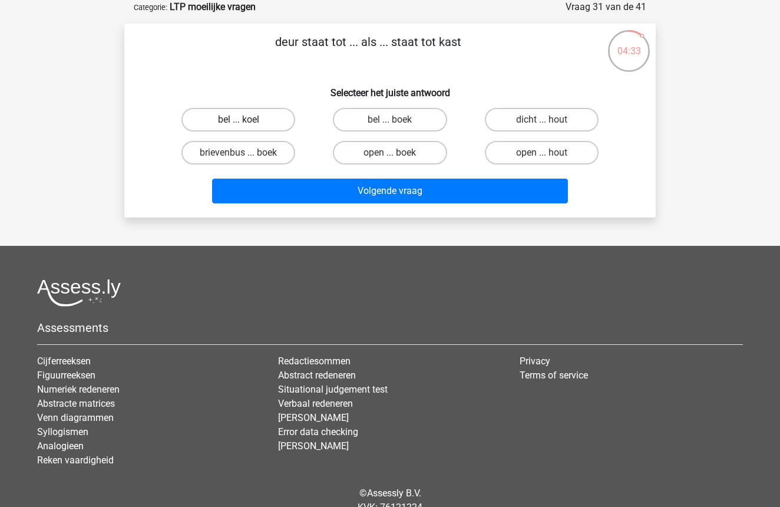
click at [246, 114] on label "bel ... koel" at bounding box center [239, 120] width 114 height 24
click at [246, 120] on input "bel ... koel" at bounding box center [243, 124] width 8 height 8
radio input "true"
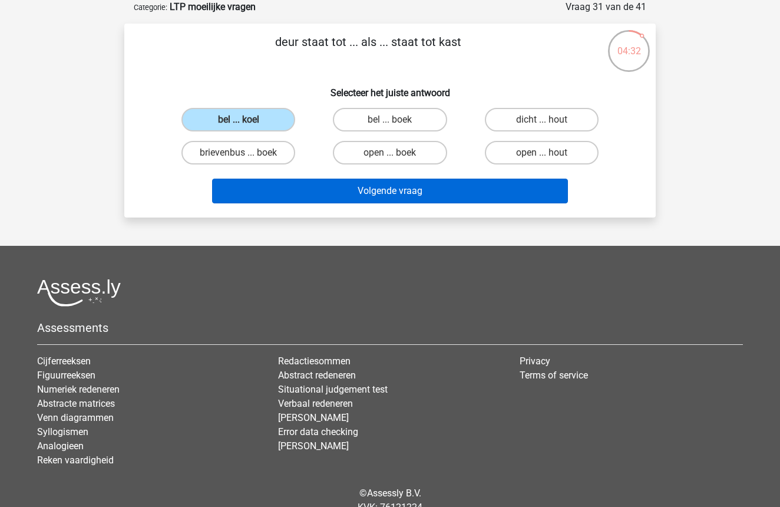
click at [378, 186] on button "Volgende vraag" at bounding box center [390, 191] width 357 height 25
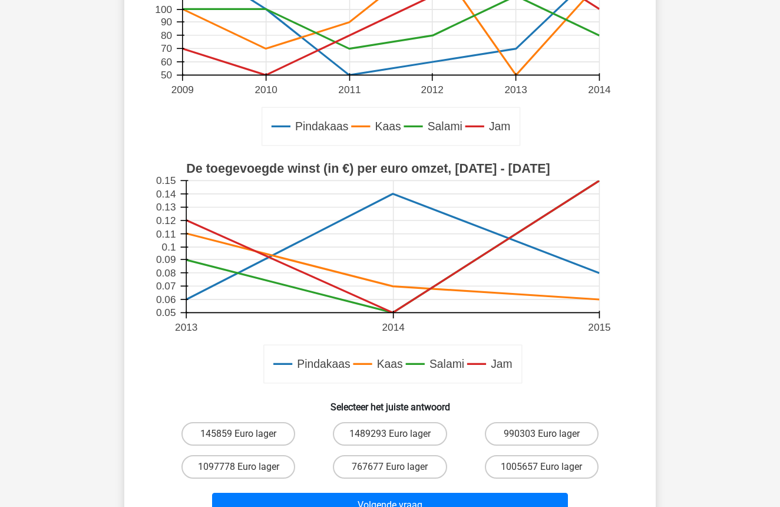
scroll to position [227, 0]
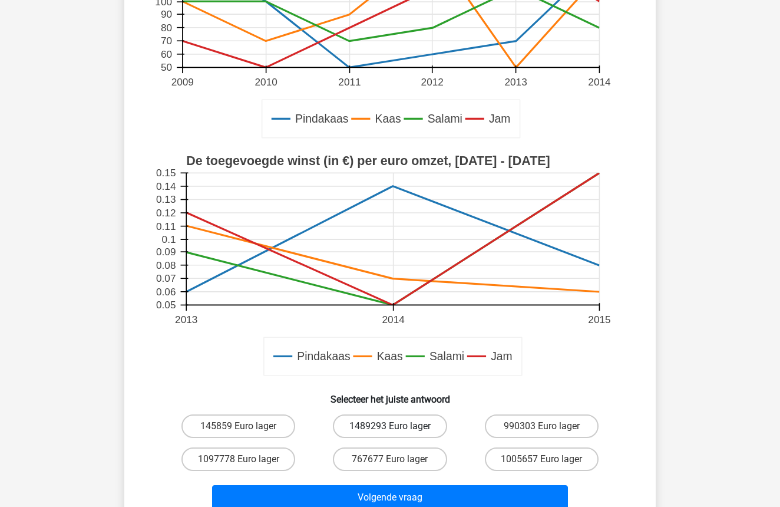
click at [414, 425] on label "1489293 Euro lager" at bounding box center [390, 426] width 114 height 24
click at [398, 426] on input "1489293 Euro lager" at bounding box center [394, 430] width 8 height 8
radio input "true"
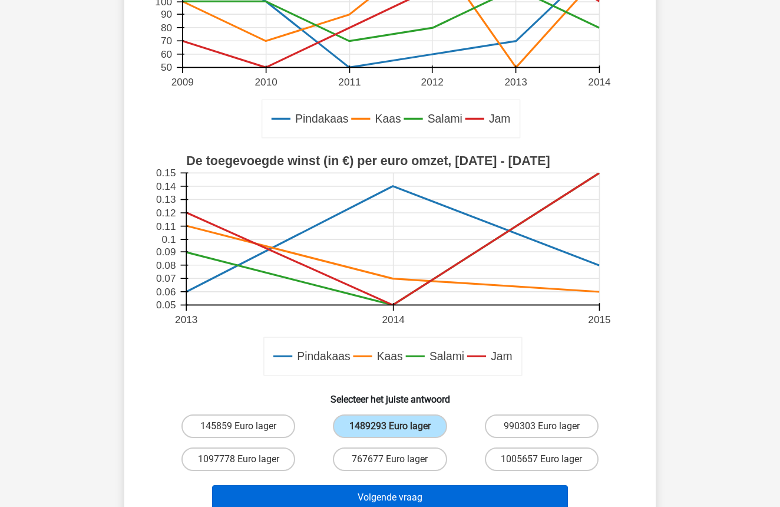
click at [420, 502] on button "Volgende vraag" at bounding box center [390, 497] width 357 height 25
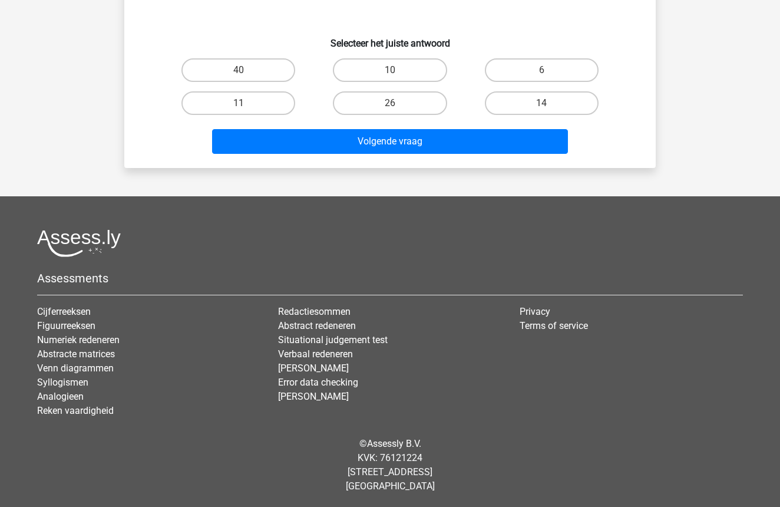
scroll to position [59, 0]
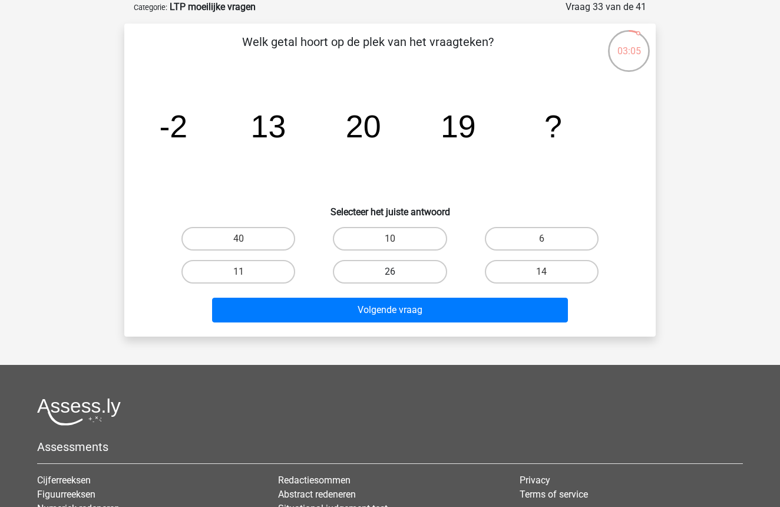
click at [393, 269] on label "26" at bounding box center [390, 272] width 114 height 24
click at [393, 272] on input "26" at bounding box center [394, 276] width 8 height 8
radio input "true"
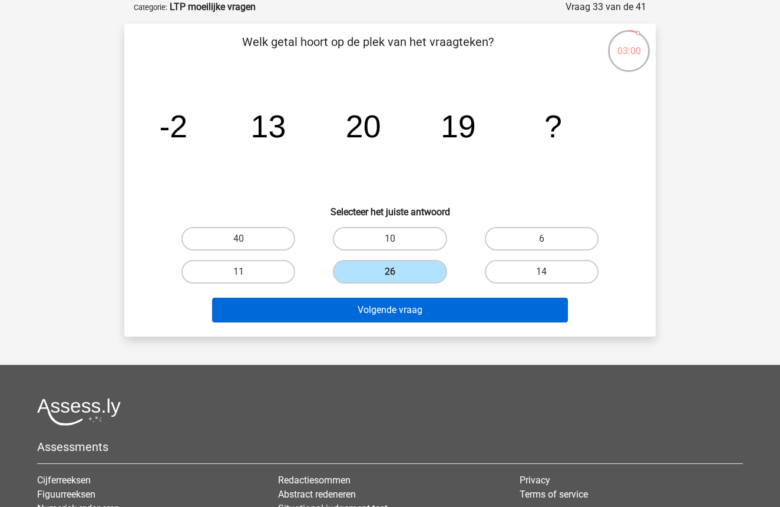
click at [393, 315] on button "Volgende vraag" at bounding box center [390, 310] width 357 height 25
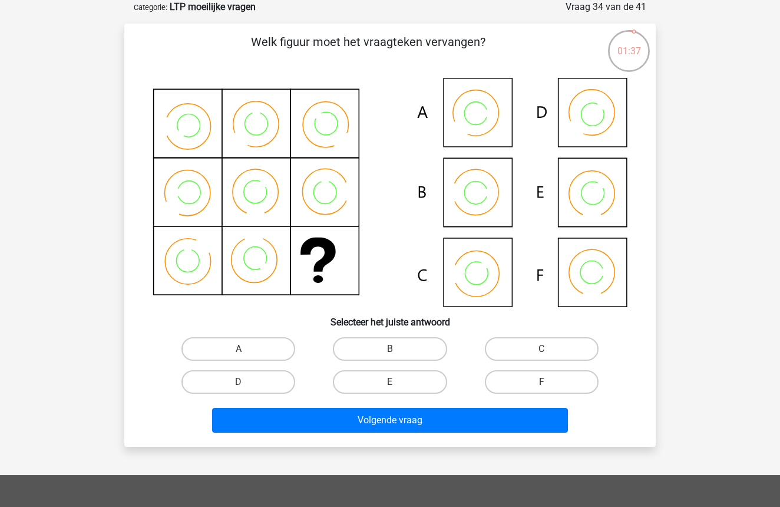
click at [570, 380] on label "F" at bounding box center [542, 382] width 114 height 24
click at [549, 382] on input "F" at bounding box center [546, 386] width 8 height 8
radio input "true"
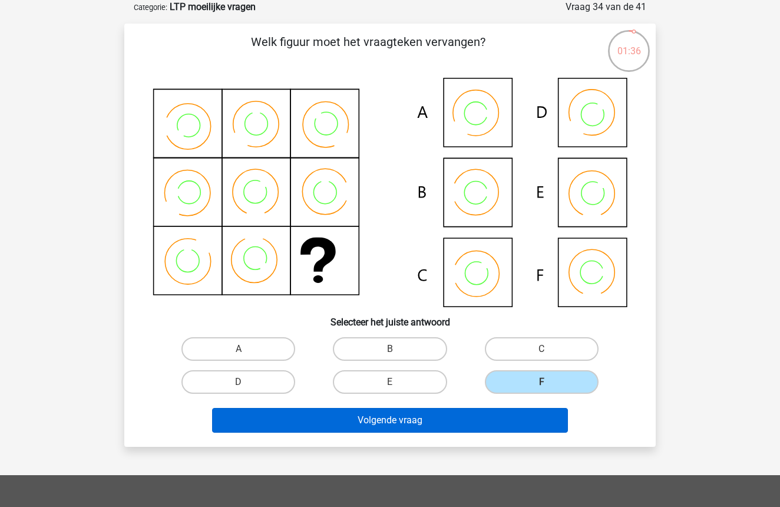
click at [458, 427] on button "Volgende vraag" at bounding box center [390, 420] width 357 height 25
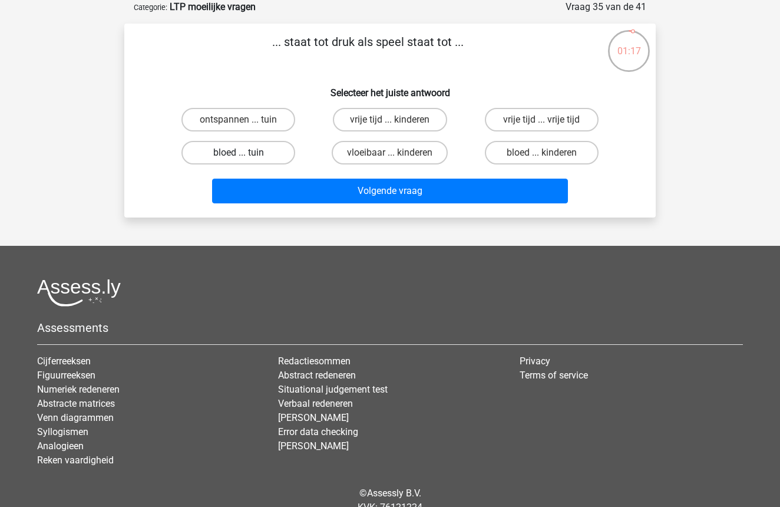
click at [236, 154] on label "bloed ... tuin" at bounding box center [239, 153] width 114 height 24
click at [239, 154] on input "bloed ... tuin" at bounding box center [243, 157] width 8 height 8
radio input "true"
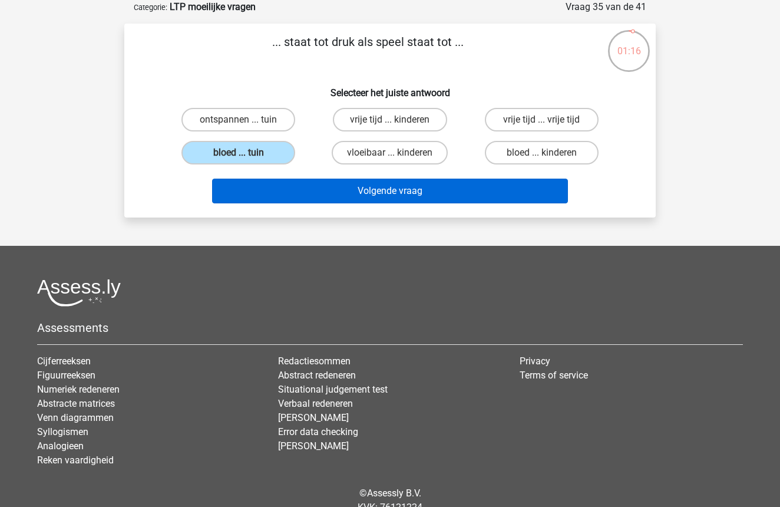
click at [372, 192] on button "Volgende vraag" at bounding box center [390, 191] width 357 height 25
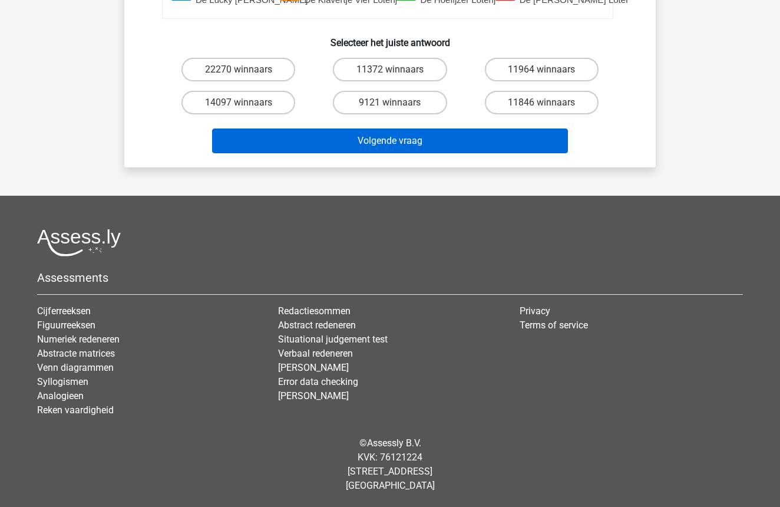
scroll to position [637, 0]
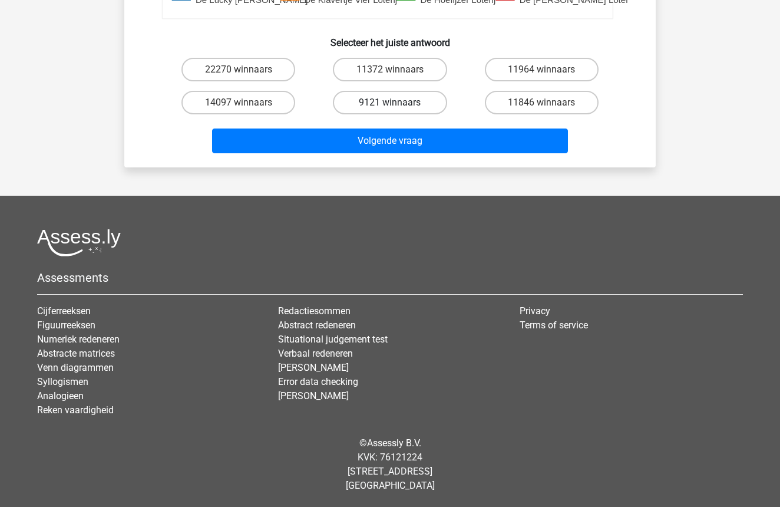
click at [388, 102] on label "9121 winnaars" at bounding box center [390, 103] width 114 height 24
click at [390, 103] on input "9121 winnaars" at bounding box center [394, 107] width 8 height 8
radio input "true"
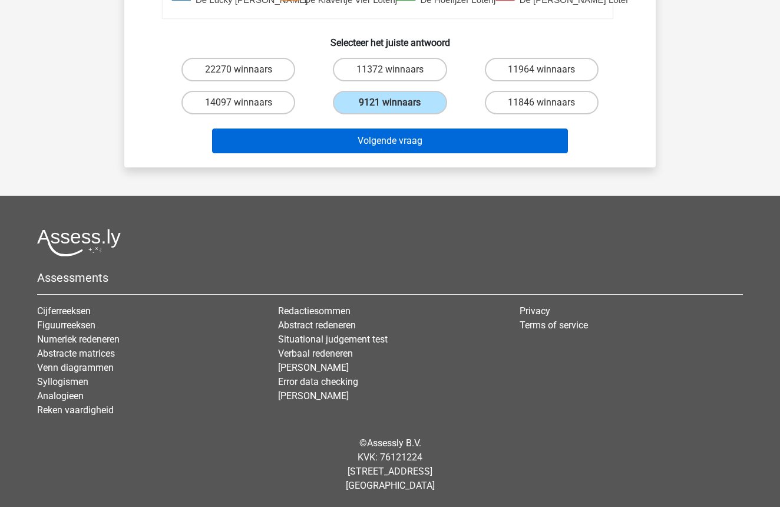
click at [388, 139] on button "Volgende vraag" at bounding box center [390, 140] width 357 height 25
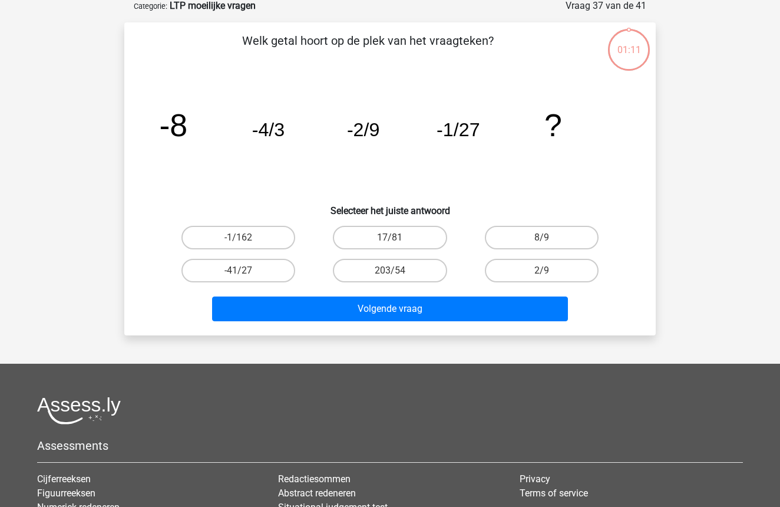
scroll to position [59, 0]
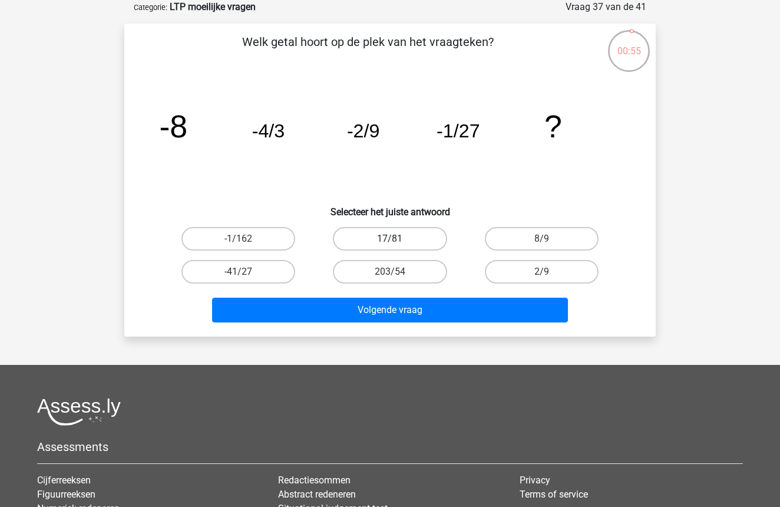
click at [389, 247] on label "17/81" at bounding box center [390, 239] width 114 height 24
click at [390, 246] on input "17/81" at bounding box center [394, 243] width 8 height 8
radio input "true"
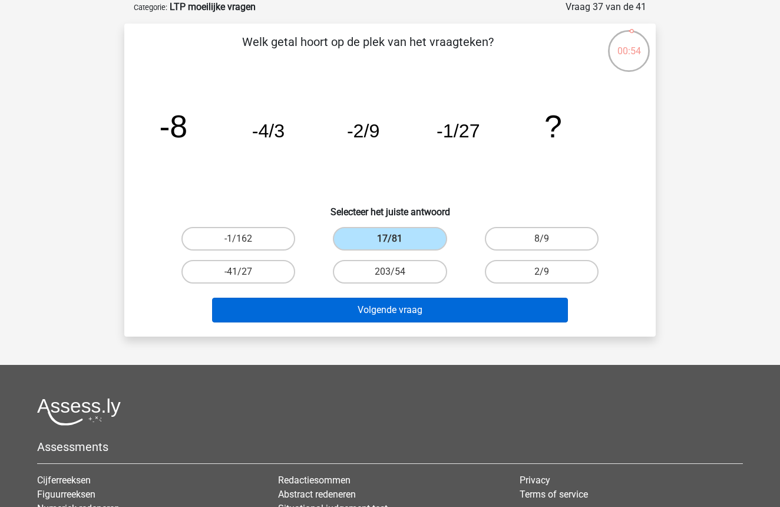
click at [378, 309] on button "Volgende vraag" at bounding box center [390, 310] width 357 height 25
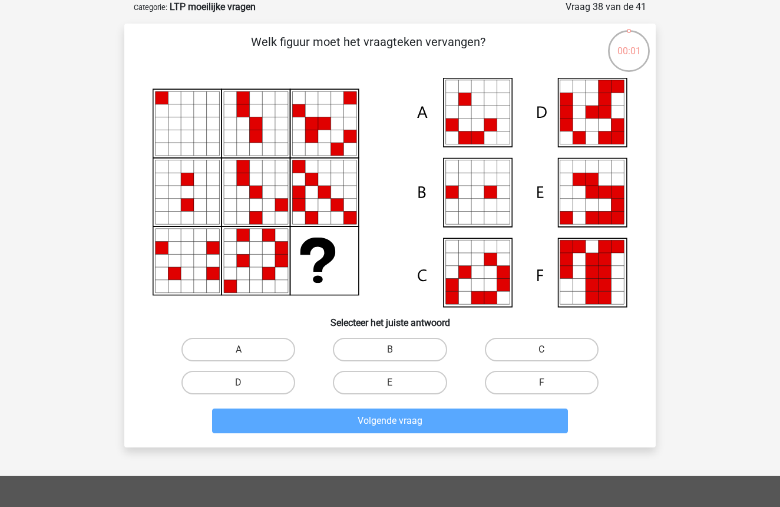
click at [601, 110] on icon at bounding box center [605, 112] width 13 height 13
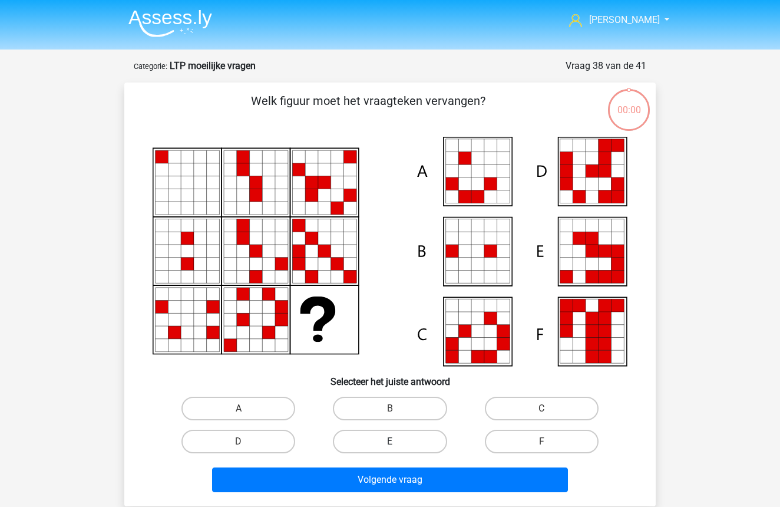
scroll to position [59, 0]
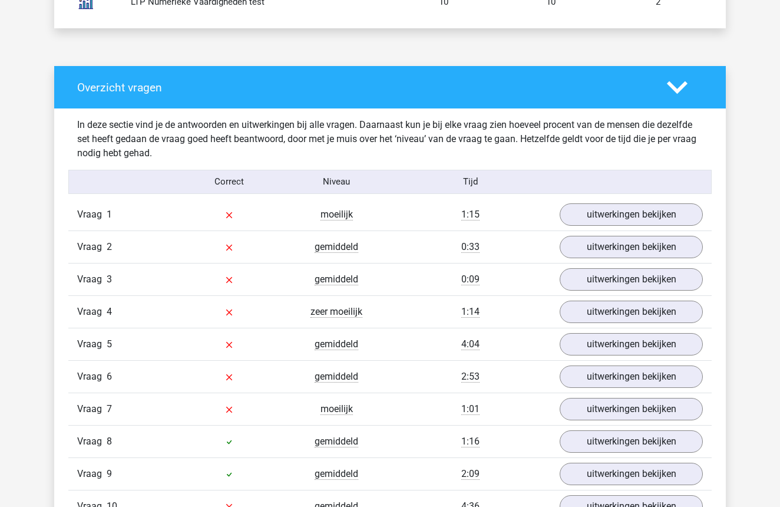
scroll to position [855, 0]
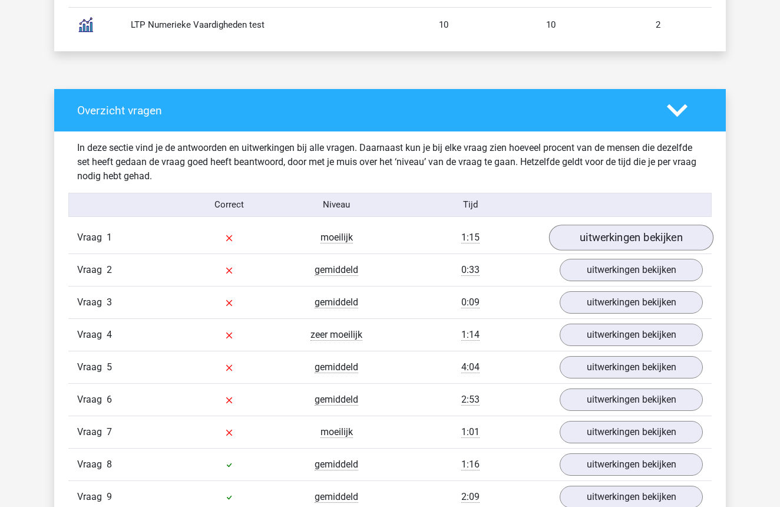
click at [628, 232] on link "uitwerkingen bekijken" at bounding box center [631, 238] width 164 height 26
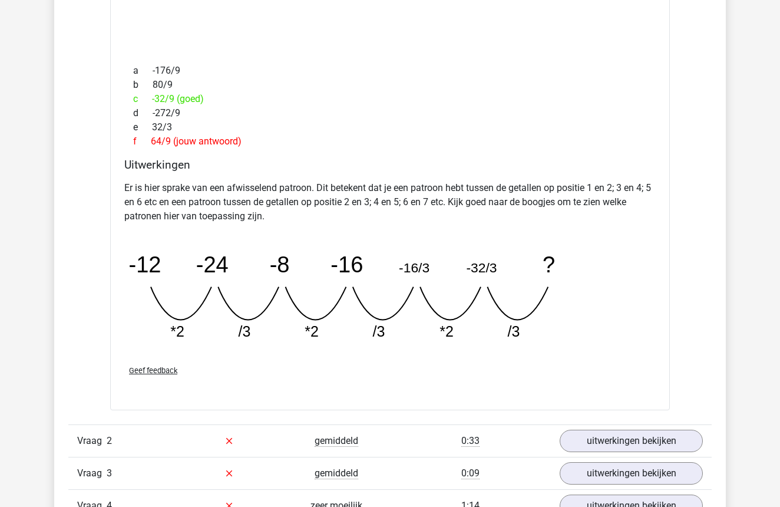
scroll to position [1291, 0]
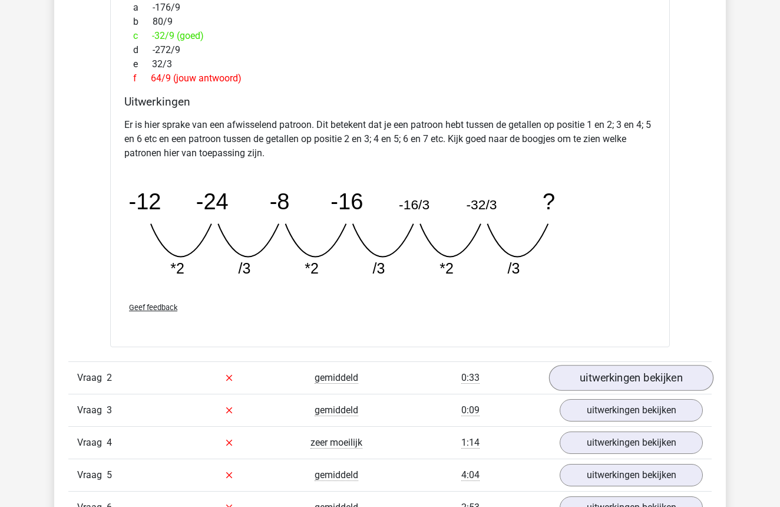
click at [629, 378] on link "uitwerkingen bekijken" at bounding box center [631, 378] width 164 height 26
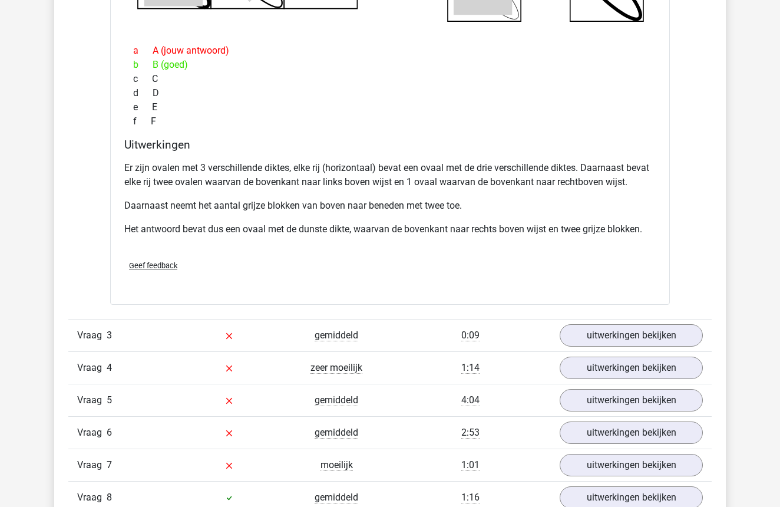
scroll to position [1958, 0]
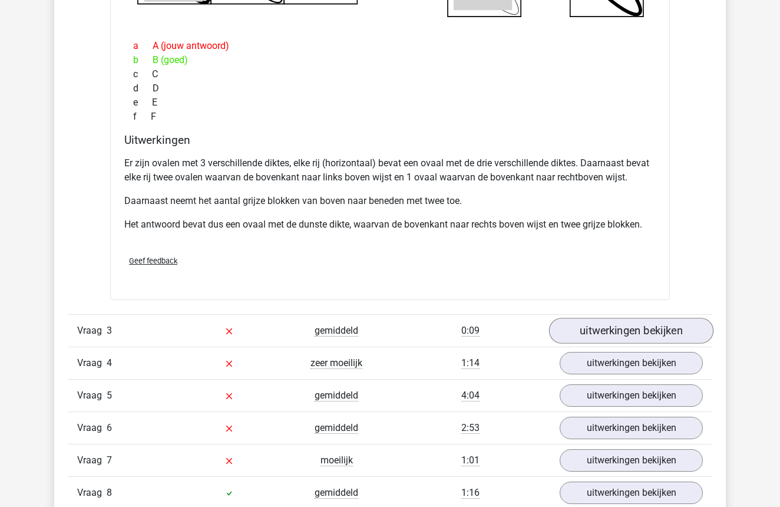
click at [655, 328] on link "uitwerkingen bekijken" at bounding box center [631, 331] width 164 height 26
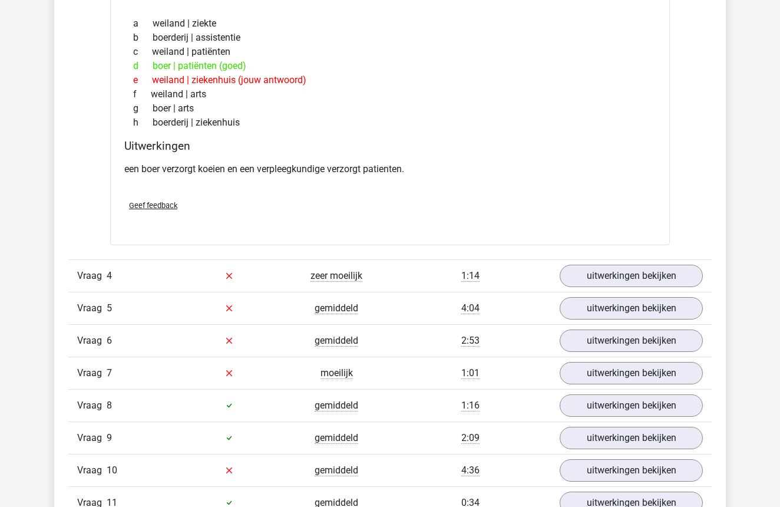
scroll to position [2349, 0]
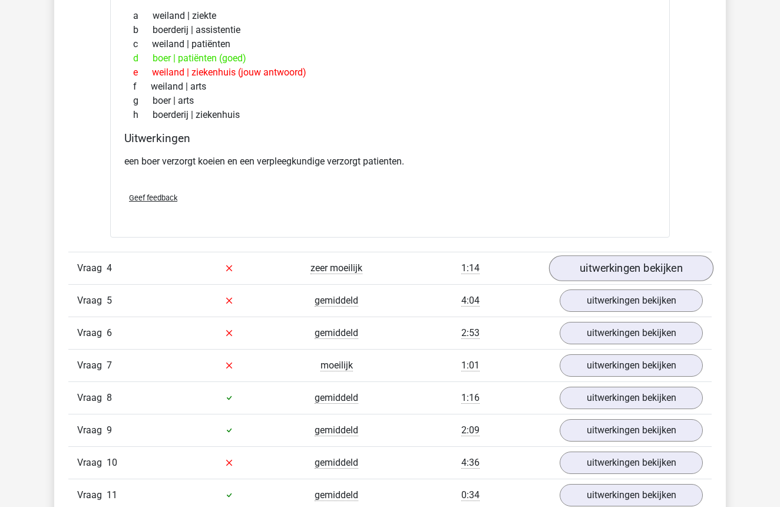
click at [643, 262] on link "uitwerkingen bekijken" at bounding box center [631, 268] width 164 height 26
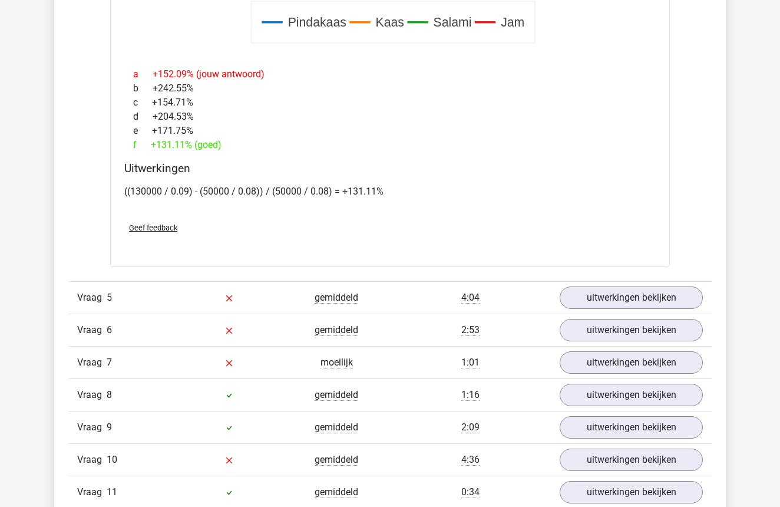
scroll to position [3181, 0]
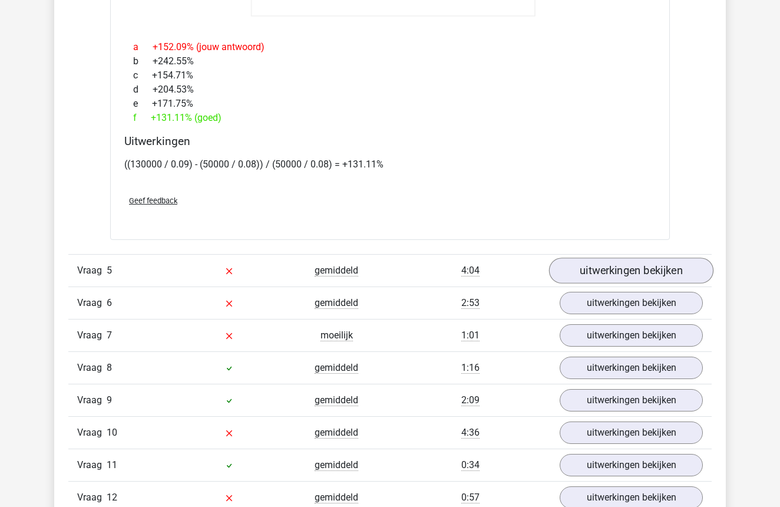
click at [625, 265] on link "uitwerkingen bekijken" at bounding box center [631, 271] width 164 height 26
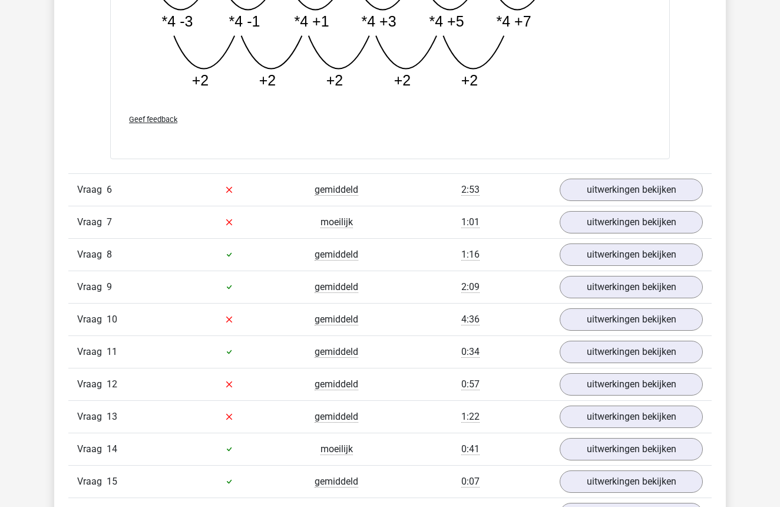
scroll to position [3813, 0]
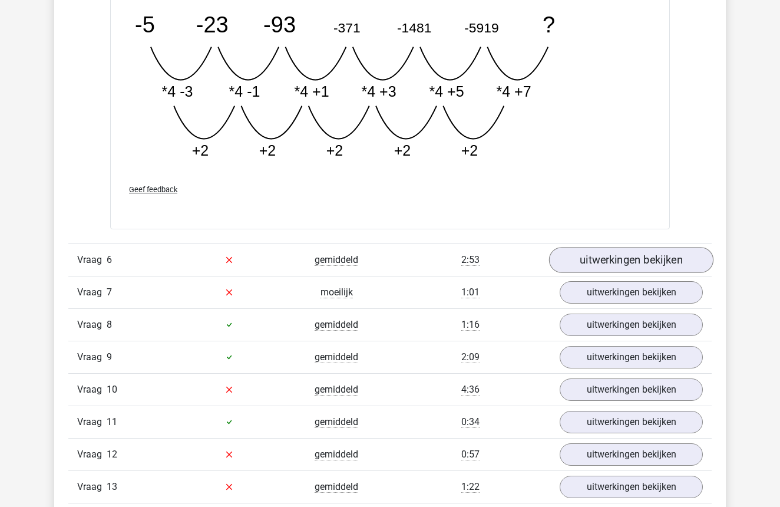
click at [624, 256] on link "uitwerkingen bekijken" at bounding box center [631, 260] width 164 height 26
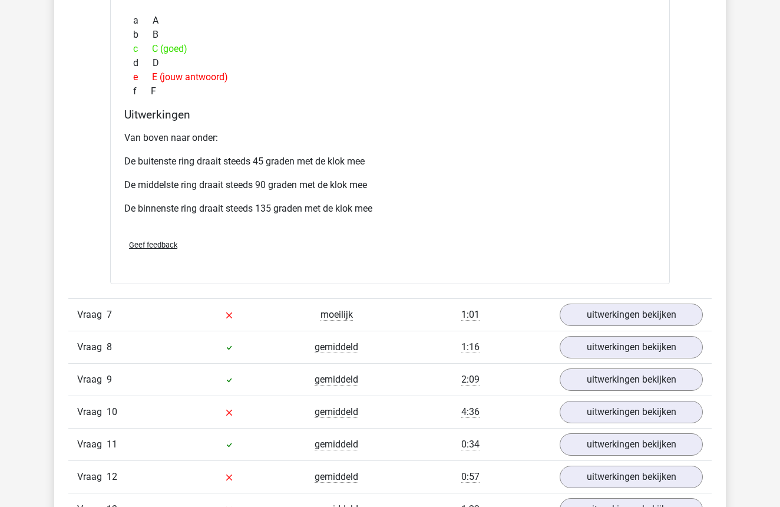
scroll to position [4418, 0]
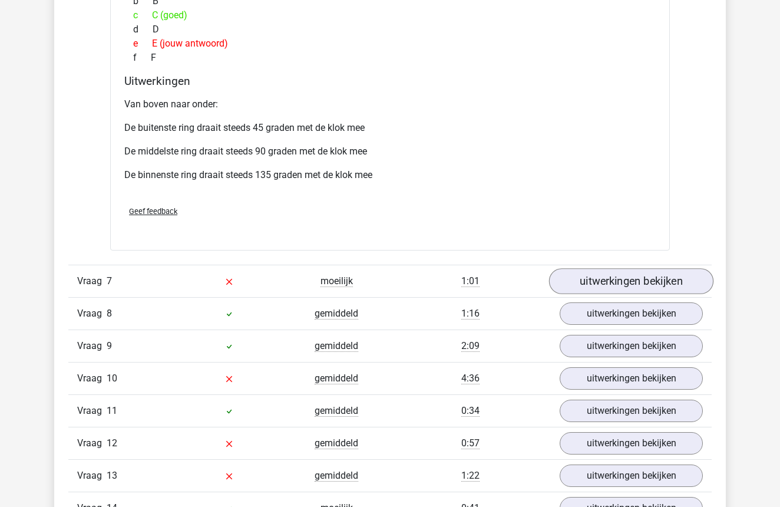
click at [645, 276] on link "uitwerkingen bekijken" at bounding box center [631, 281] width 164 height 26
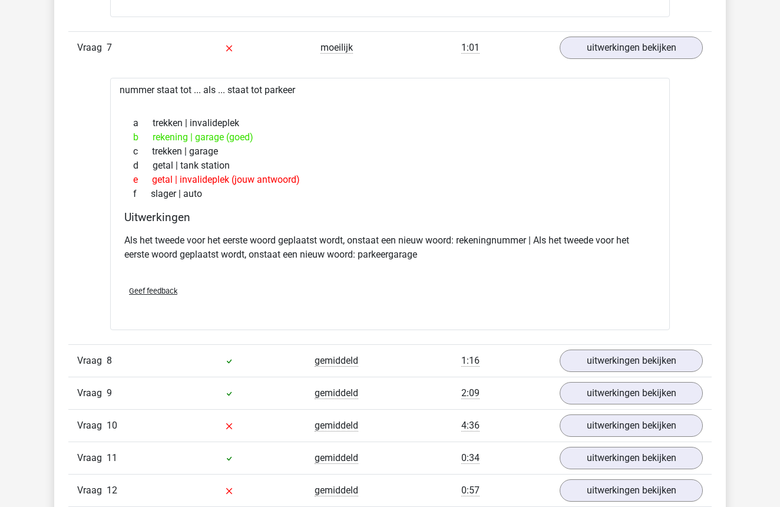
scroll to position [4660, 0]
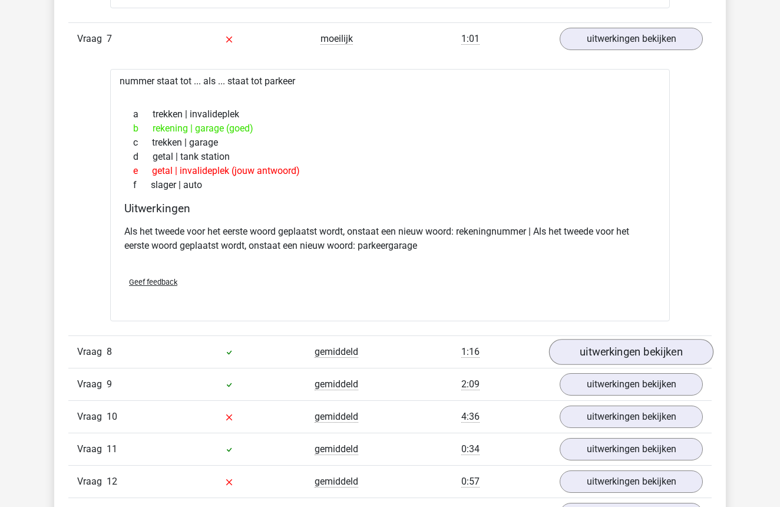
click at [597, 349] on link "uitwerkingen bekijken" at bounding box center [631, 352] width 164 height 26
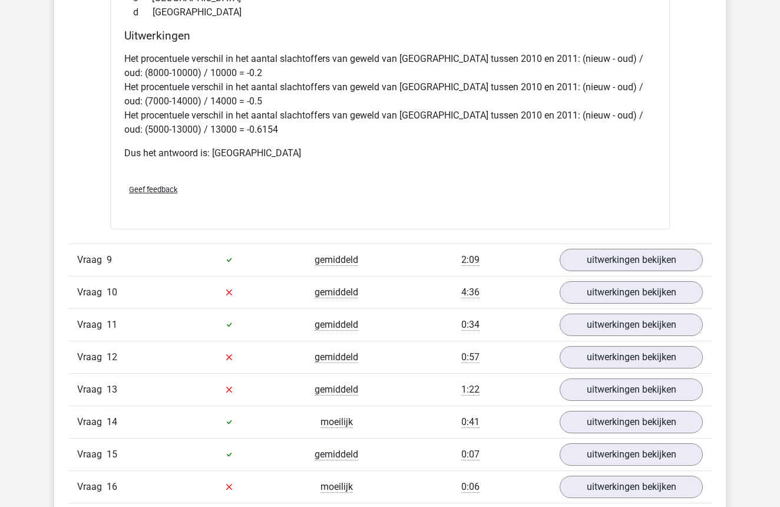
scroll to position [5679, 0]
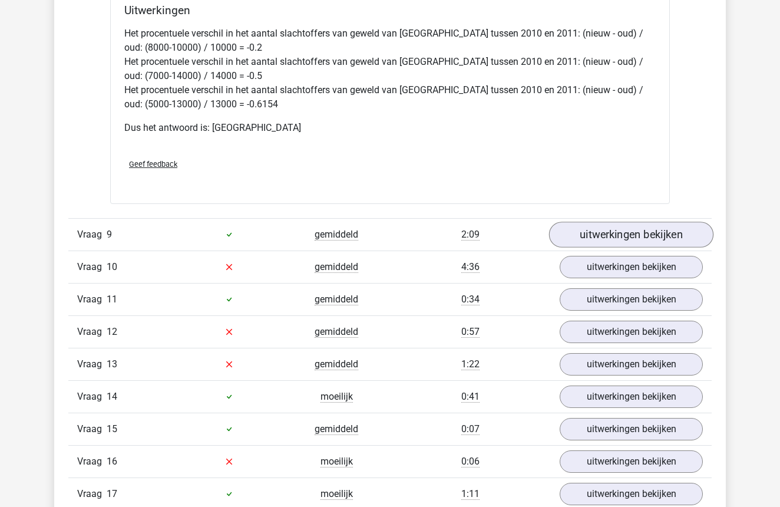
click at [638, 231] on link "uitwerkingen bekijken" at bounding box center [631, 235] width 164 height 26
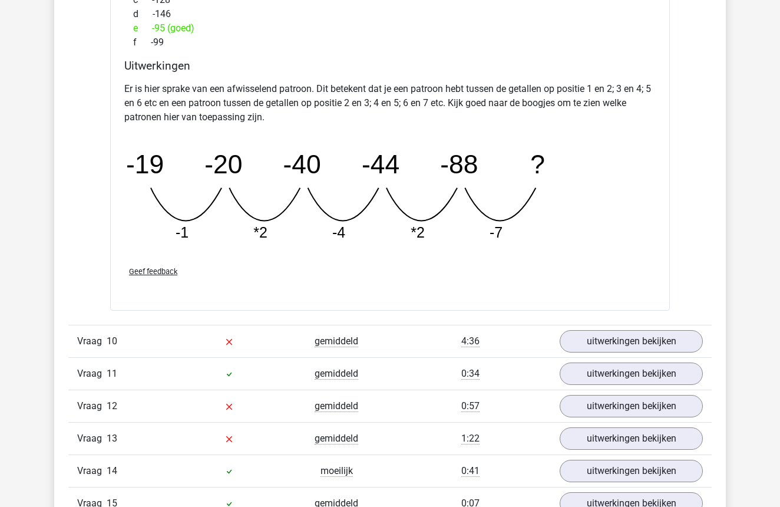
scroll to position [6159, 0]
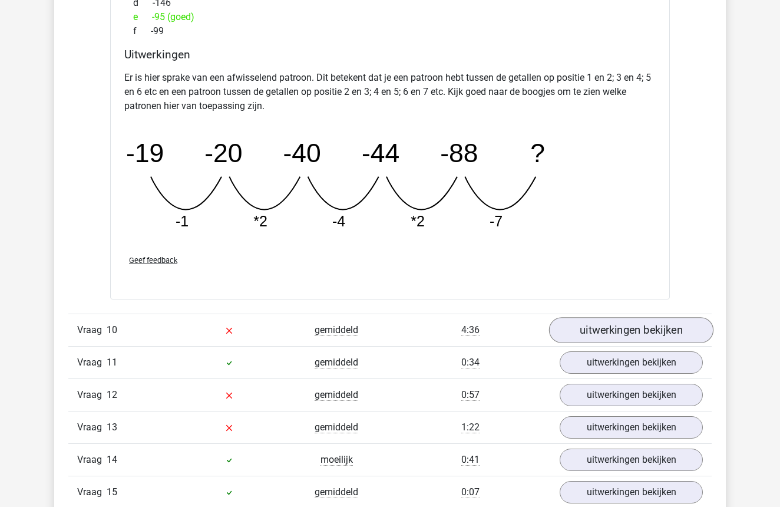
click at [652, 331] on link "uitwerkingen bekijken" at bounding box center [631, 331] width 164 height 26
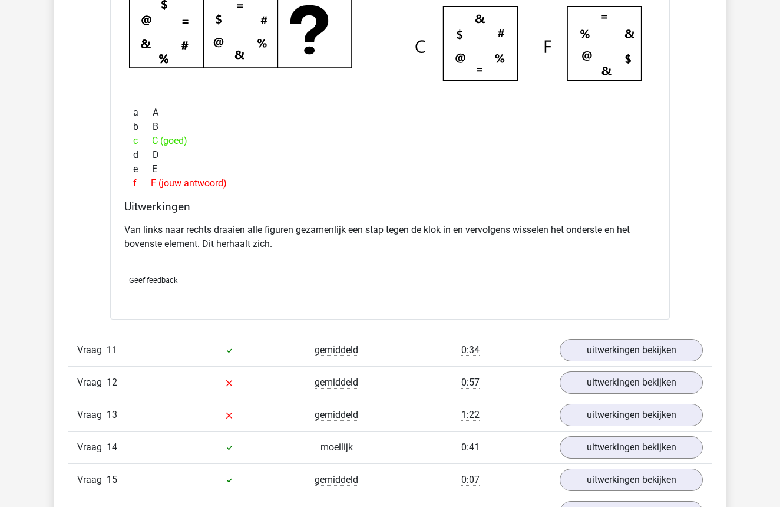
scroll to position [6738, 0]
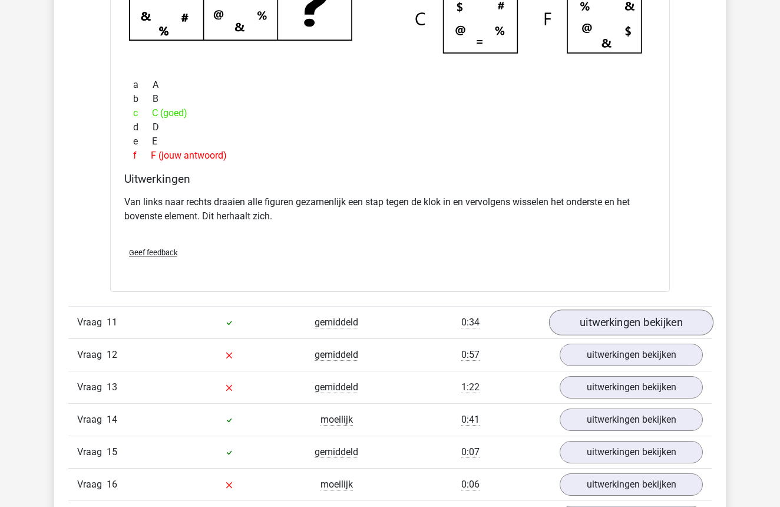
click at [635, 329] on link "uitwerkingen bekijken" at bounding box center [631, 322] width 164 height 26
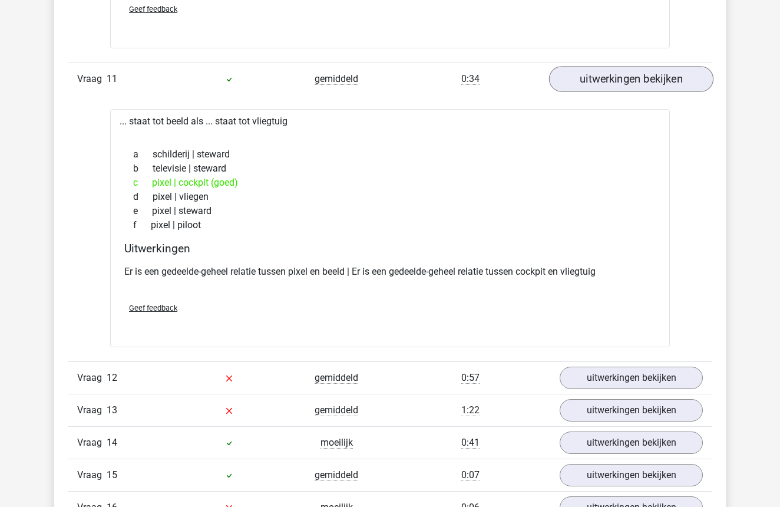
scroll to position [7006, 0]
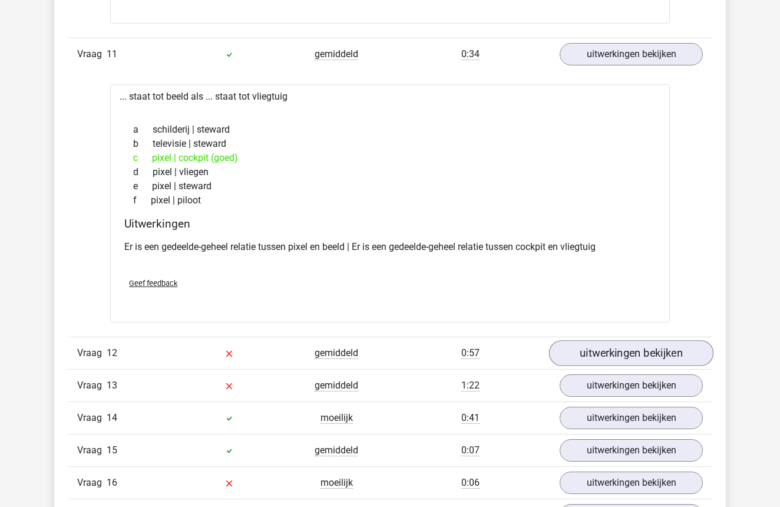
click at [630, 346] on link "uitwerkingen bekijken" at bounding box center [631, 353] width 164 height 26
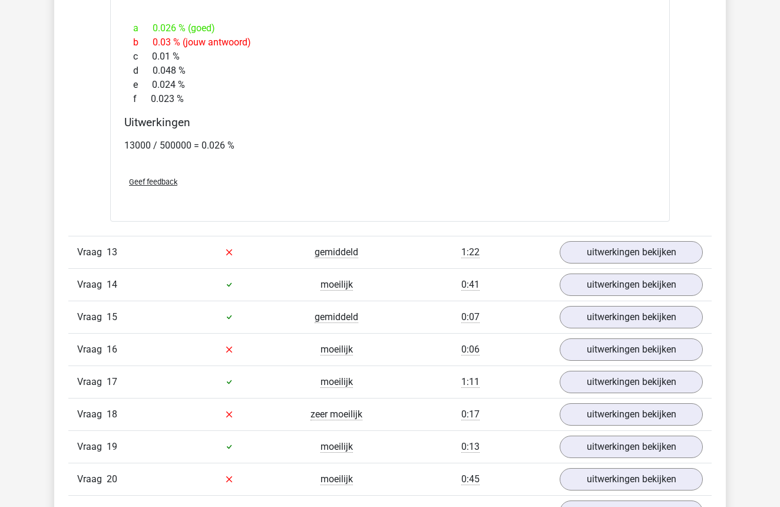
scroll to position [7937, 0]
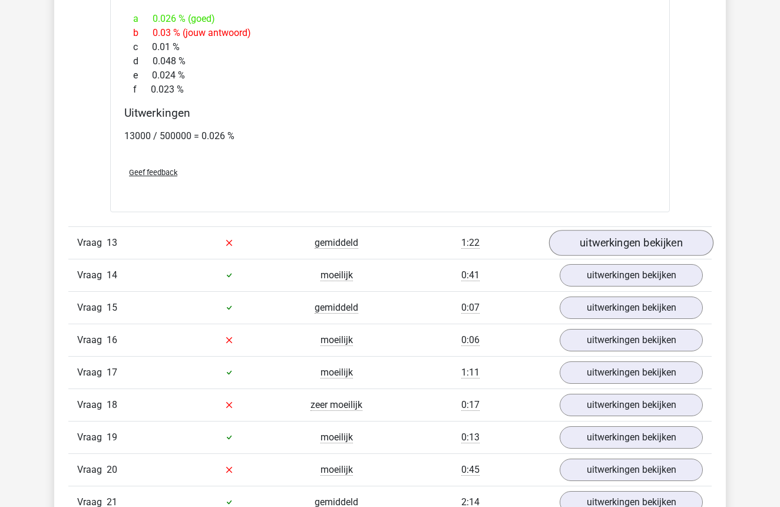
click at [629, 240] on link "uitwerkingen bekijken" at bounding box center [631, 243] width 164 height 26
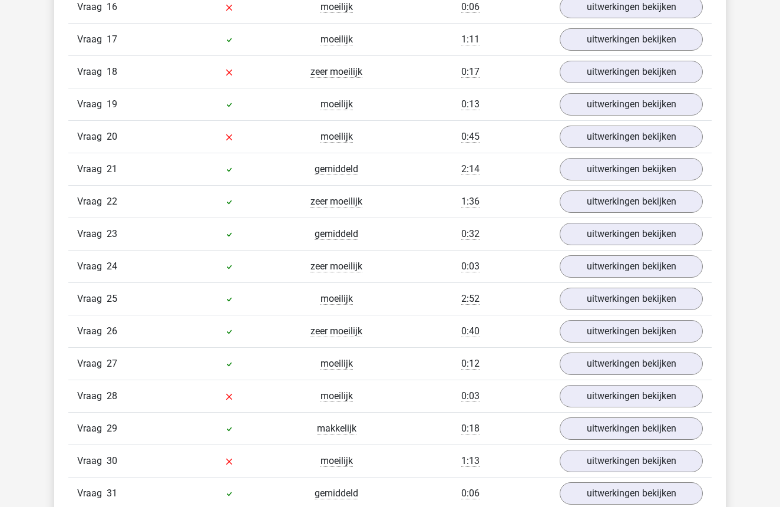
scroll to position [8873, 0]
